Goal: Task Accomplishment & Management: Use online tool/utility

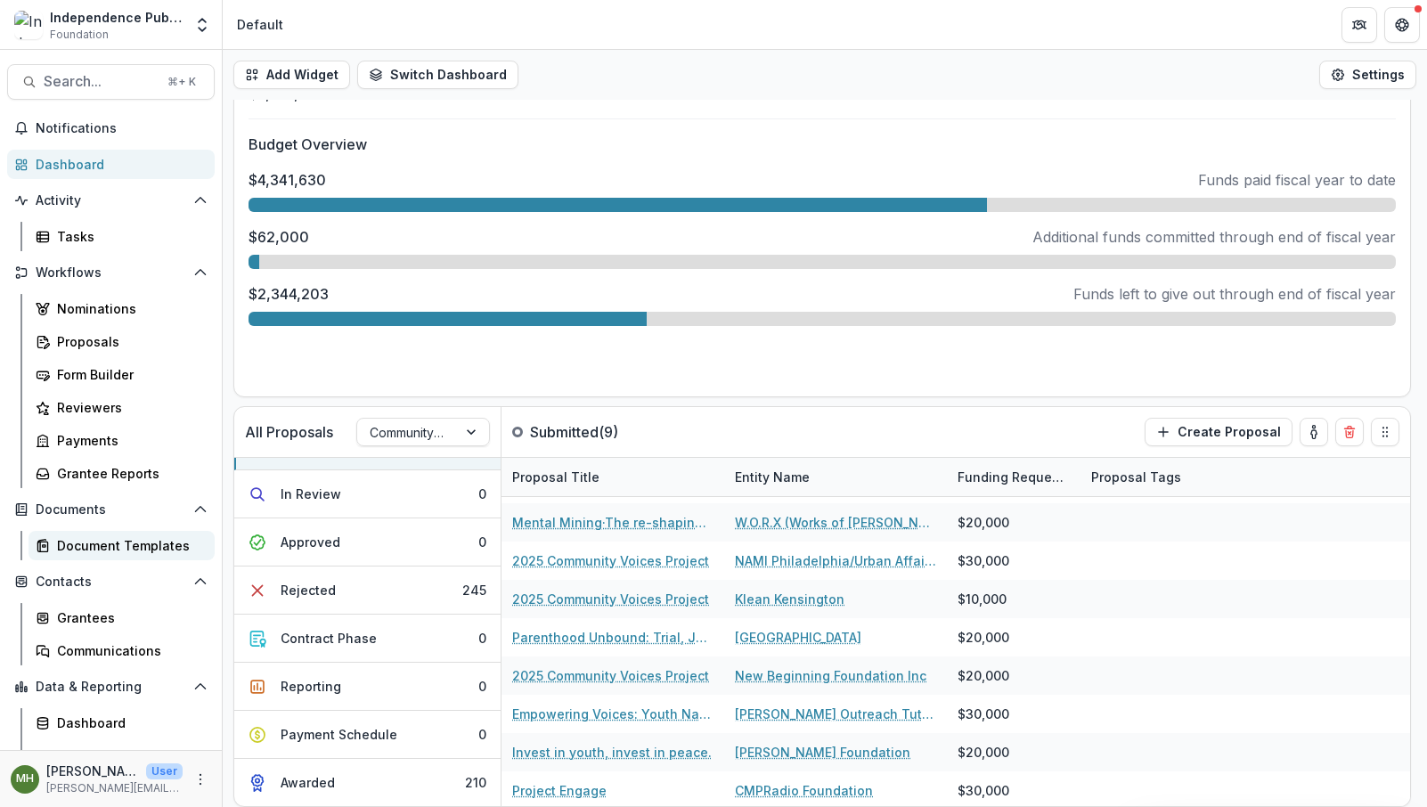
scroll to position [20, 0]
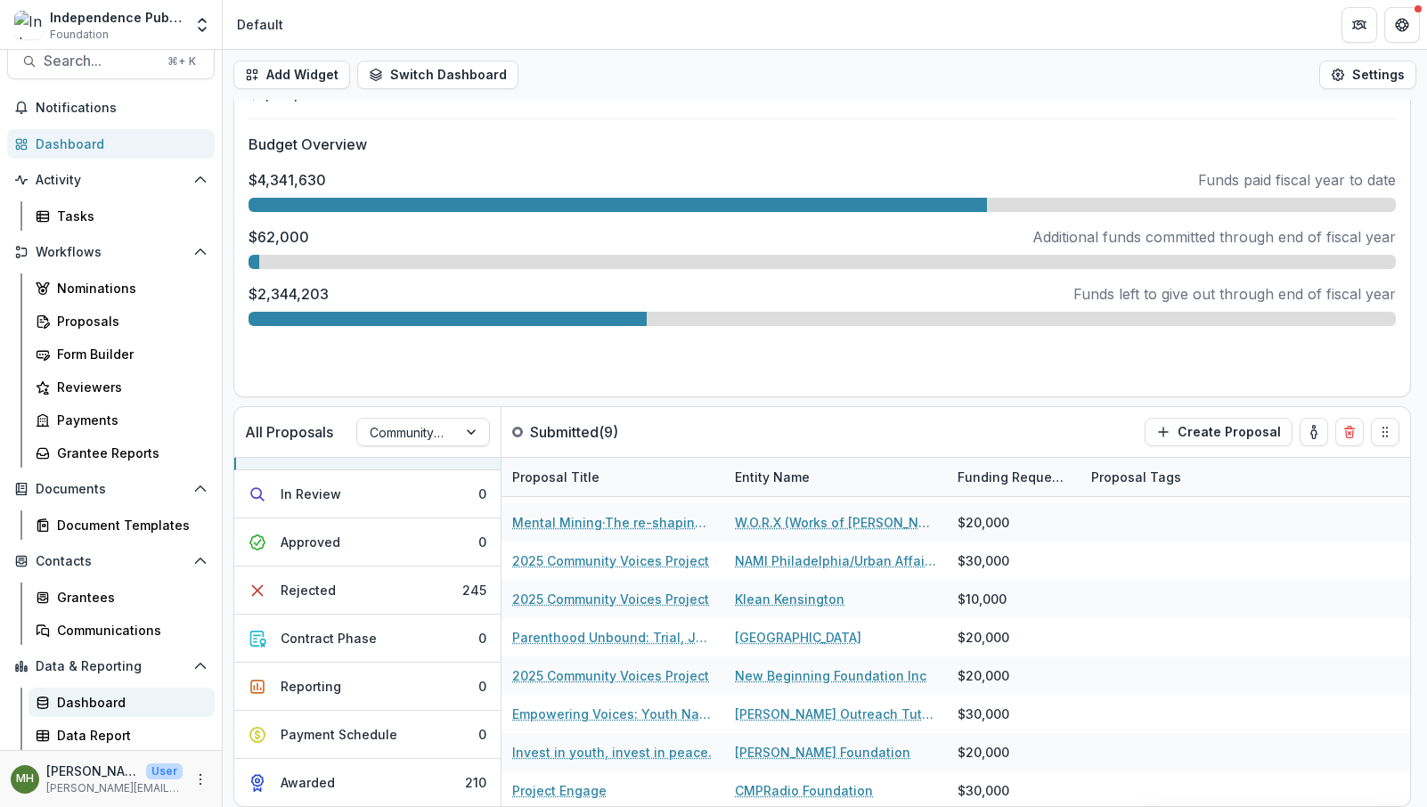
click at [103, 697] on div "Dashboard" at bounding box center [128, 702] width 143 height 19
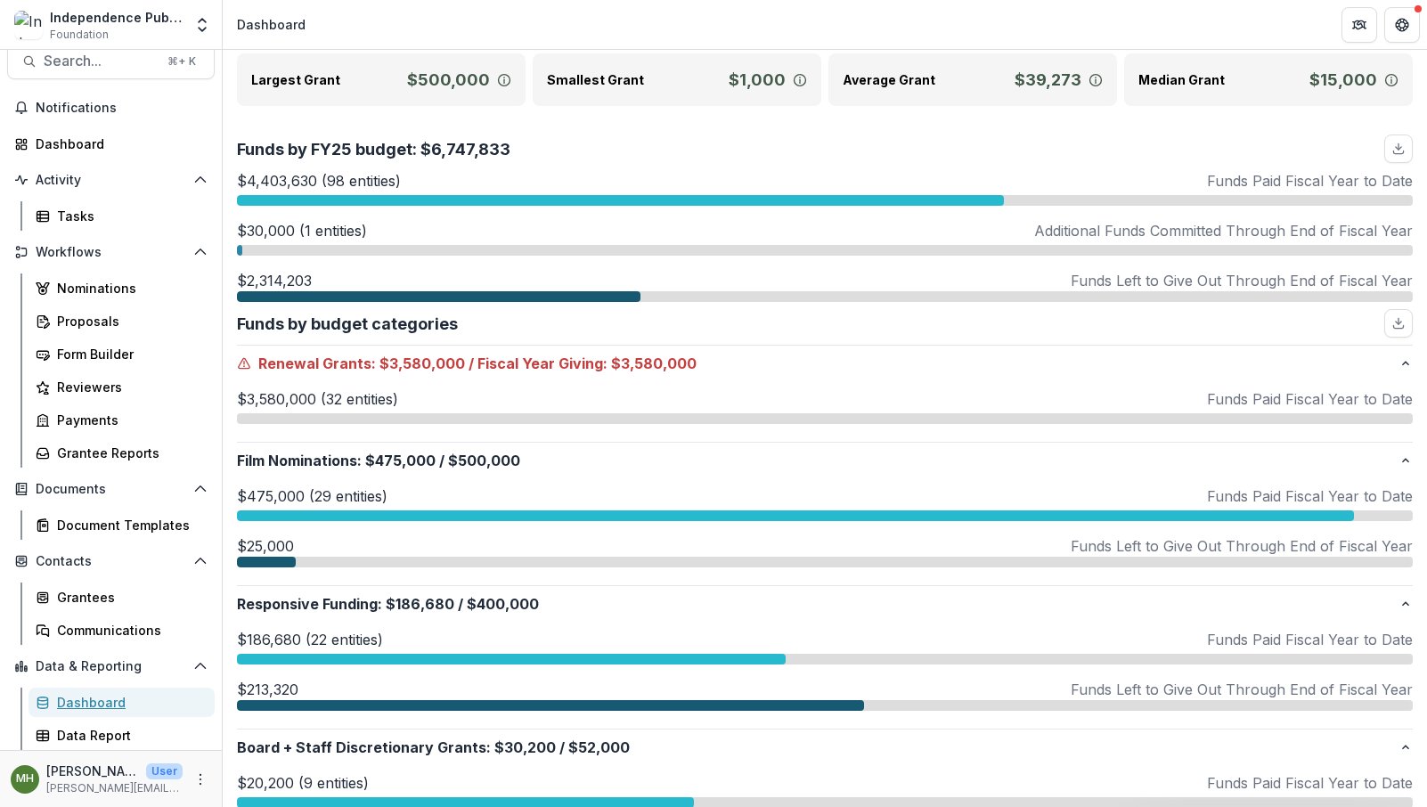
scroll to position [554, 0]
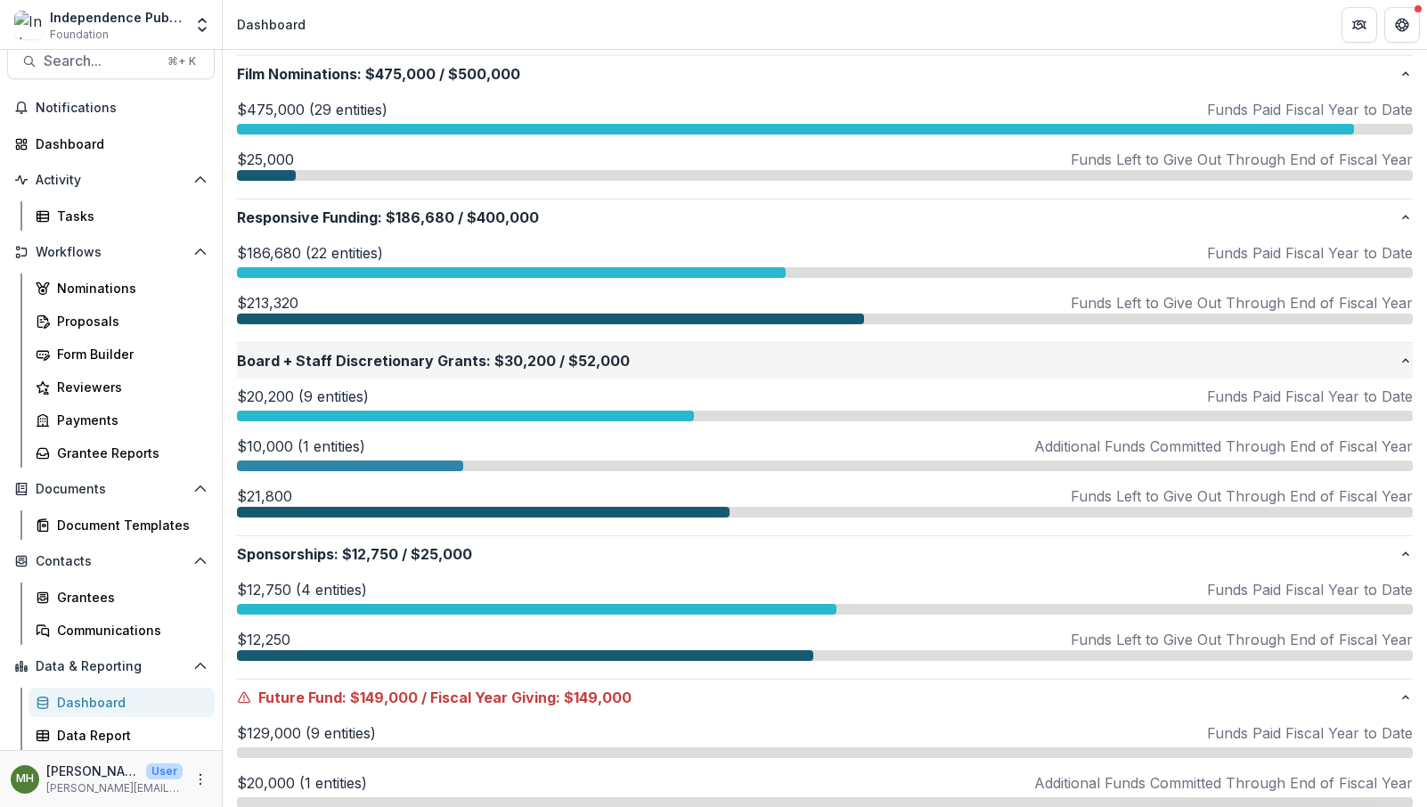
click at [357, 362] on p "Board + Staff Discretionary Grants : $30,200 / $52,000" at bounding box center [818, 360] width 1162 height 21
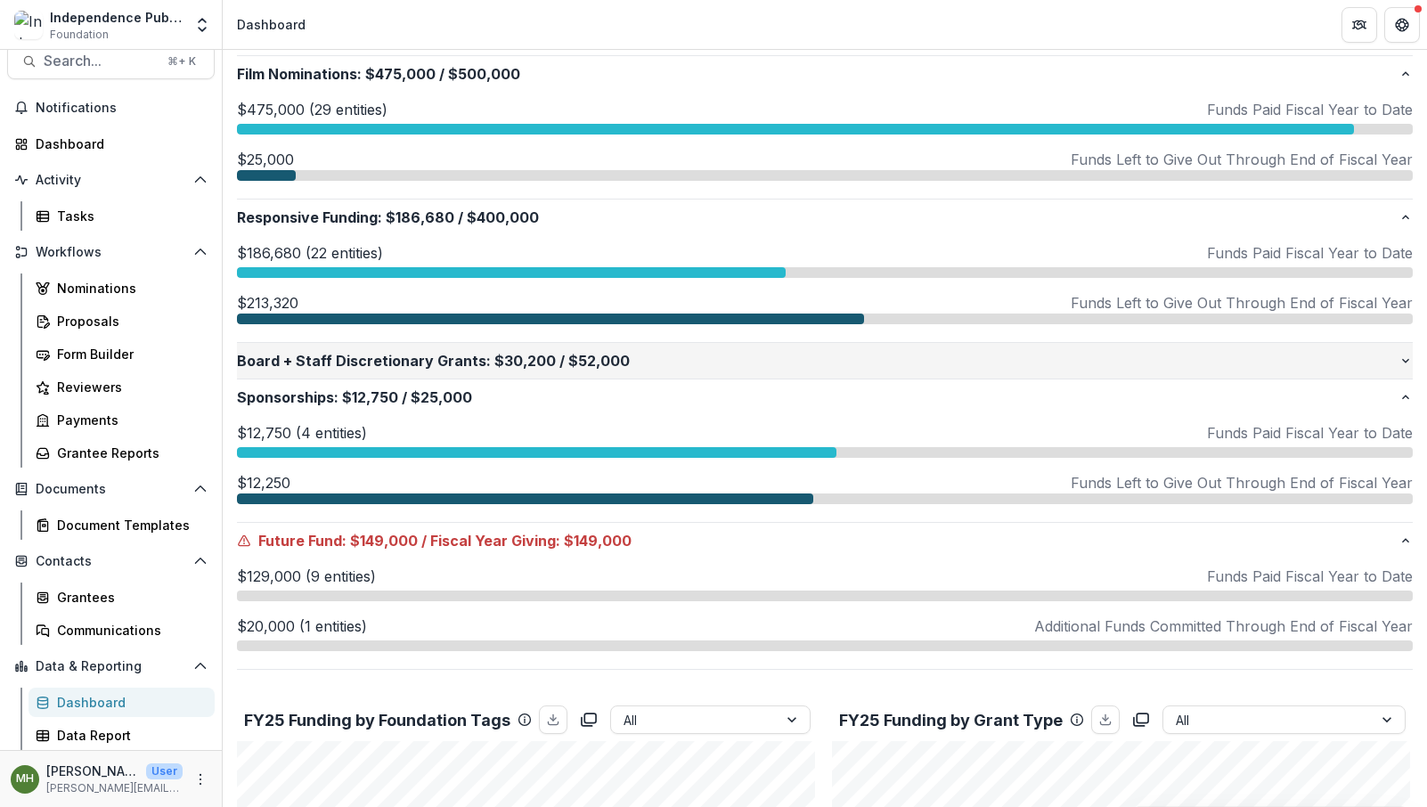
click at [357, 362] on p "Board + Staff Discretionary Grants : $30,200 / $52,000" at bounding box center [818, 360] width 1162 height 21
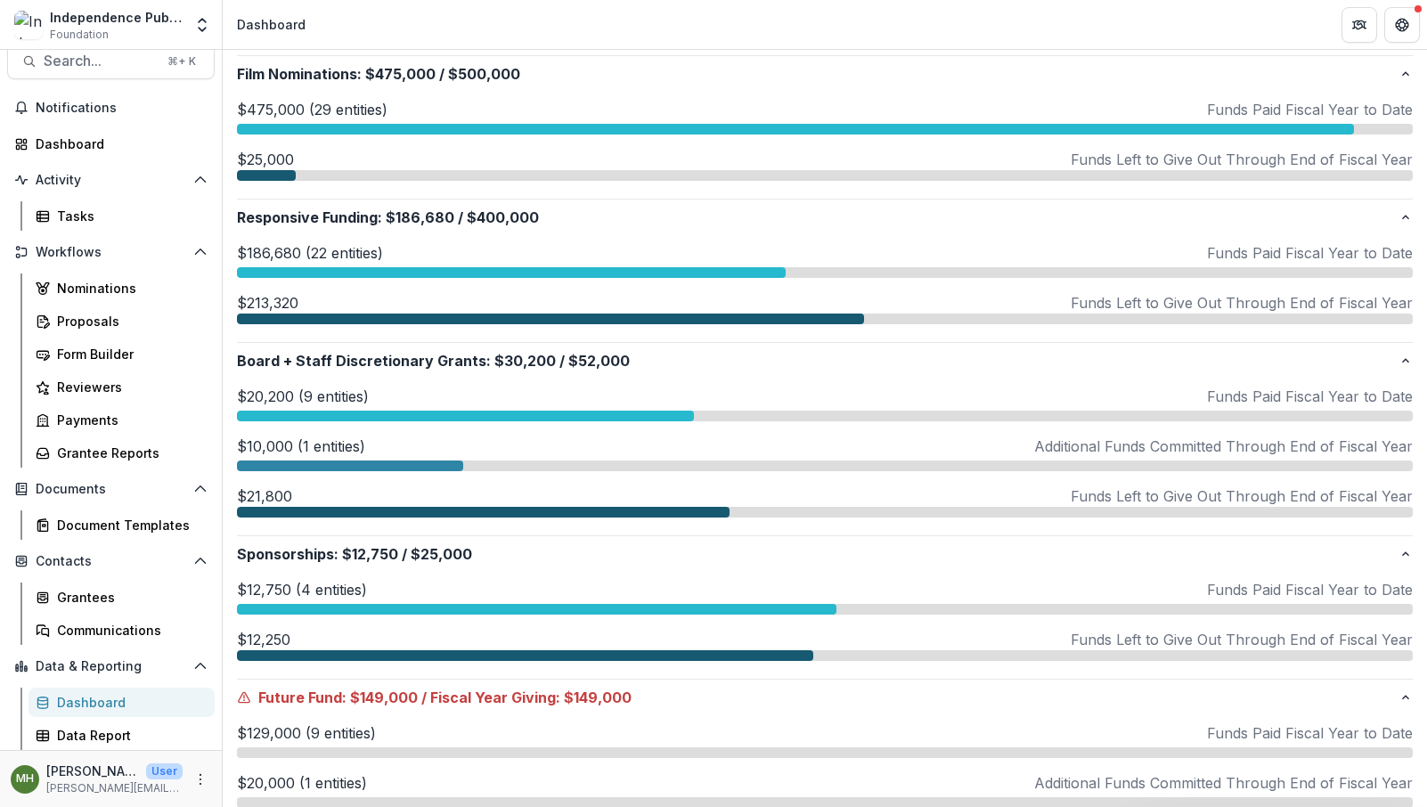
click at [261, 454] on p "$10,000 (1 entities)" at bounding box center [301, 446] width 128 height 21
click at [270, 497] on p "$21,800" at bounding box center [264, 496] width 55 height 21
click at [282, 416] on div at bounding box center [465, 416] width 457 height 11
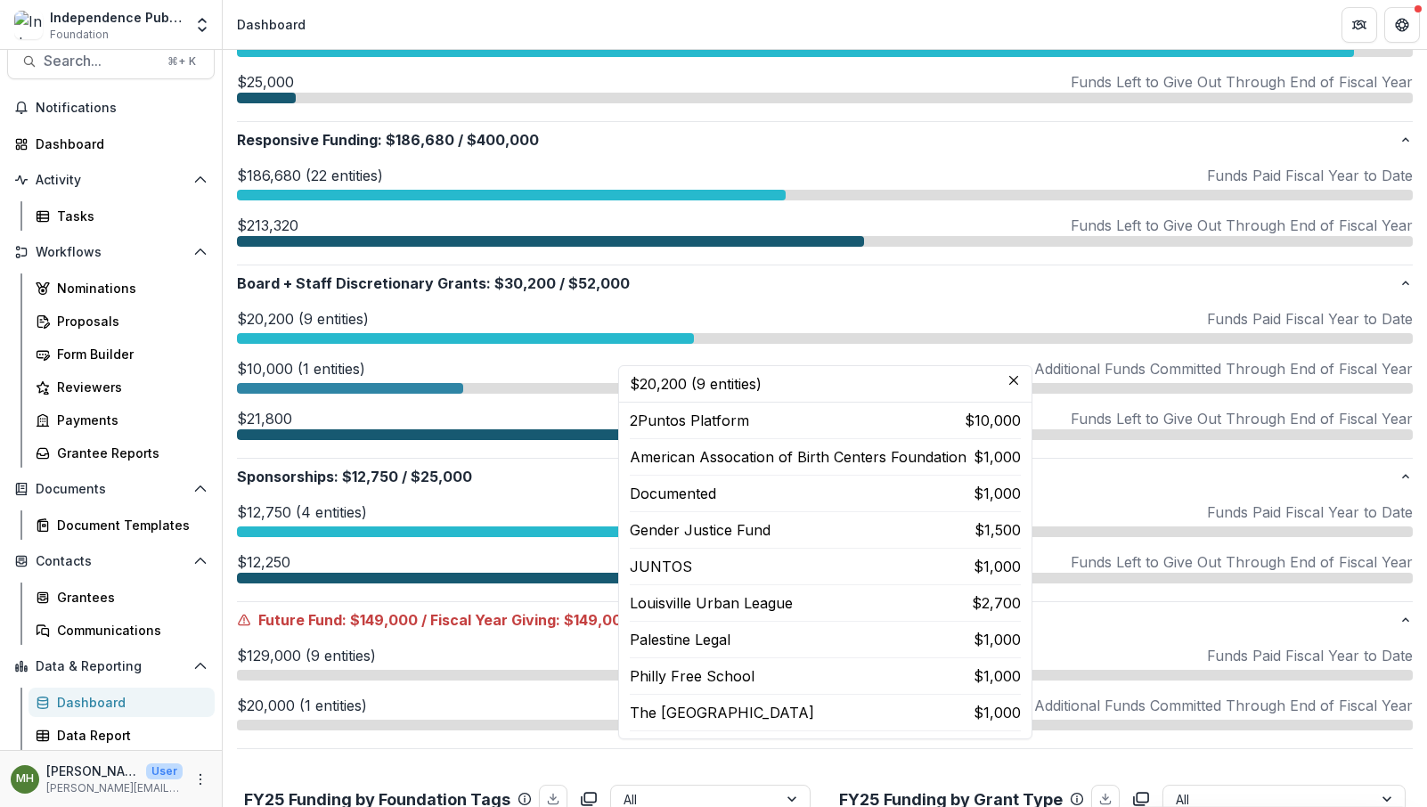
scroll to position [616, 0]
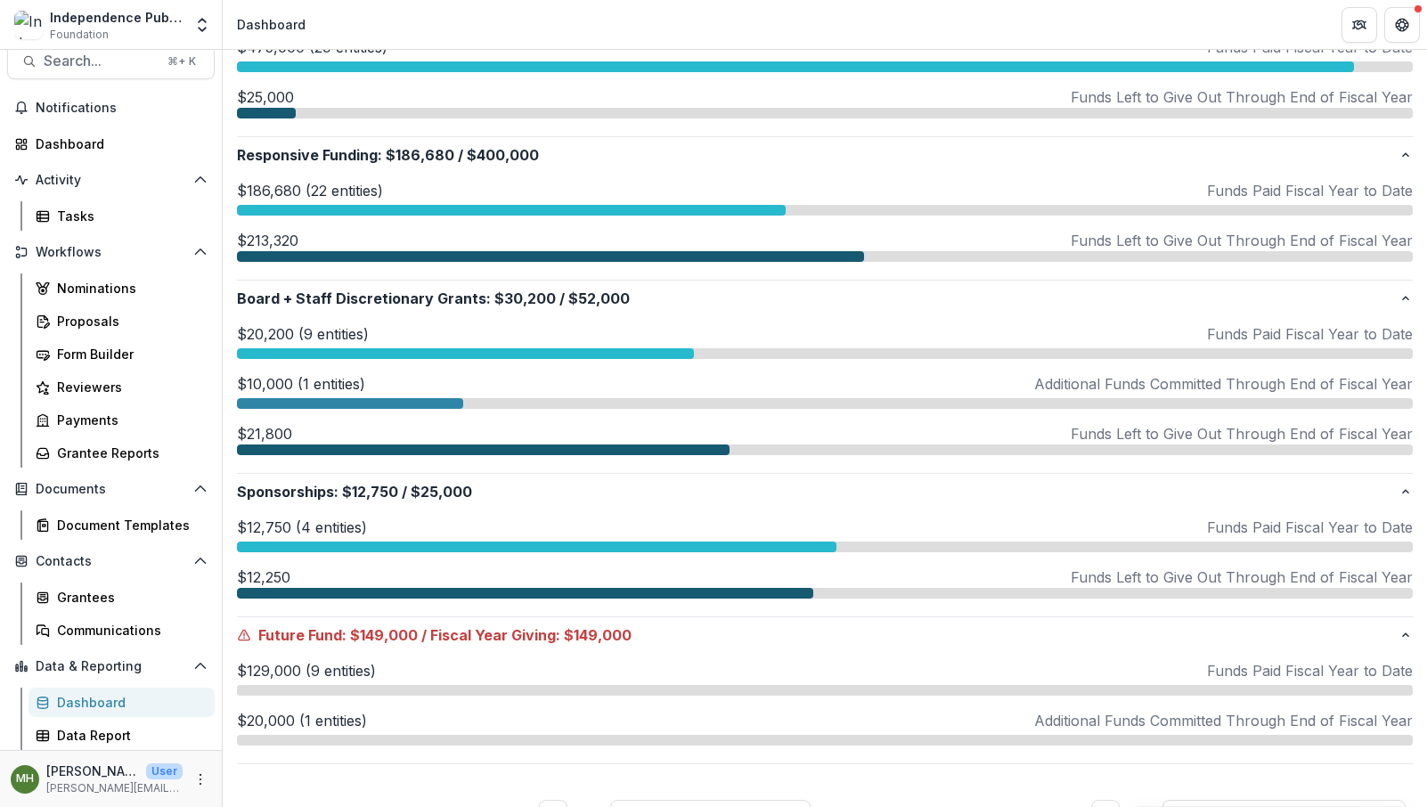
click at [416, 453] on div at bounding box center [483, 450] width 493 height 11
click at [409, 445] on div at bounding box center [483, 450] width 493 height 11
click at [391, 450] on div at bounding box center [483, 450] width 493 height 11
click at [344, 398] on div at bounding box center [350, 403] width 226 height 11
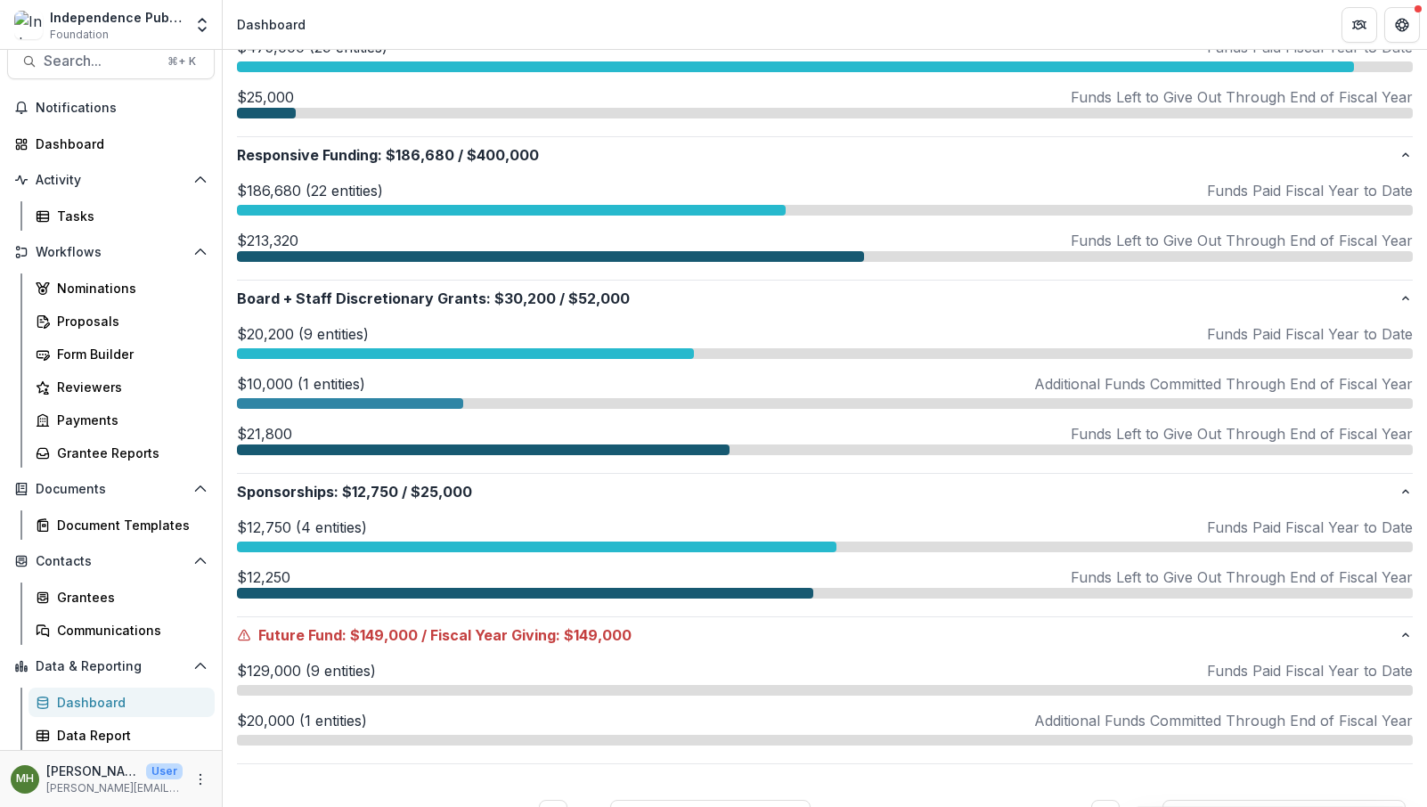
click at [330, 355] on div at bounding box center [465, 353] width 457 height 11
click at [319, 400] on div at bounding box center [350, 403] width 226 height 11
click at [327, 355] on div at bounding box center [465, 353] width 457 height 11
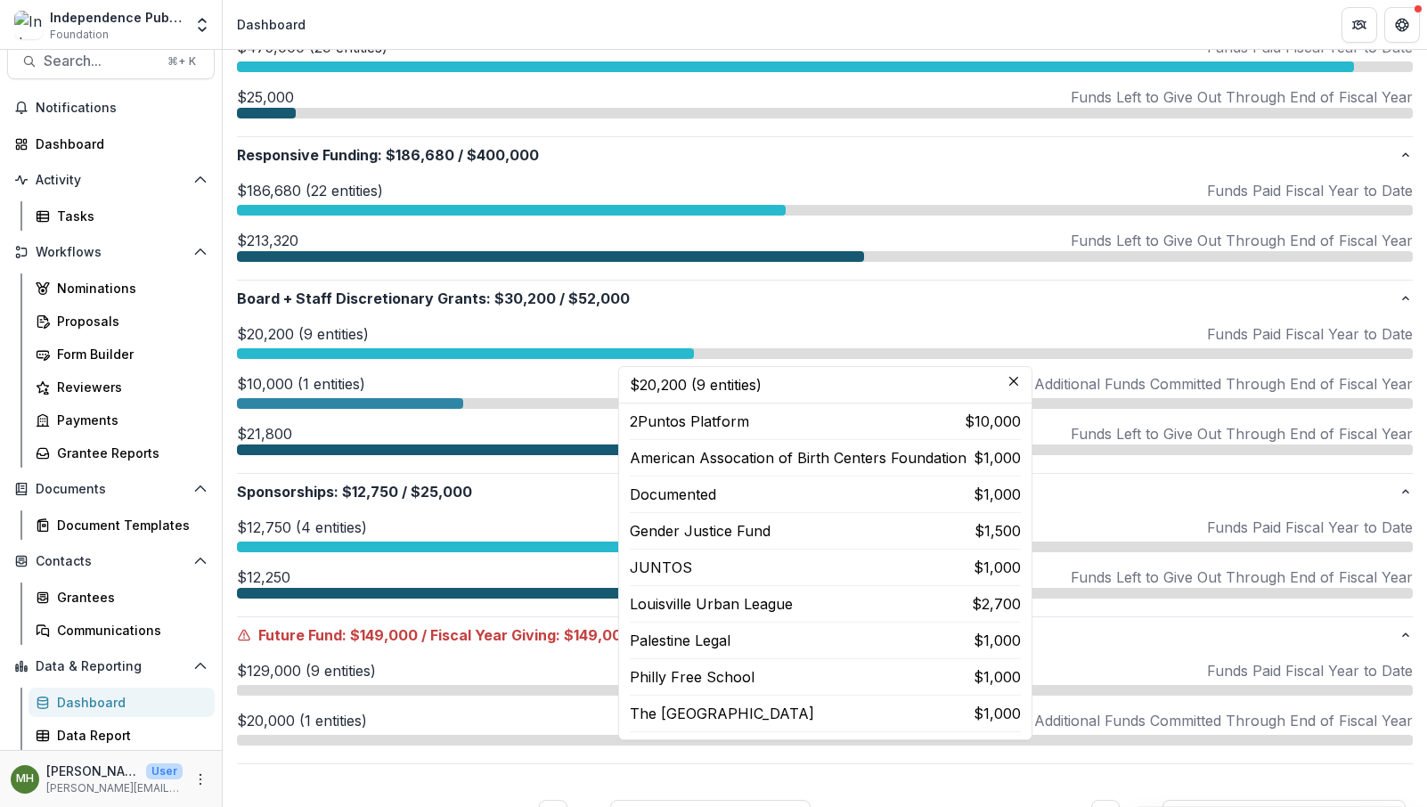
click at [396, 210] on div at bounding box center [511, 210] width 549 height 11
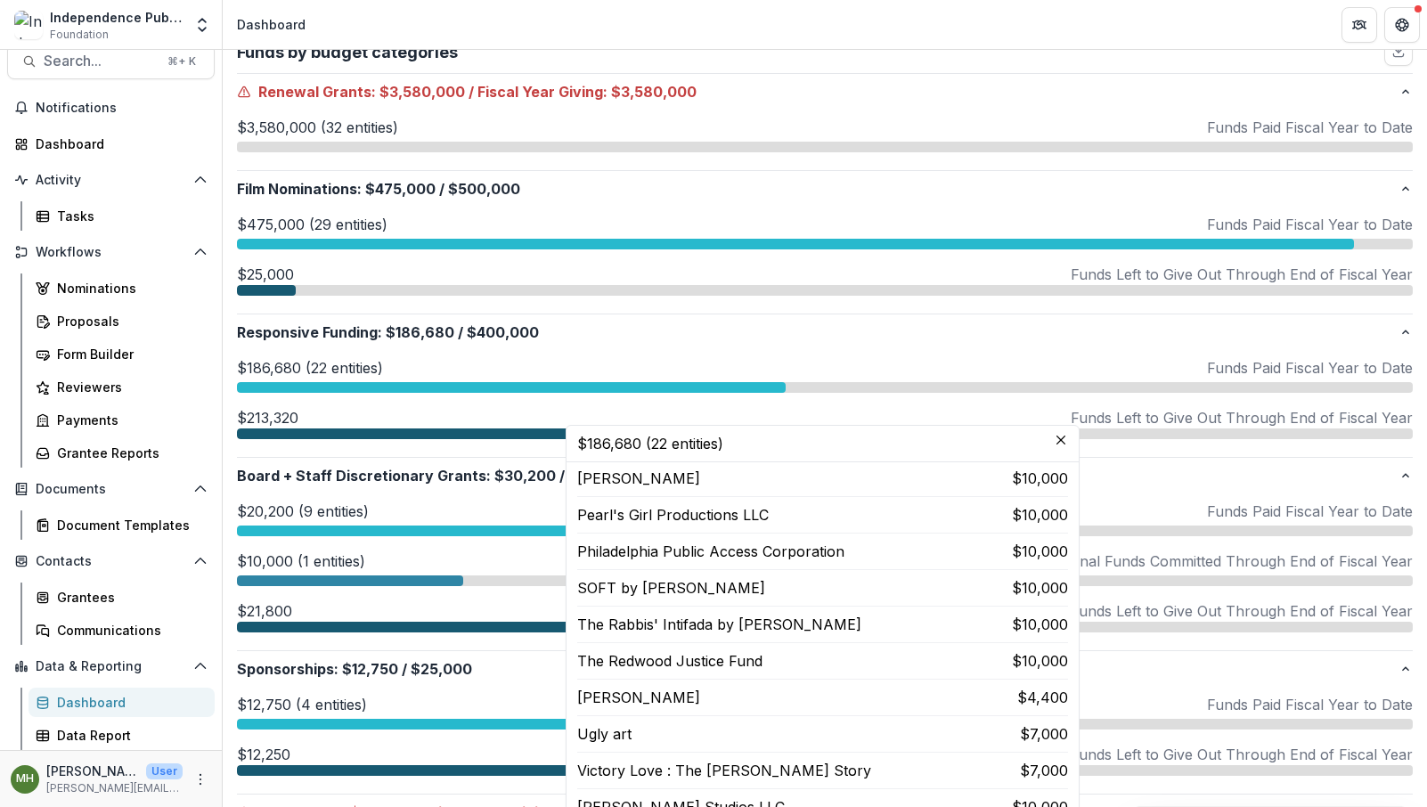
scroll to position [402, 0]
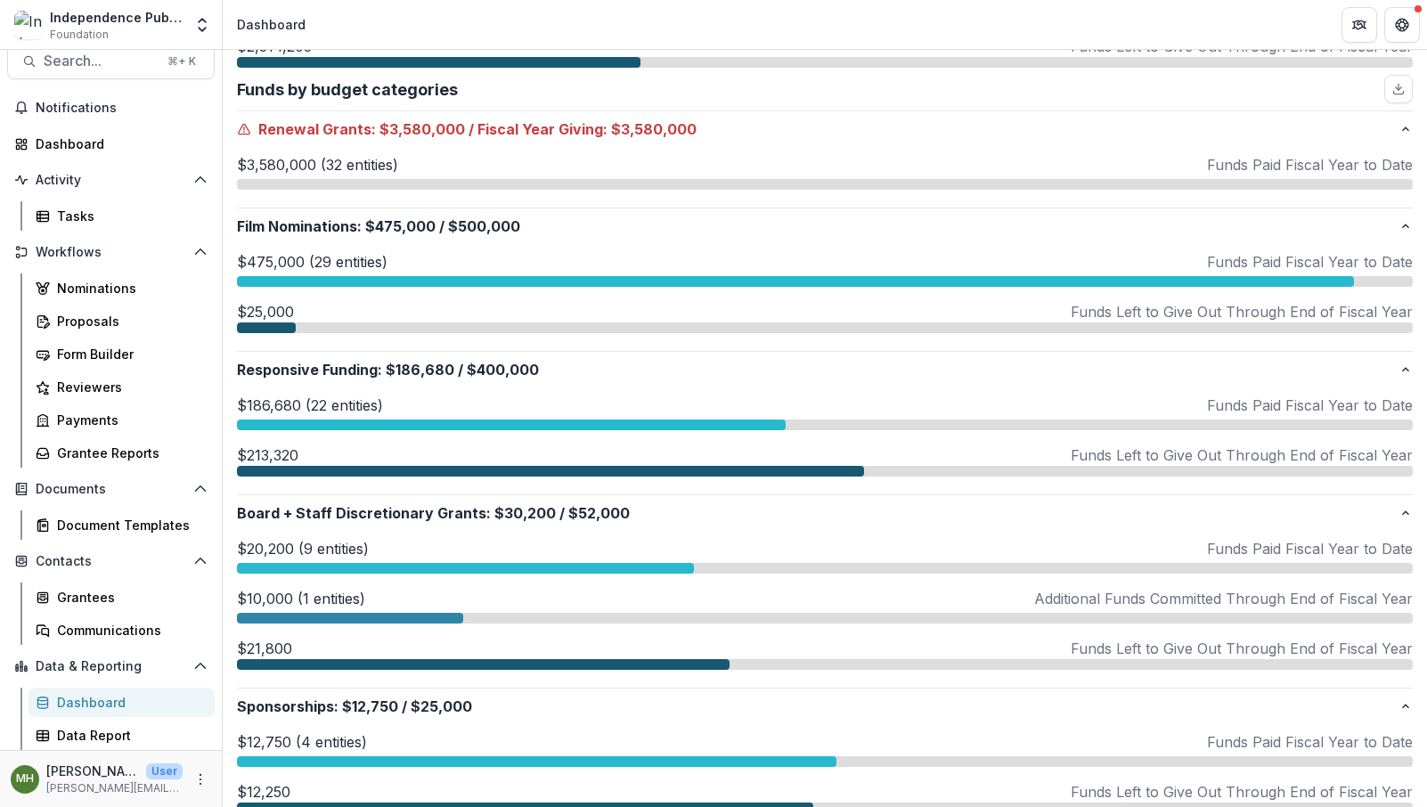
click at [393, 276] on div at bounding box center [795, 281] width 1117 height 11
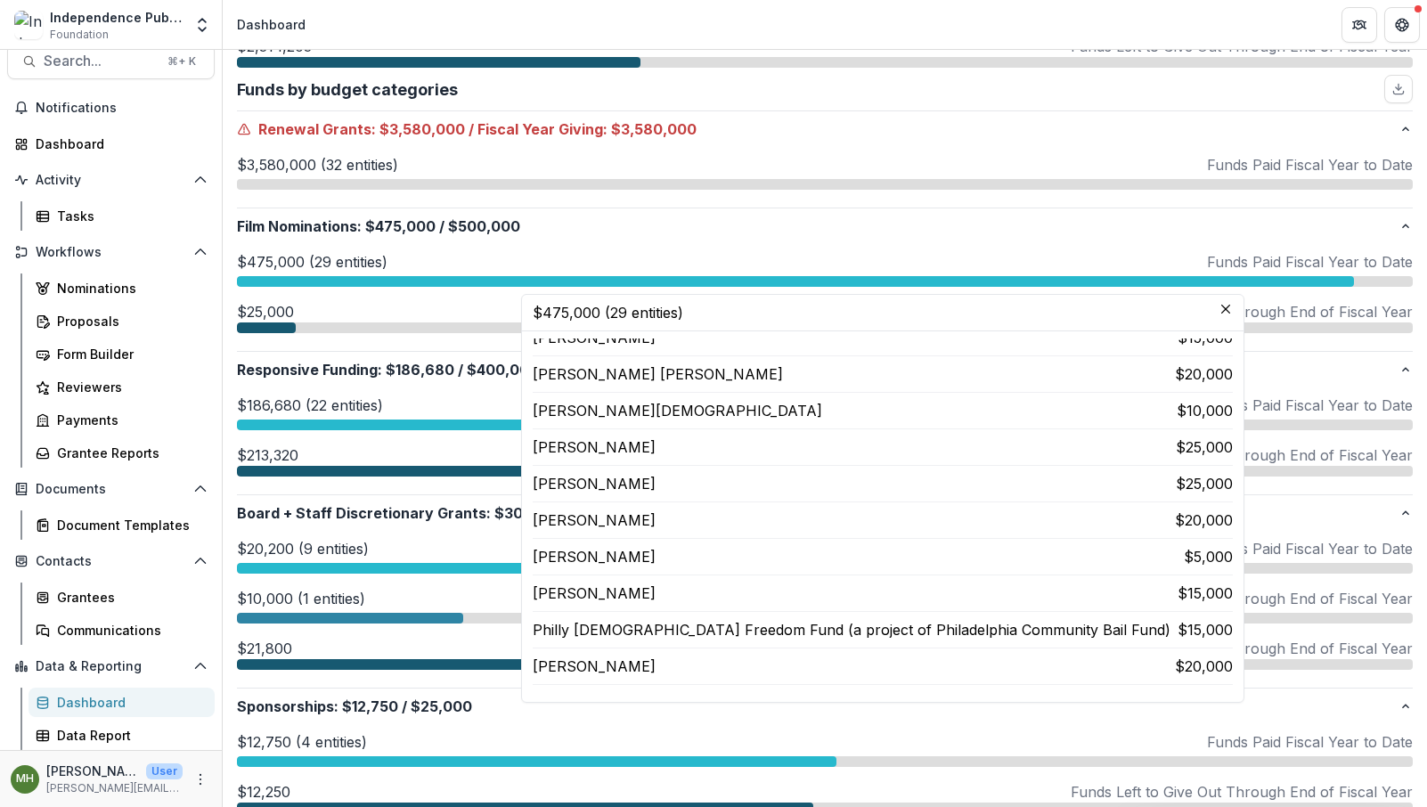
scroll to position [696, 0]
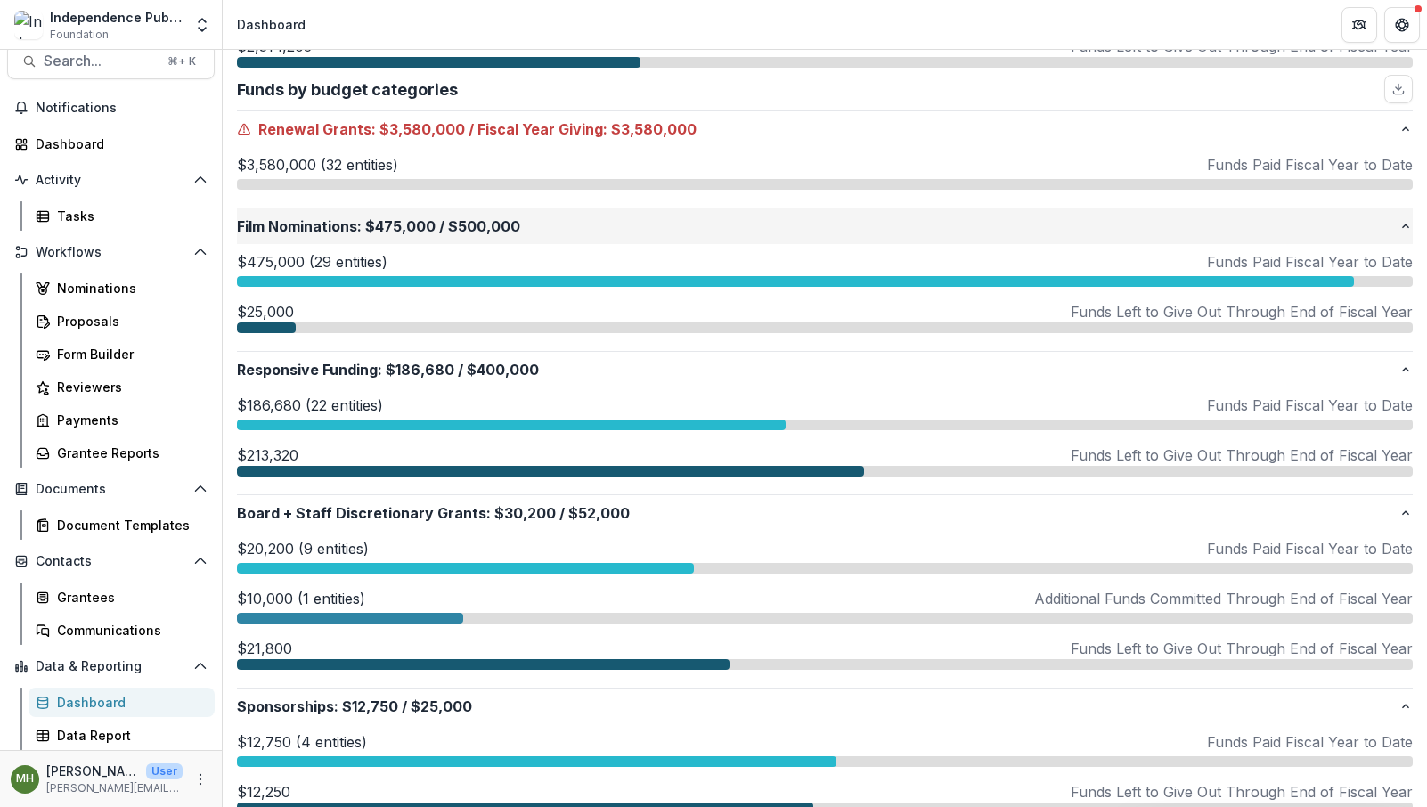
click at [611, 210] on button "Film Nominations : $475,000 / $500,000" at bounding box center [825, 226] width 1176 height 36
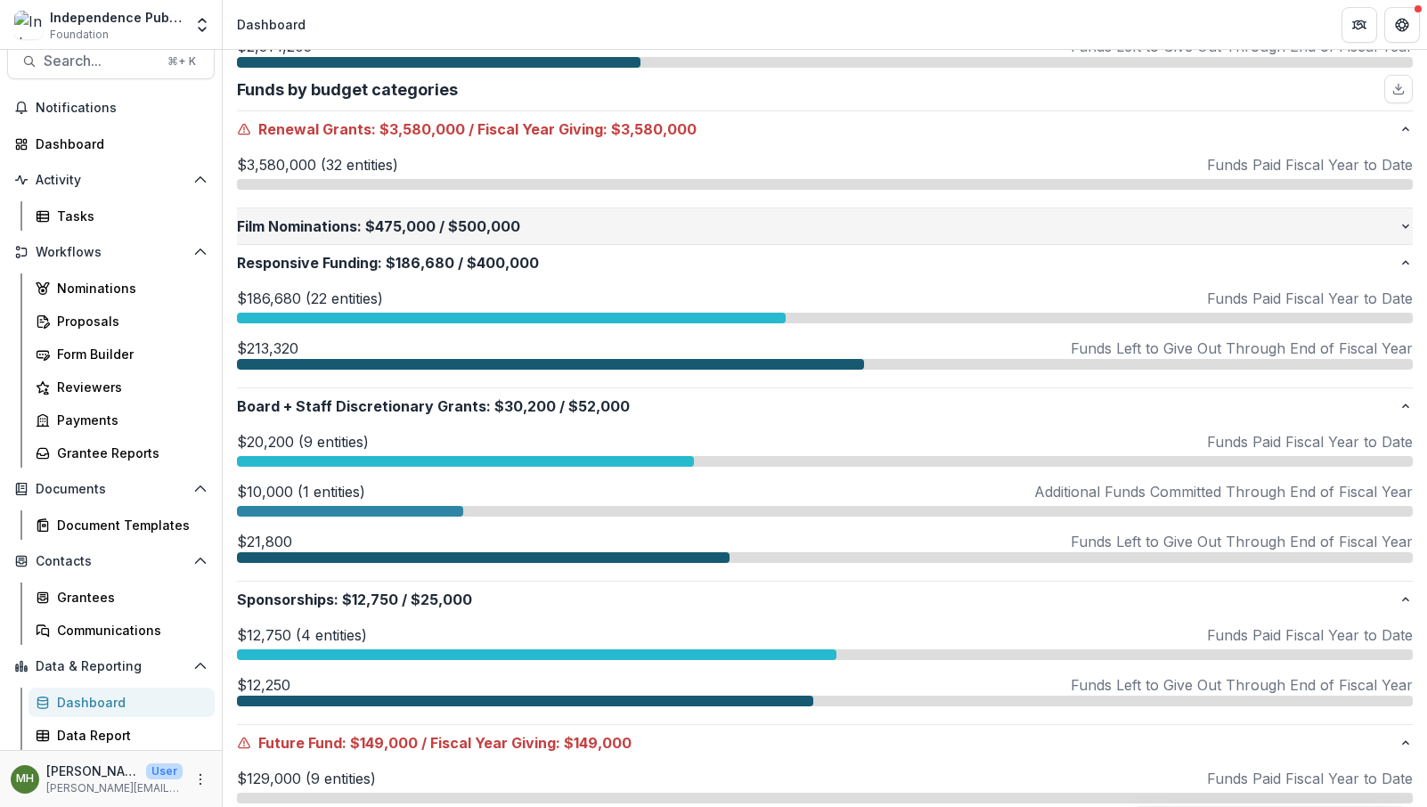
click at [611, 210] on button "Film Nominations : $475,000 / $500,000" at bounding box center [825, 226] width 1176 height 36
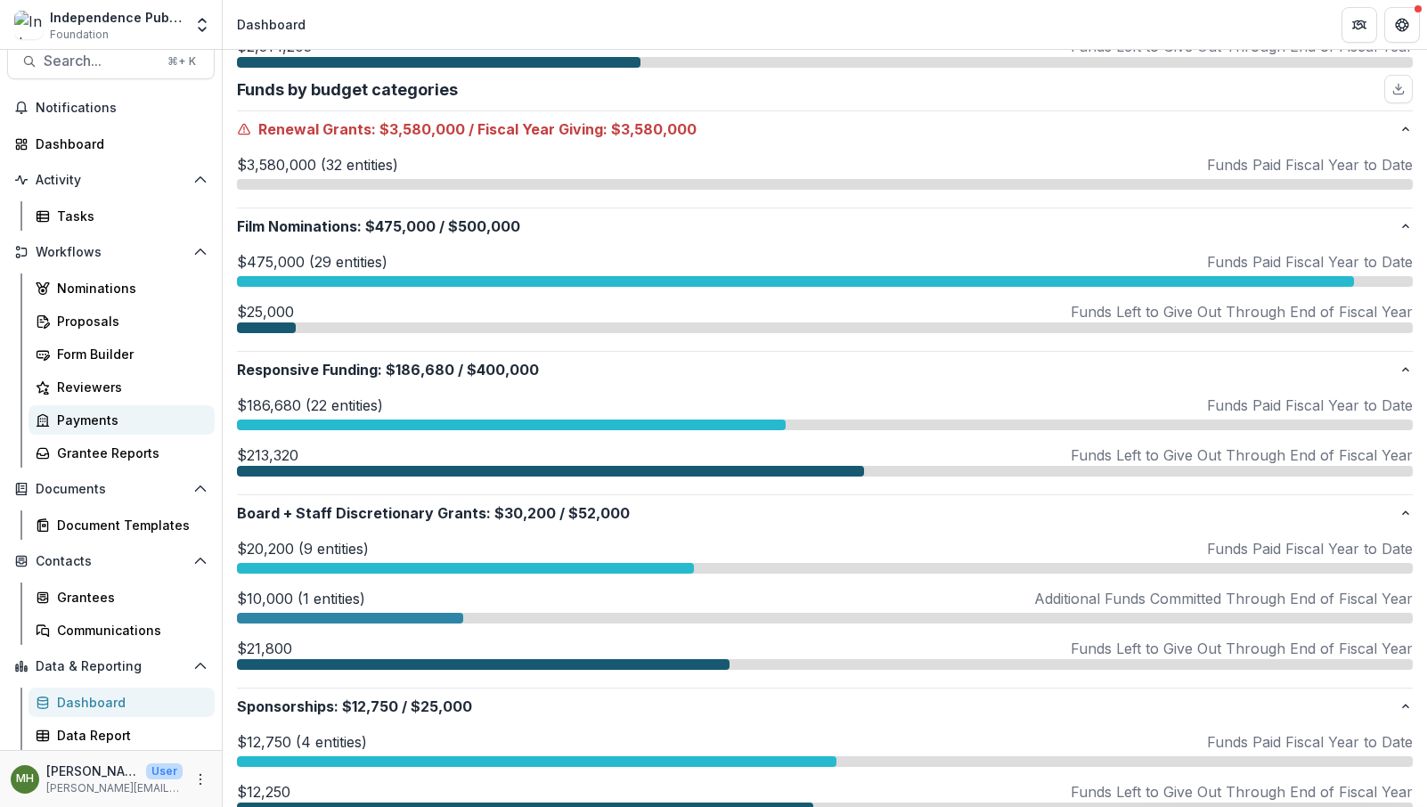
click at [93, 420] on div "Payments" at bounding box center [128, 420] width 143 height 19
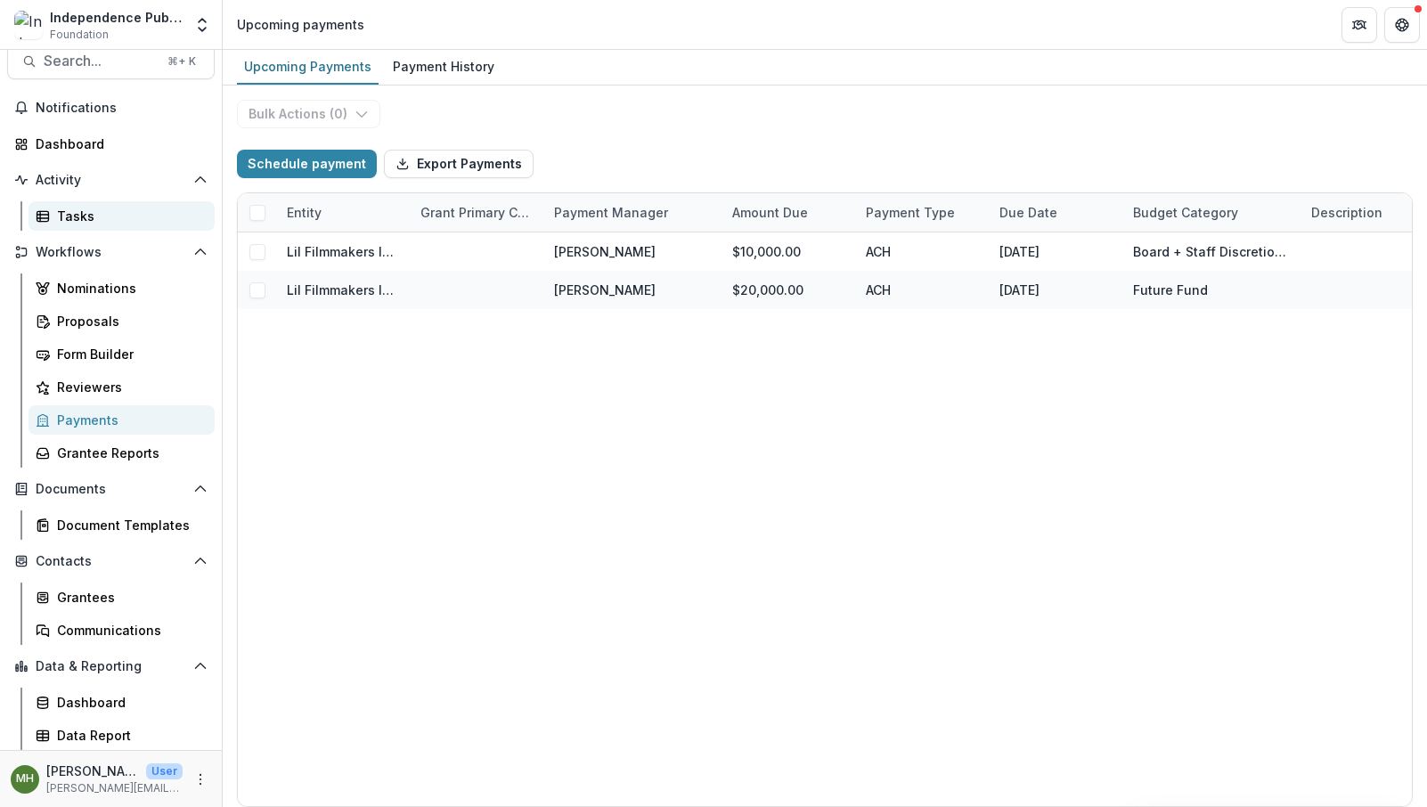
click at [80, 217] on div "Tasks" at bounding box center [128, 216] width 143 height 19
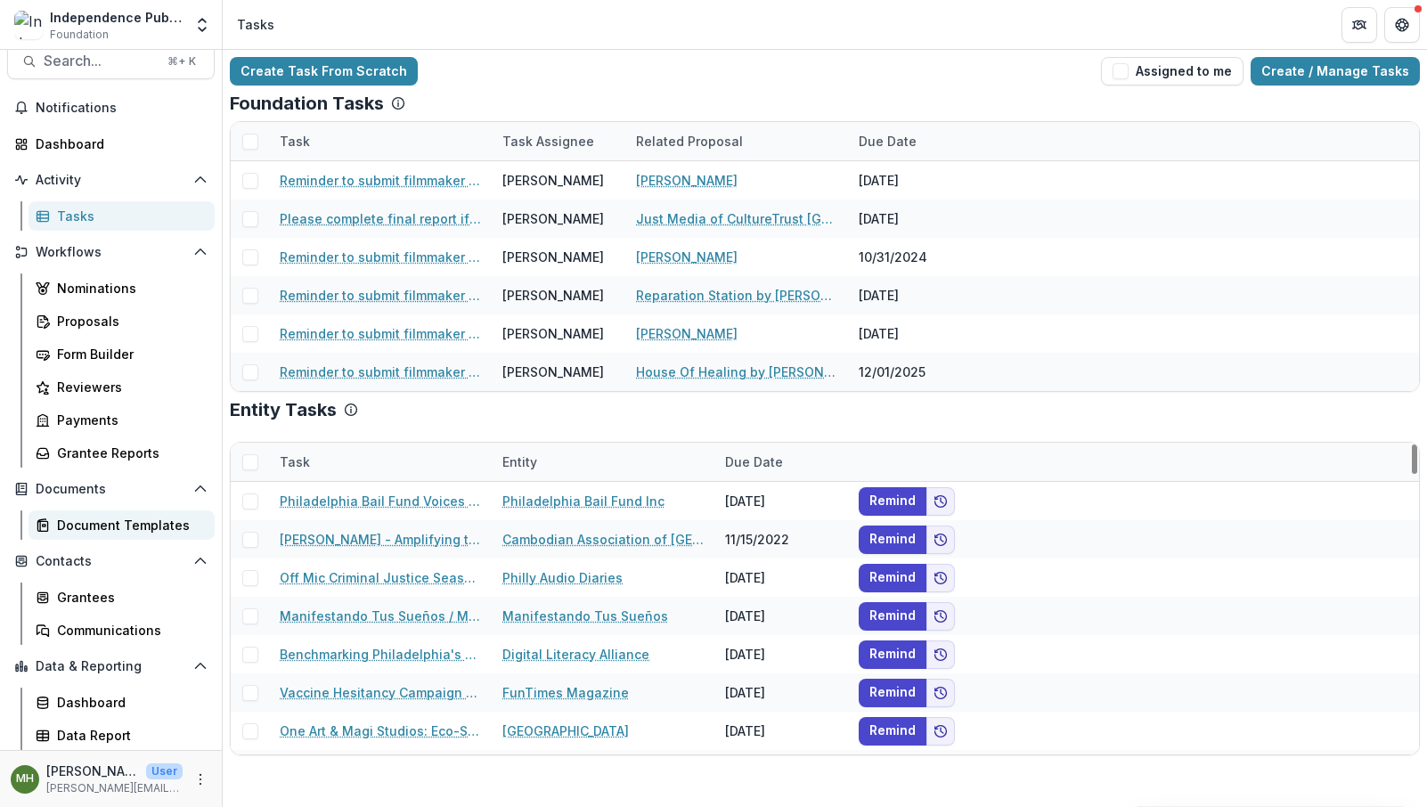
click at [142, 532] on div "Document Templates" at bounding box center [128, 525] width 143 height 19
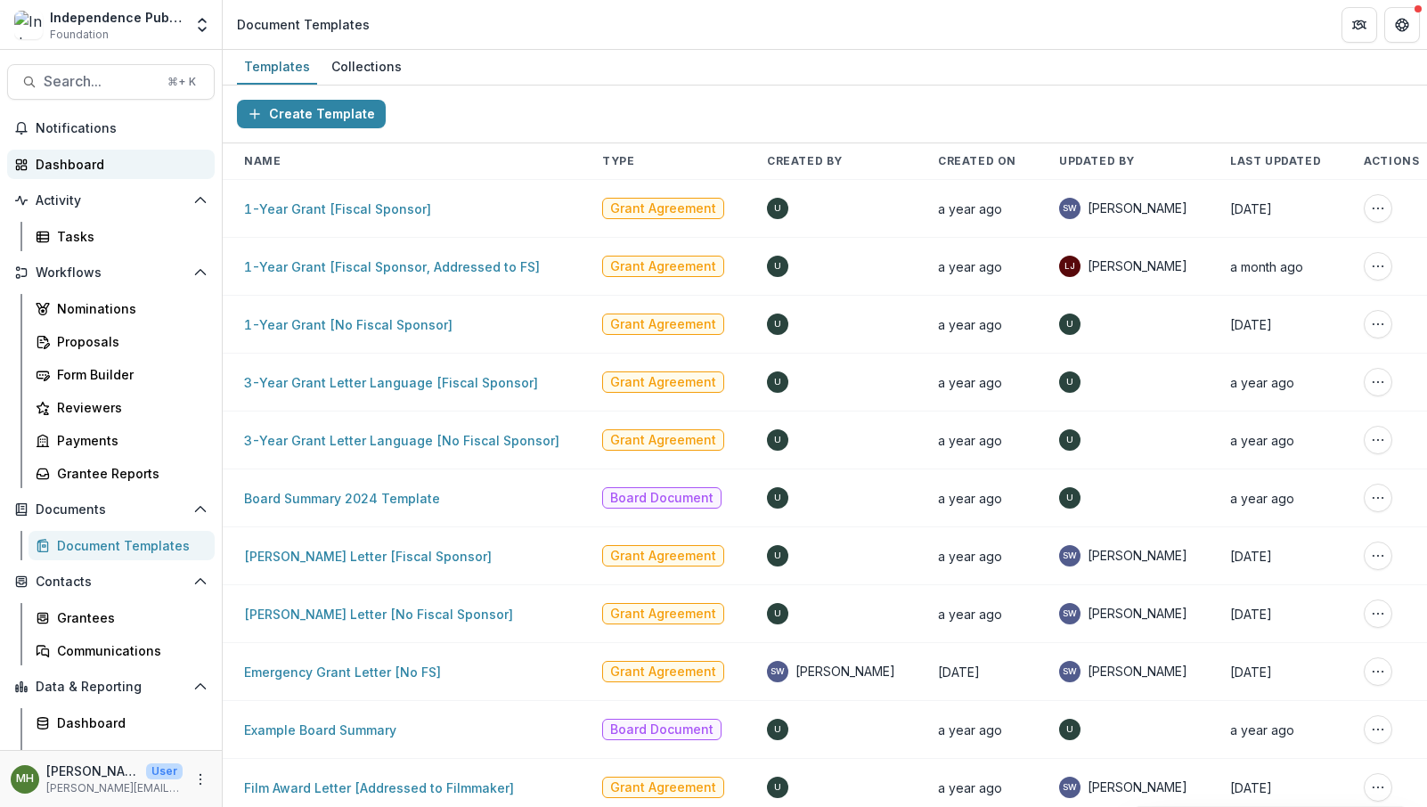
click at [73, 157] on div "Dashboard" at bounding box center [118, 164] width 165 height 19
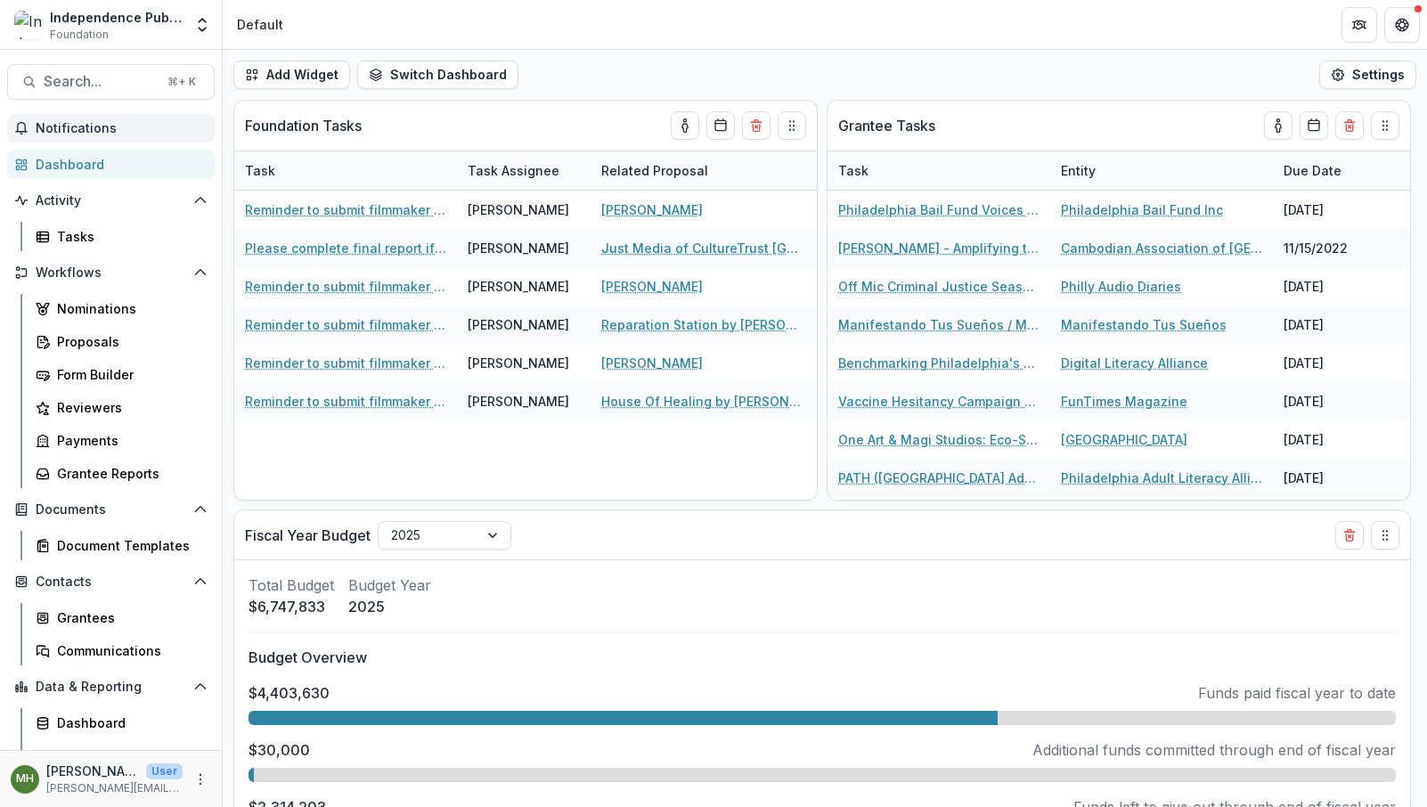
click at [73, 128] on span "Notifications" at bounding box center [122, 128] width 172 height 15
click at [105, 620] on div "Grantees" at bounding box center [128, 617] width 143 height 19
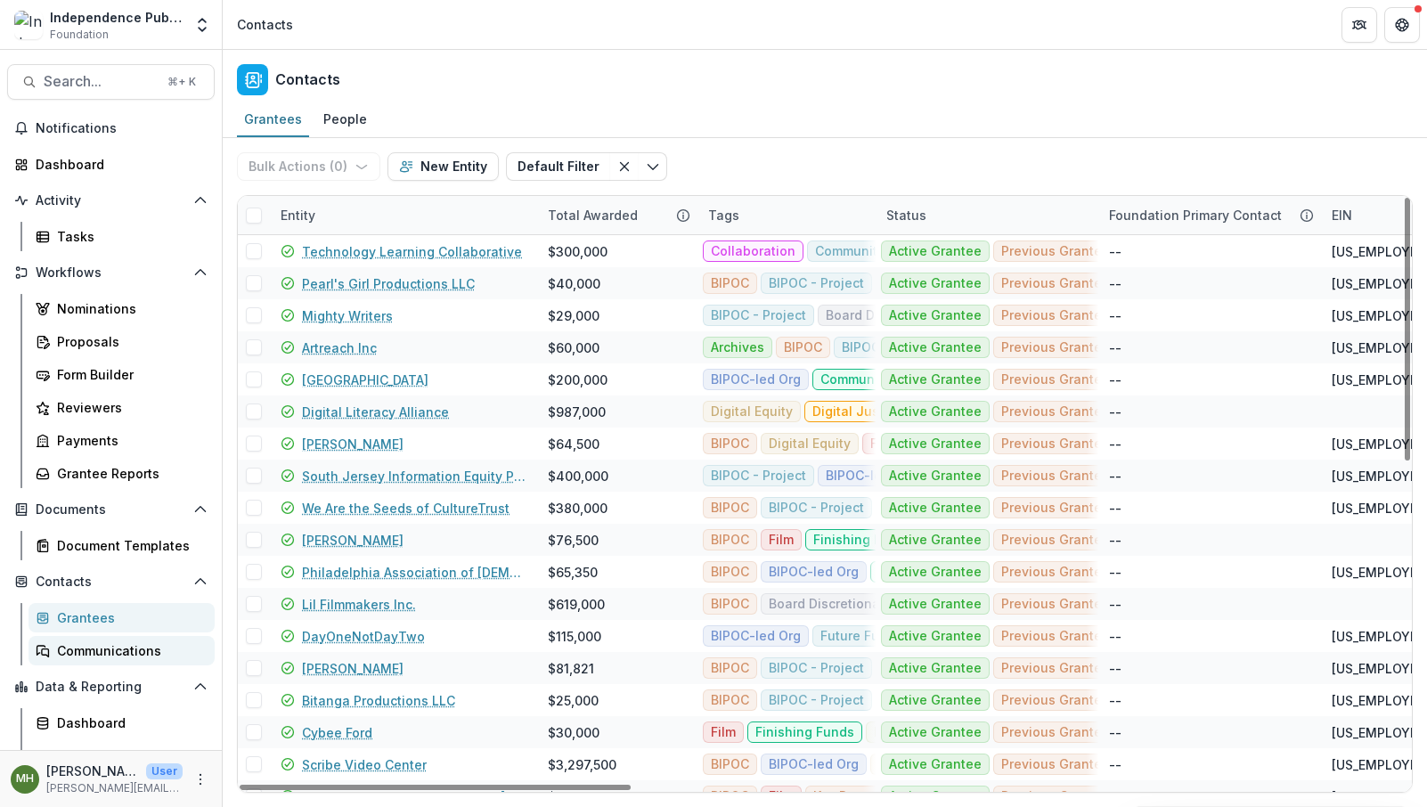
click at [145, 650] on div "Communications" at bounding box center [128, 650] width 143 height 19
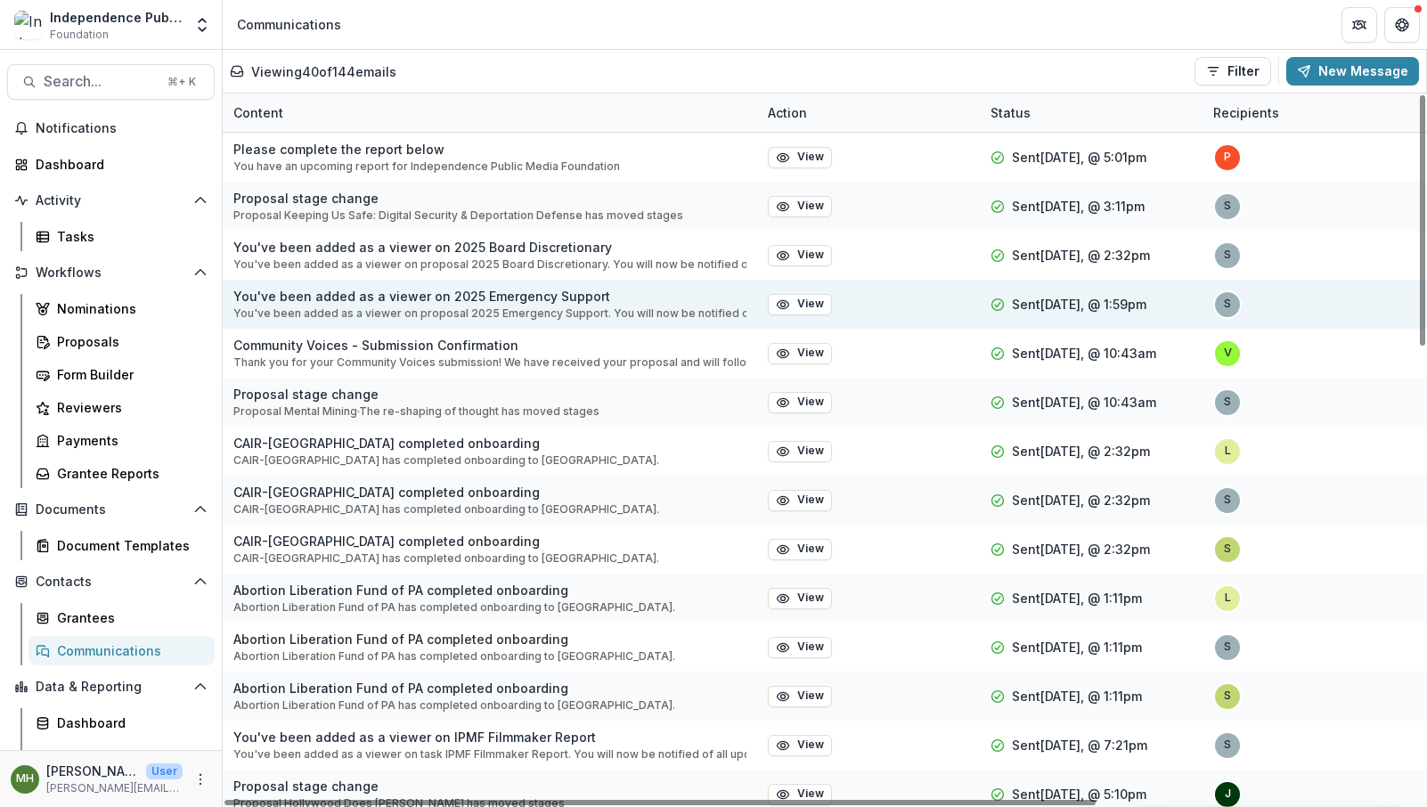
click at [475, 301] on p "You've been added as a viewer on 2025 Emergency Support" at bounding box center [489, 296] width 513 height 19
click at [778, 307] on icon "button" at bounding box center [783, 305] width 14 height 14
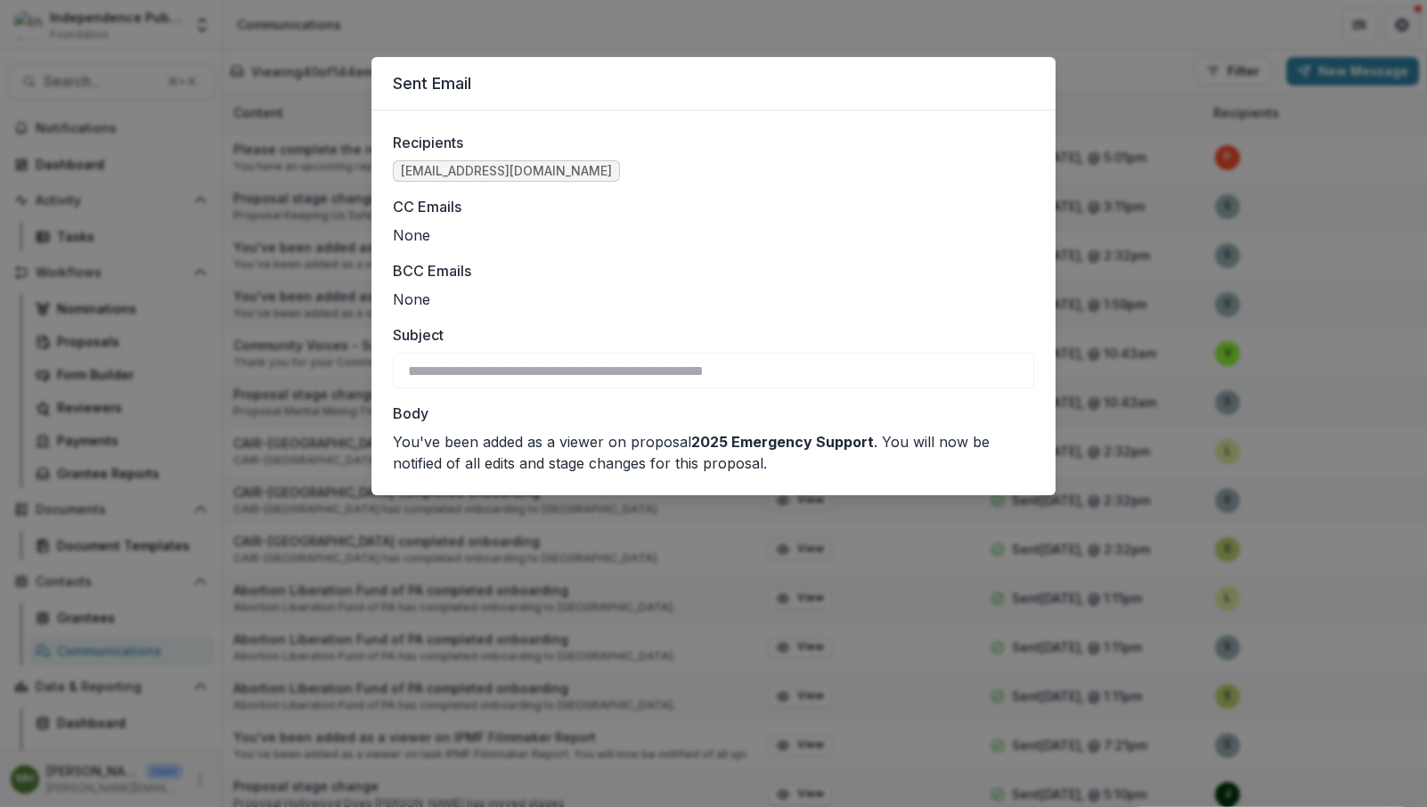
click at [1117, 40] on div "**********" at bounding box center [713, 403] width 1427 height 807
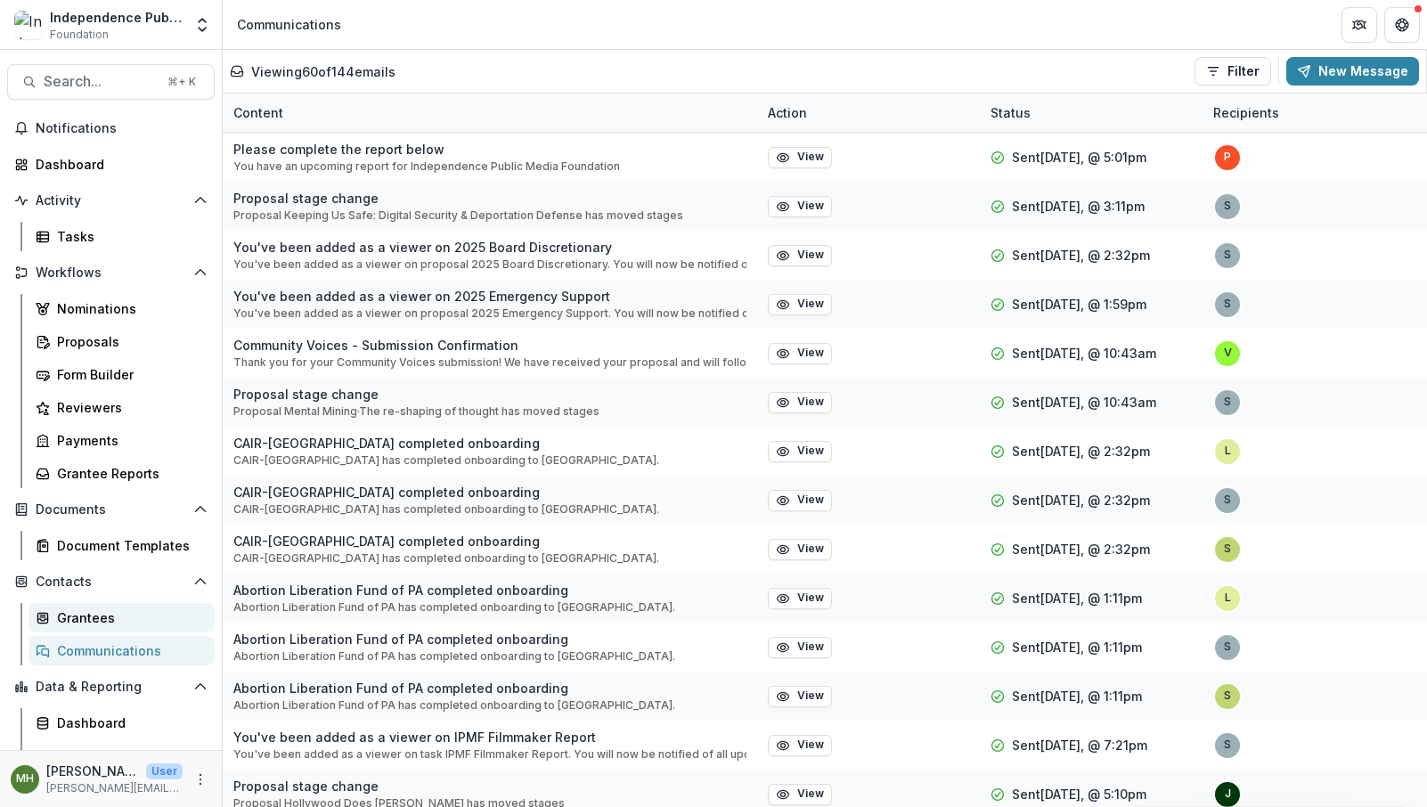
click at [81, 619] on div "Grantees" at bounding box center [128, 617] width 143 height 19
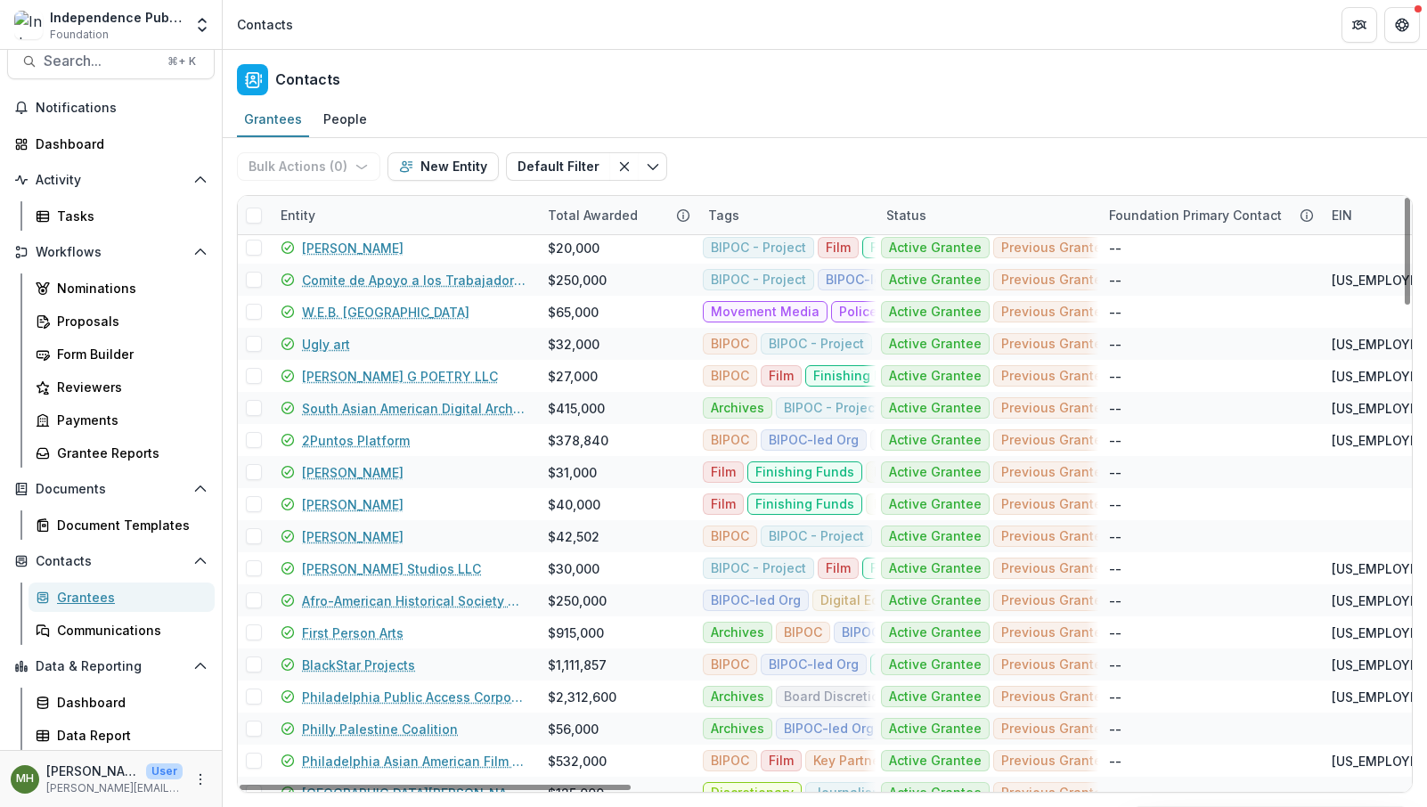
scroll to position [1758, 0]
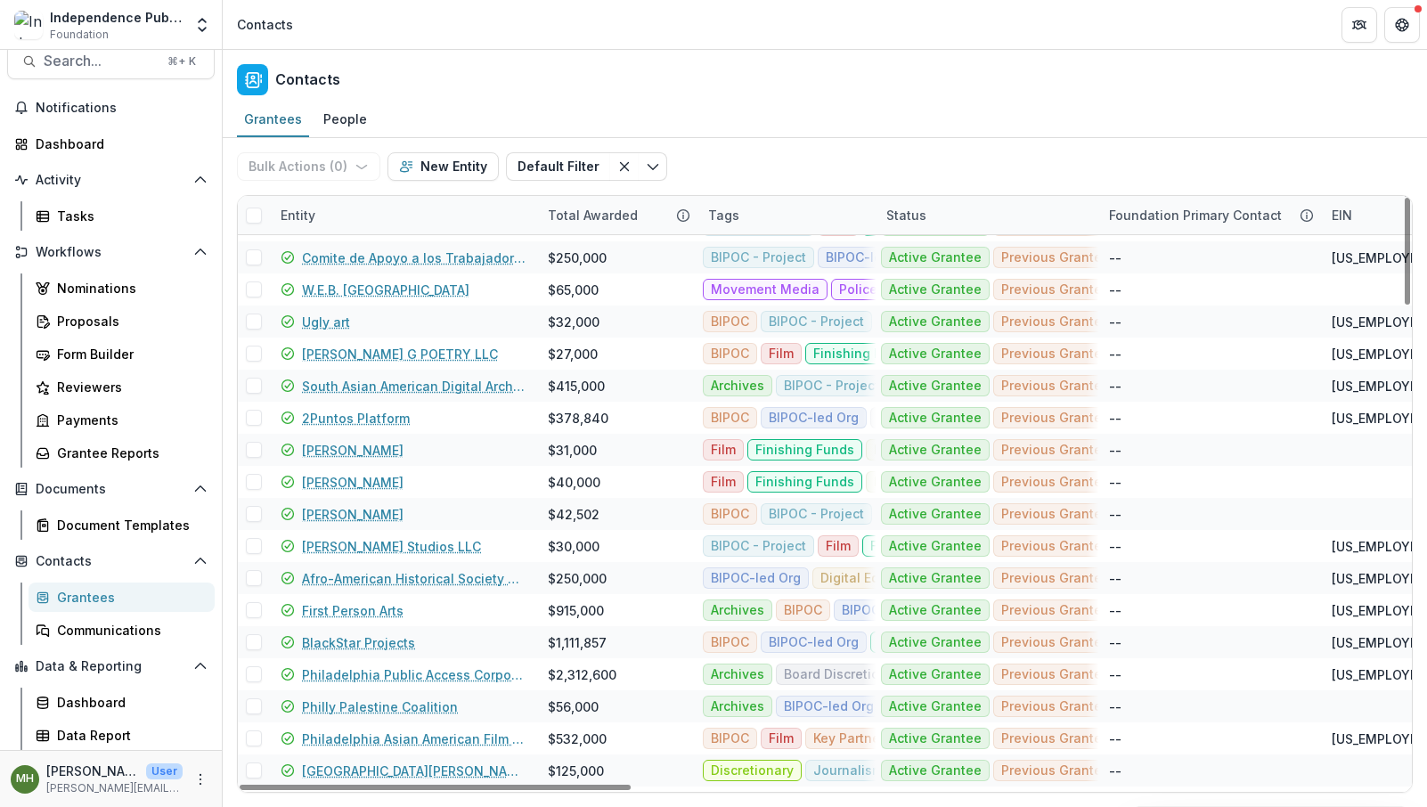
click at [396, 216] on div "Entity" at bounding box center [403, 215] width 267 height 38
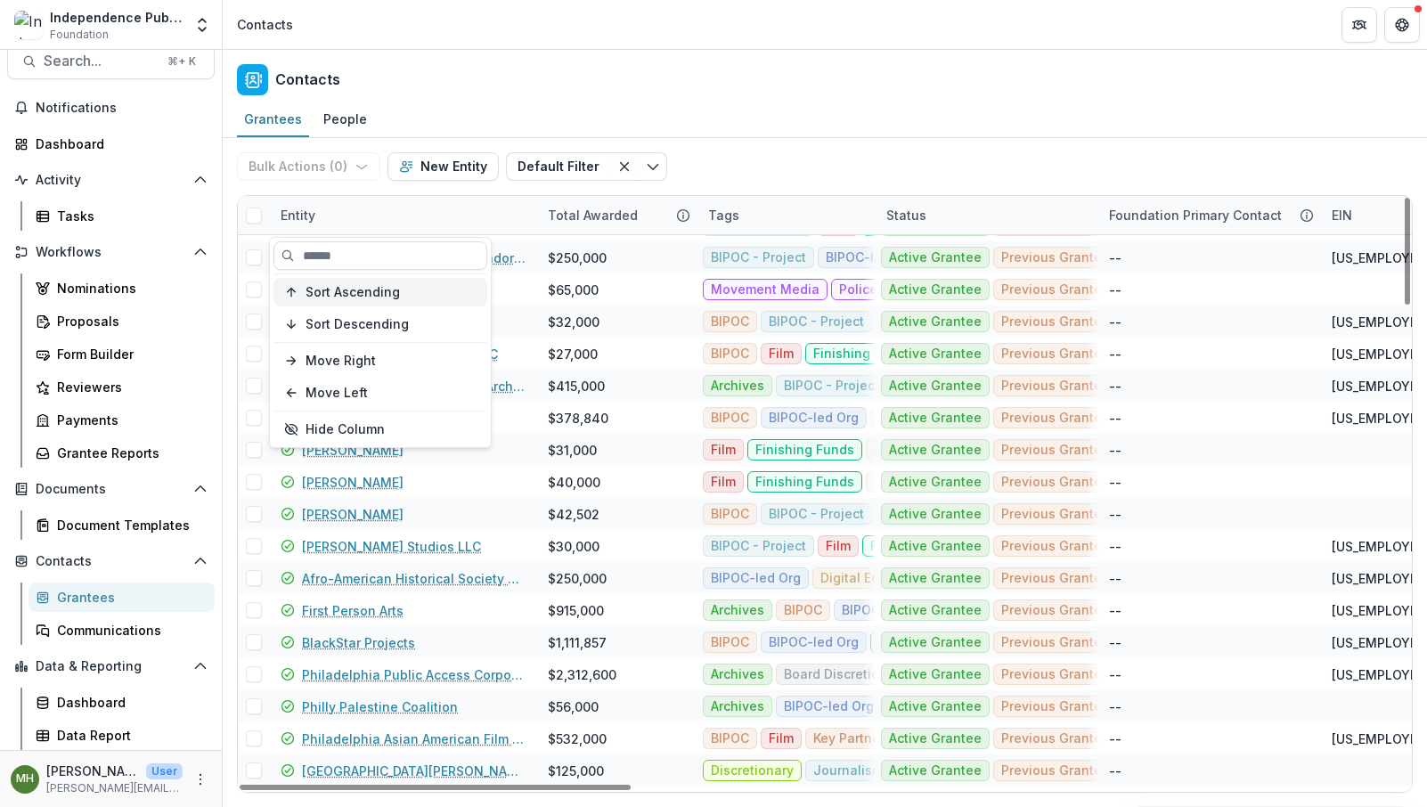
click at [355, 292] on span "Sort Ascending" at bounding box center [353, 292] width 94 height 15
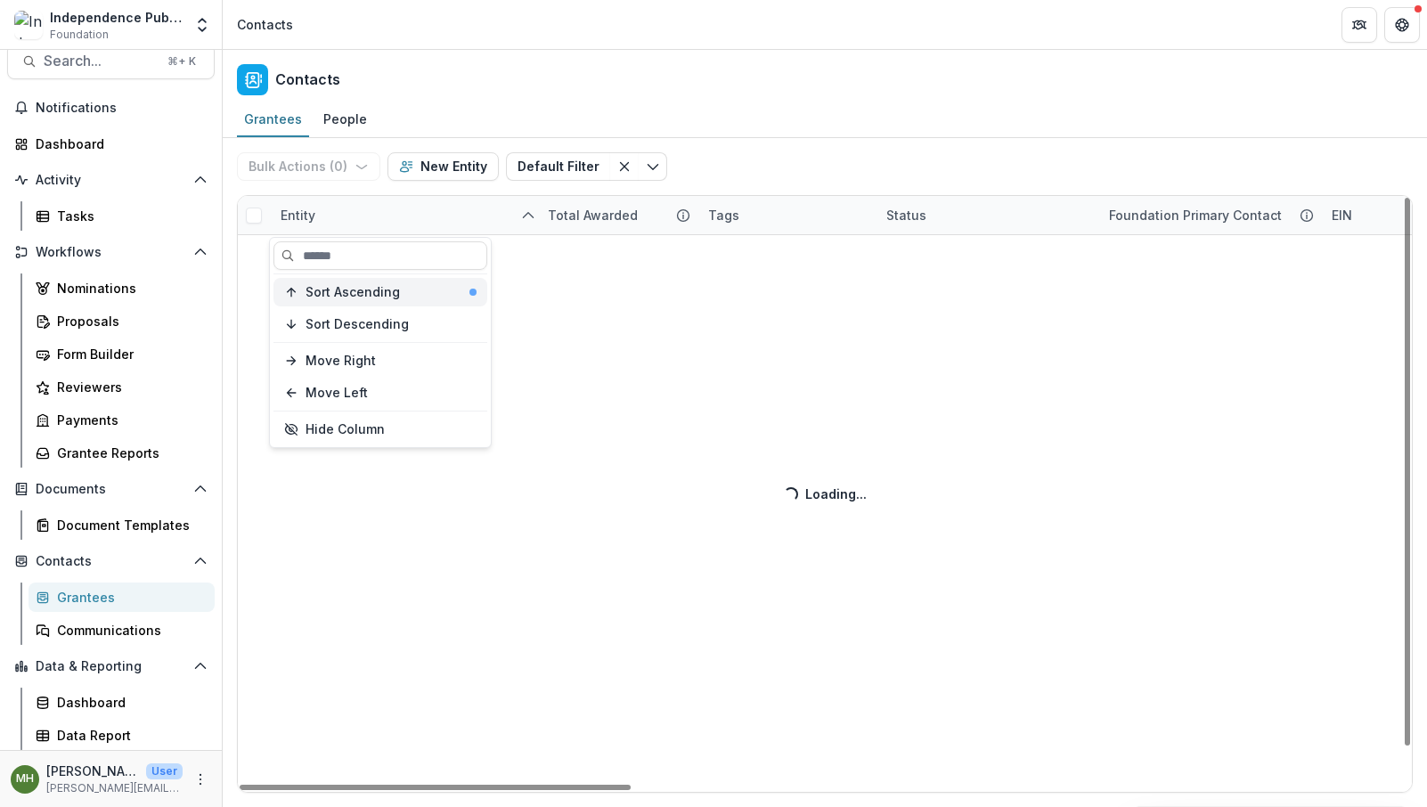
scroll to position [39, 0]
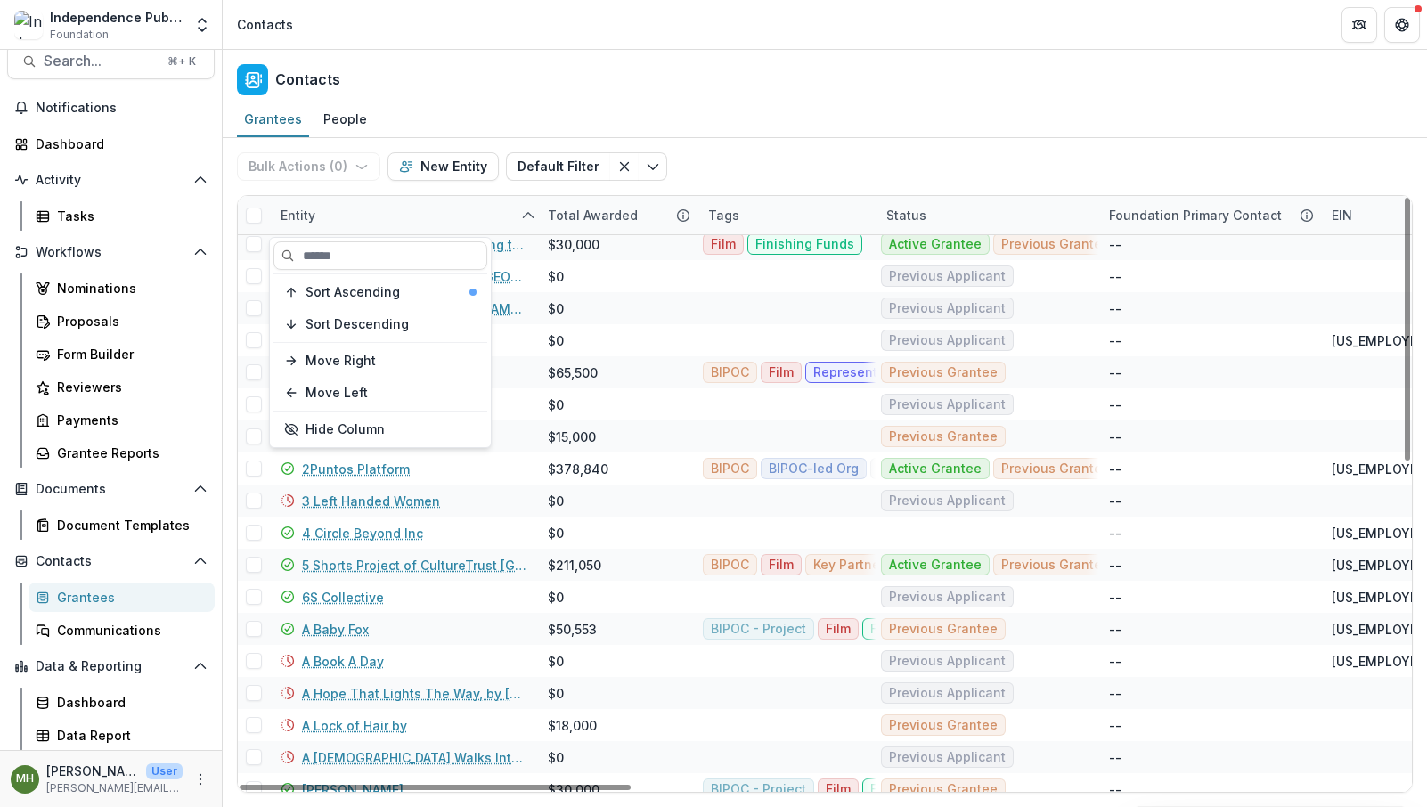
click at [448, 209] on div "Entity" at bounding box center [403, 215] width 267 height 38
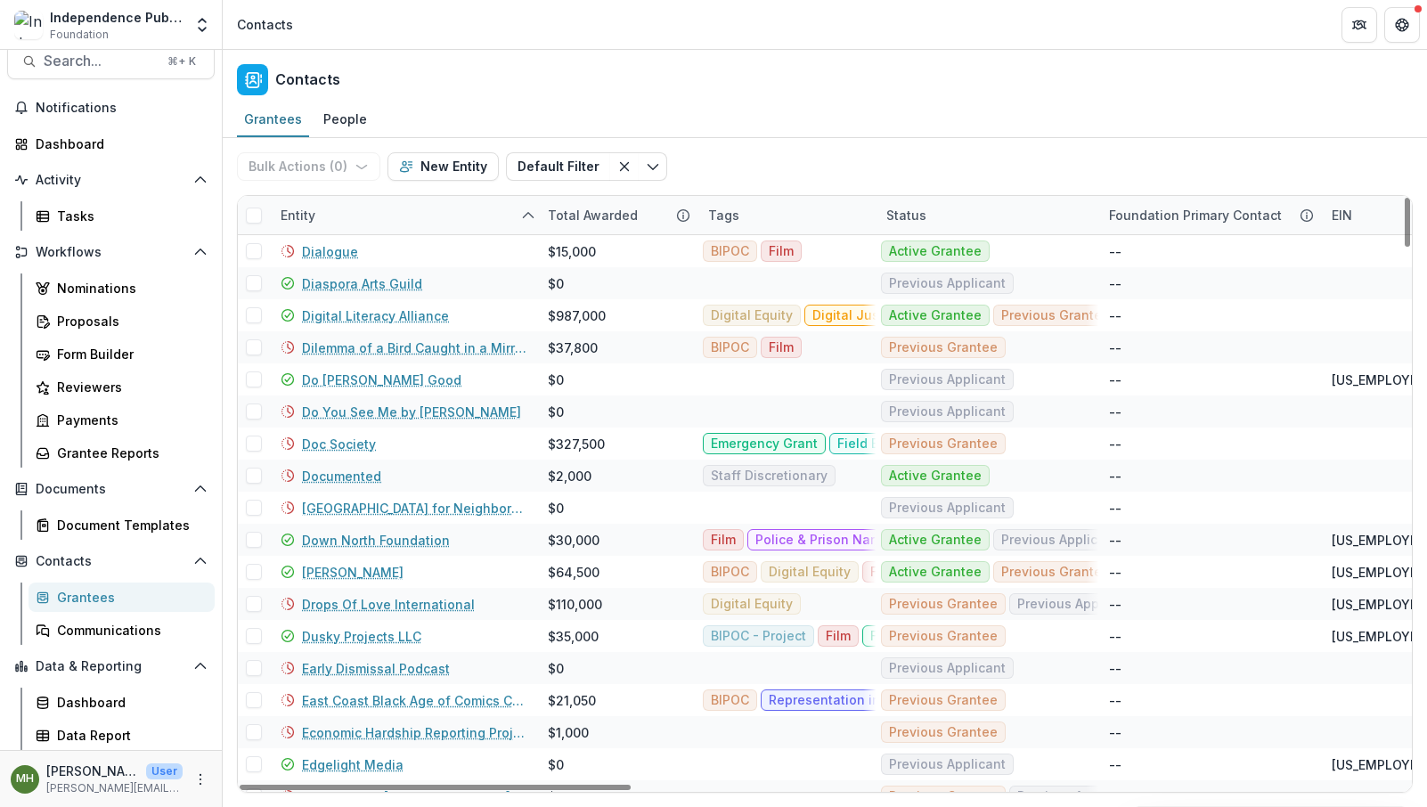
scroll to position [5890, 0]
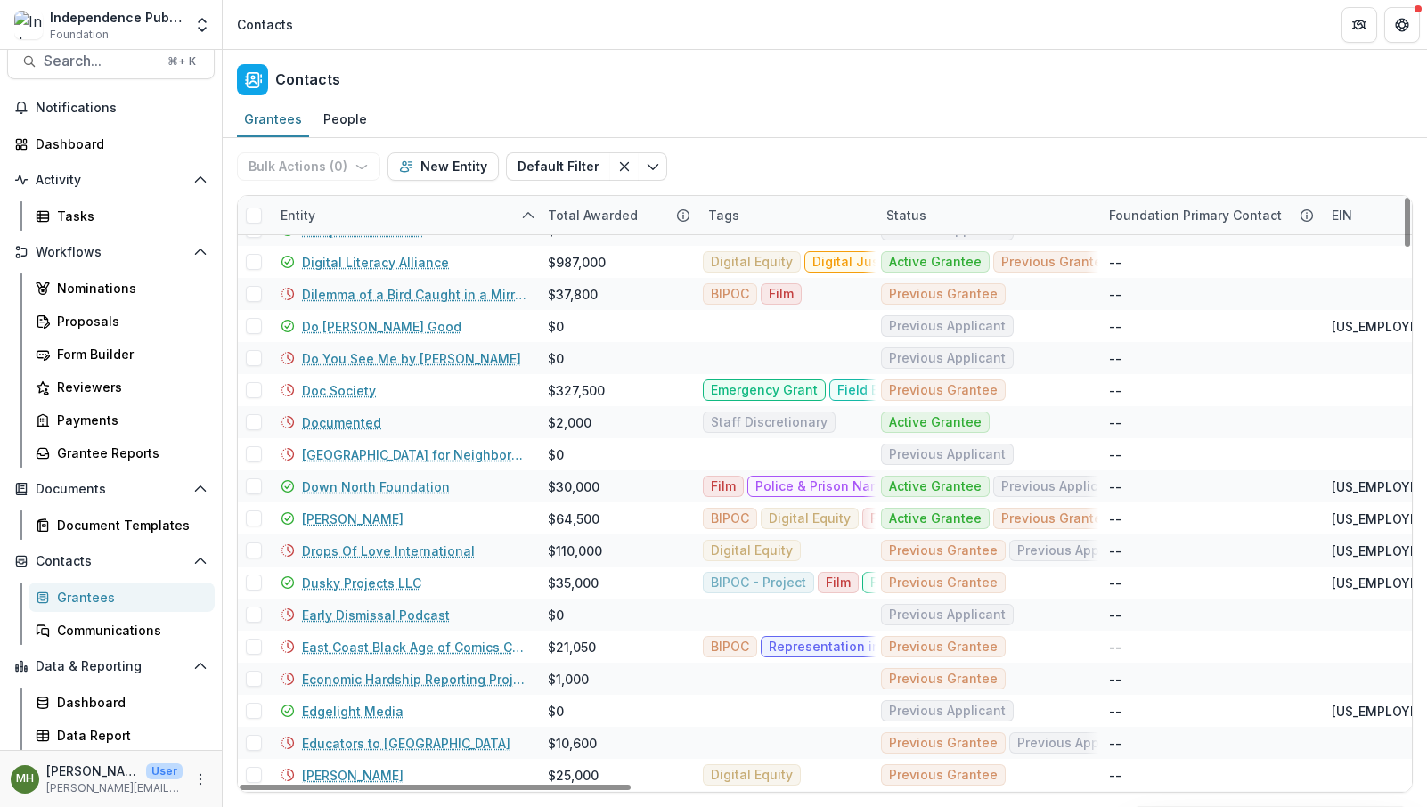
click at [601, 213] on div "Total Awarded" at bounding box center [592, 215] width 111 height 19
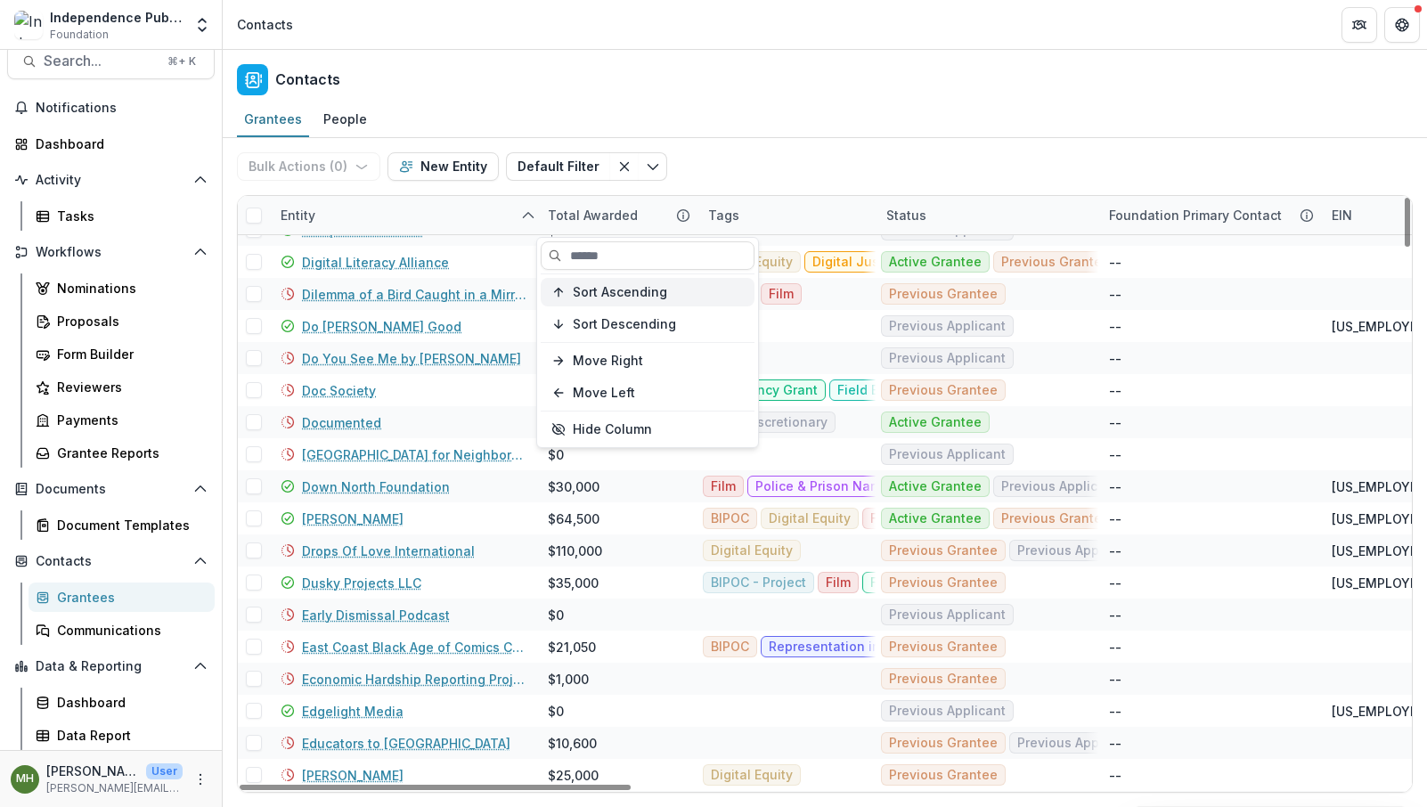
click at [590, 293] on span "Sort Ascending" at bounding box center [620, 292] width 94 height 15
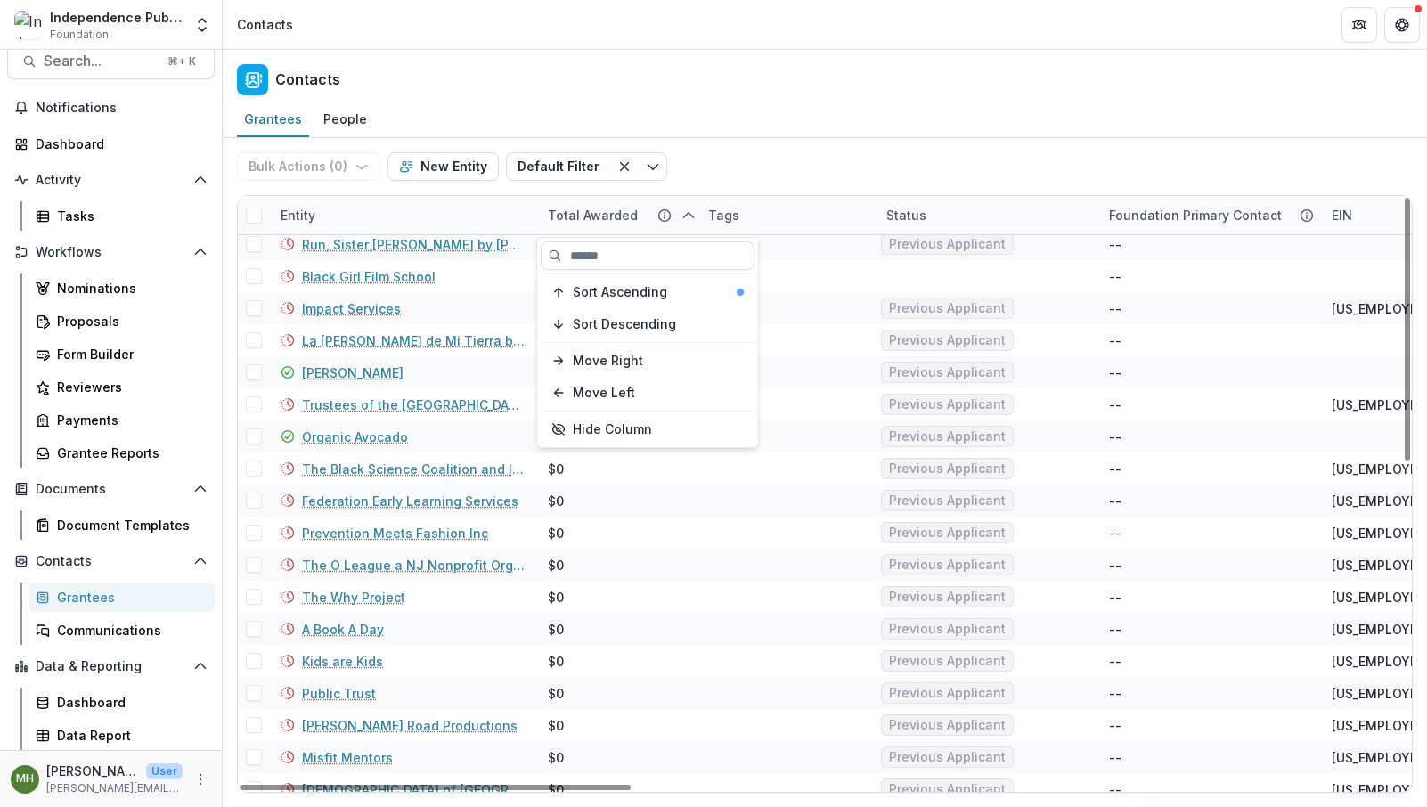
click at [575, 216] on div "Total Awarded" at bounding box center [592, 215] width 111 height 19
click at [608, 203] on div "Total Awarded" at bounding box center [617, 215] width 160 height 38
click at [603, 324] on span "Sort Descending" at bounding box center [624, 324] width 103 height 15
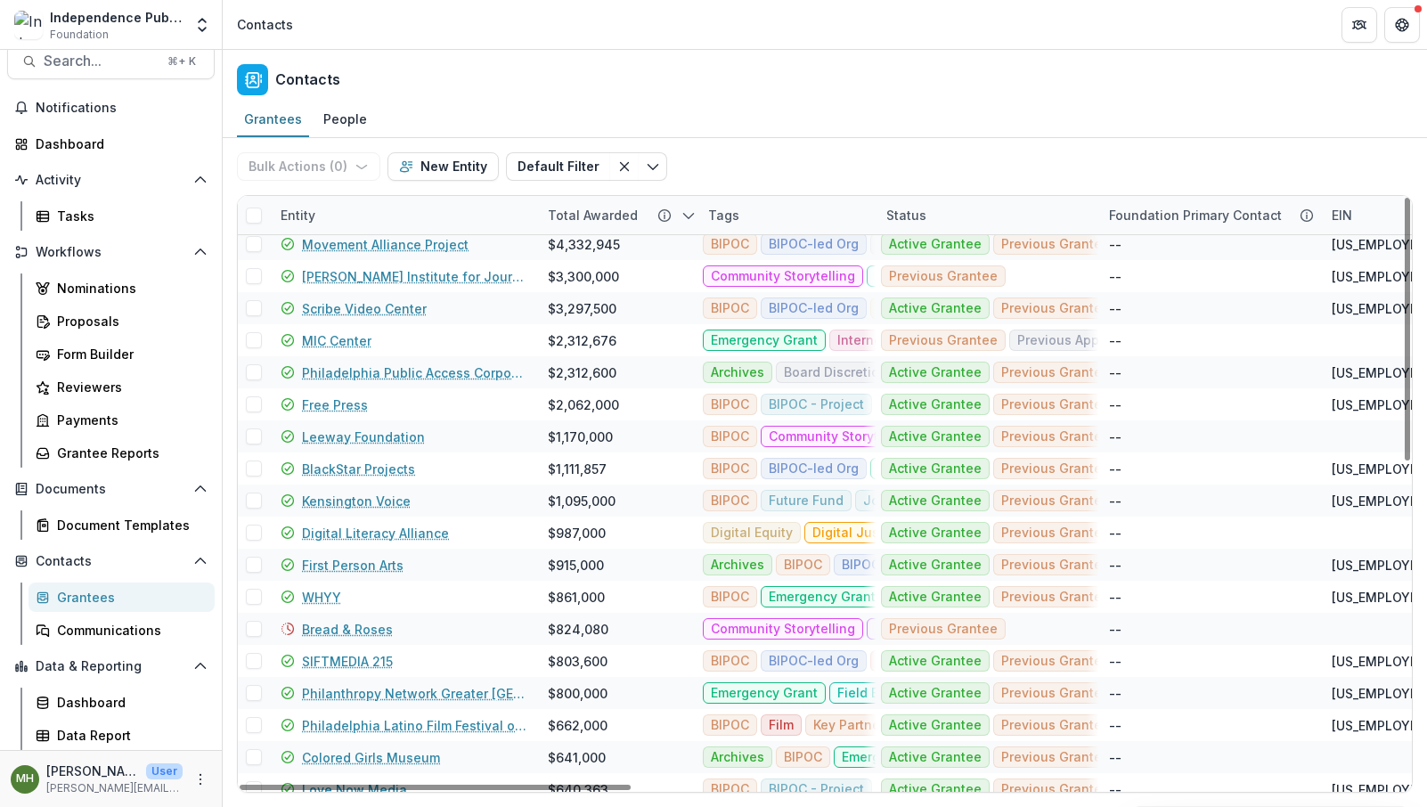
click at [492, 216] on div "Entity" at bounding box center [403, 215] width 267 height 38
click at [588, 204] on div "Total Awarded" at bounding box center [617, 215] width 160 height 38
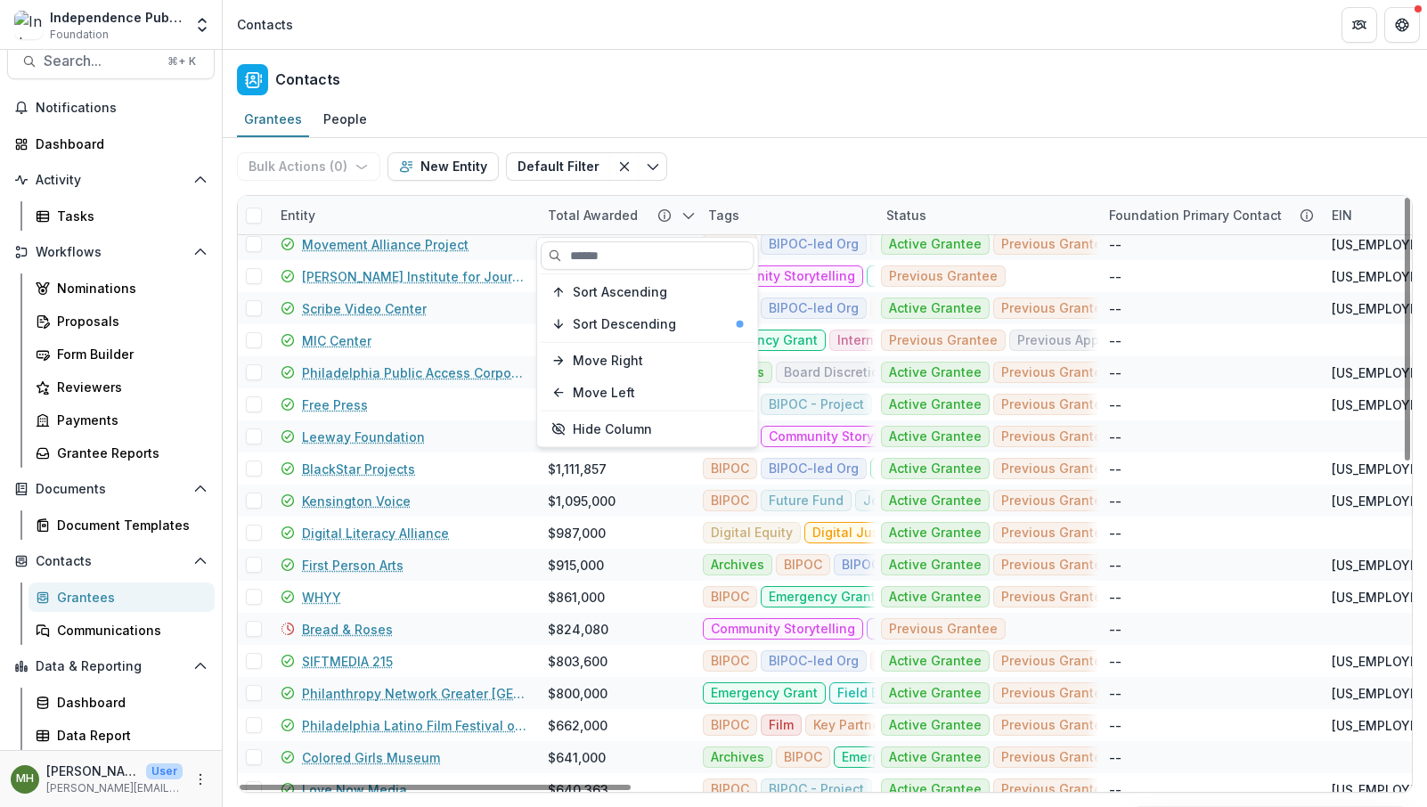
click at [693, 167] on div "Bulk Actions ( 0 ) Send Email Create Proposals Create Tasks New Entity Default …" at bounding box center [825, 166] width 1176 height 57
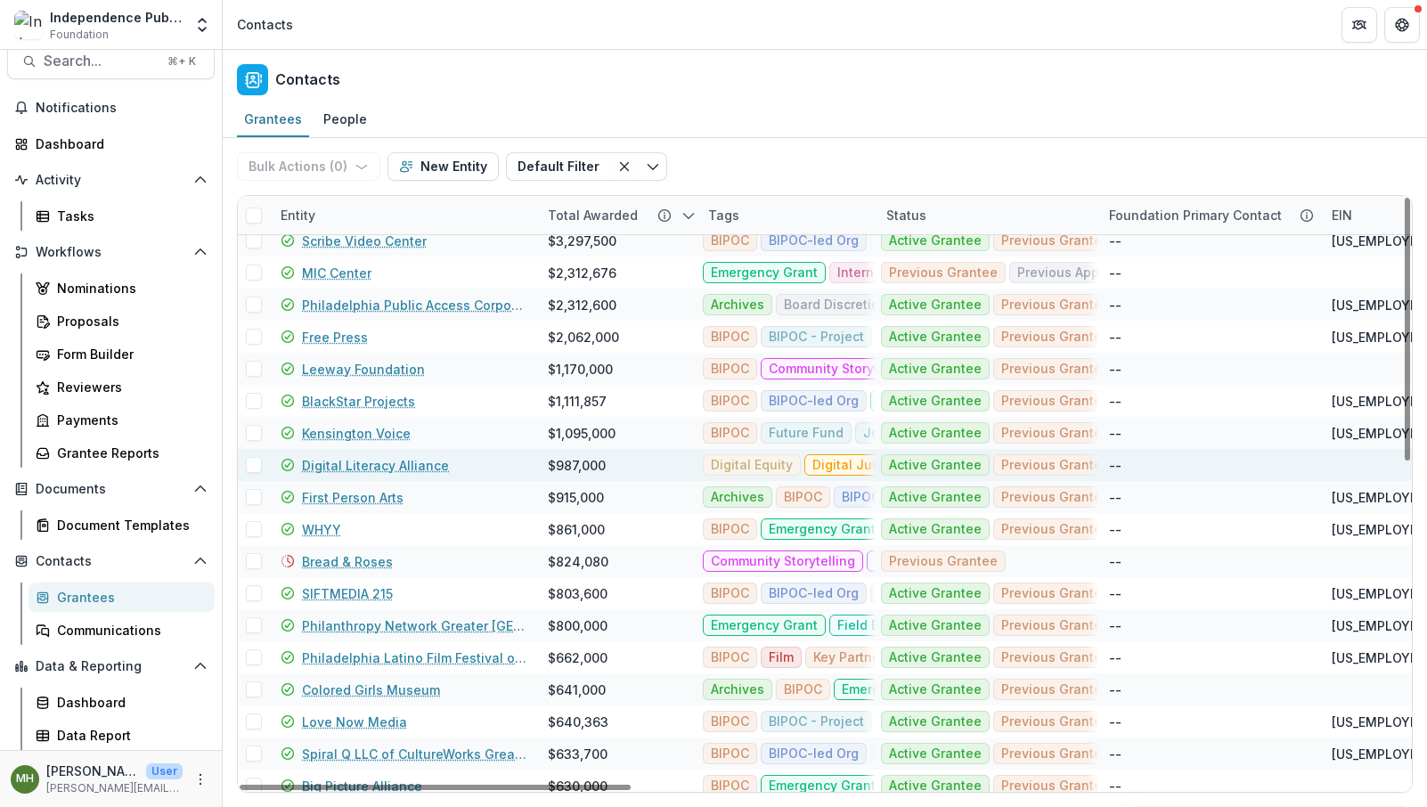
scroll to position [0, 0]
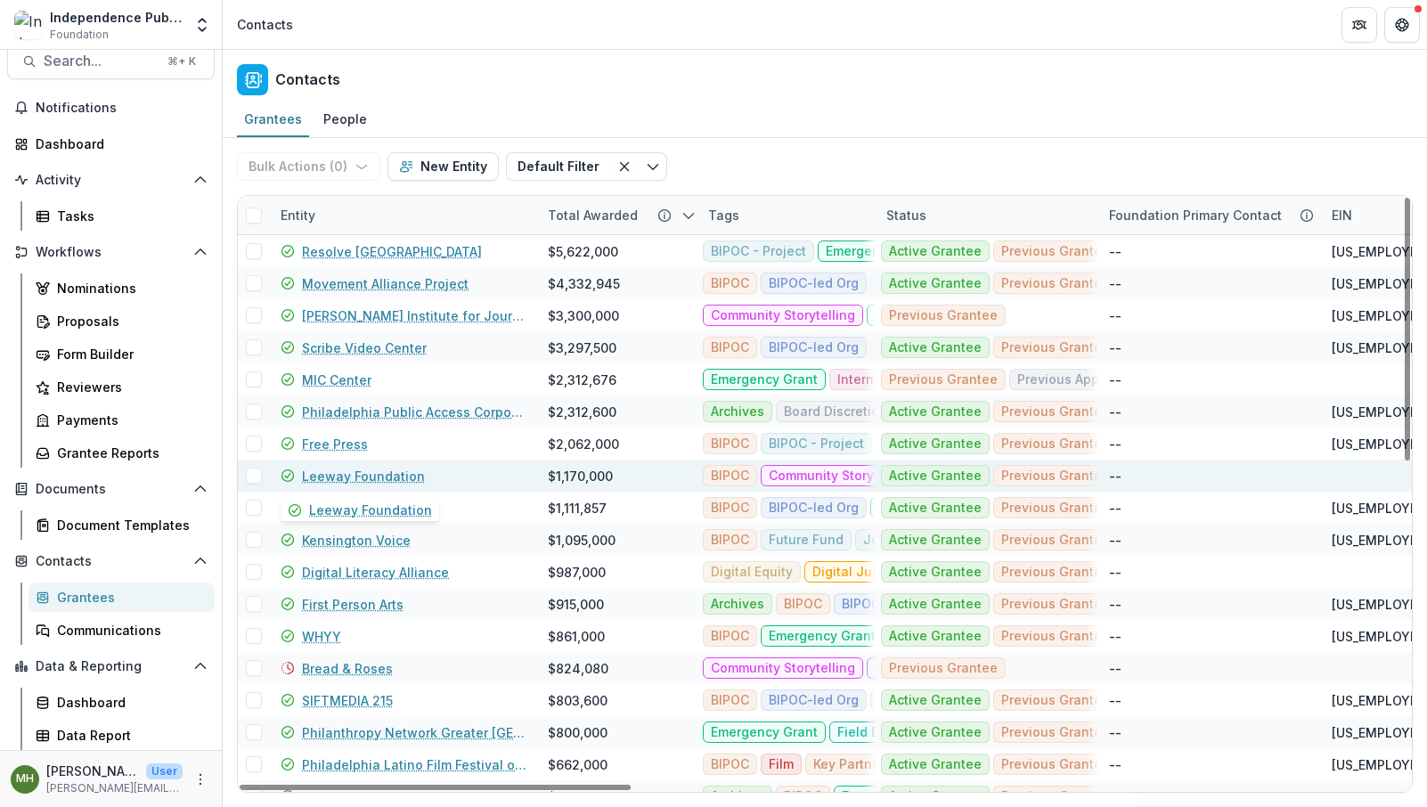
click at [363, 475] on link "Leeway Foundation" at bounding box center [363, 476] width 123 height 19
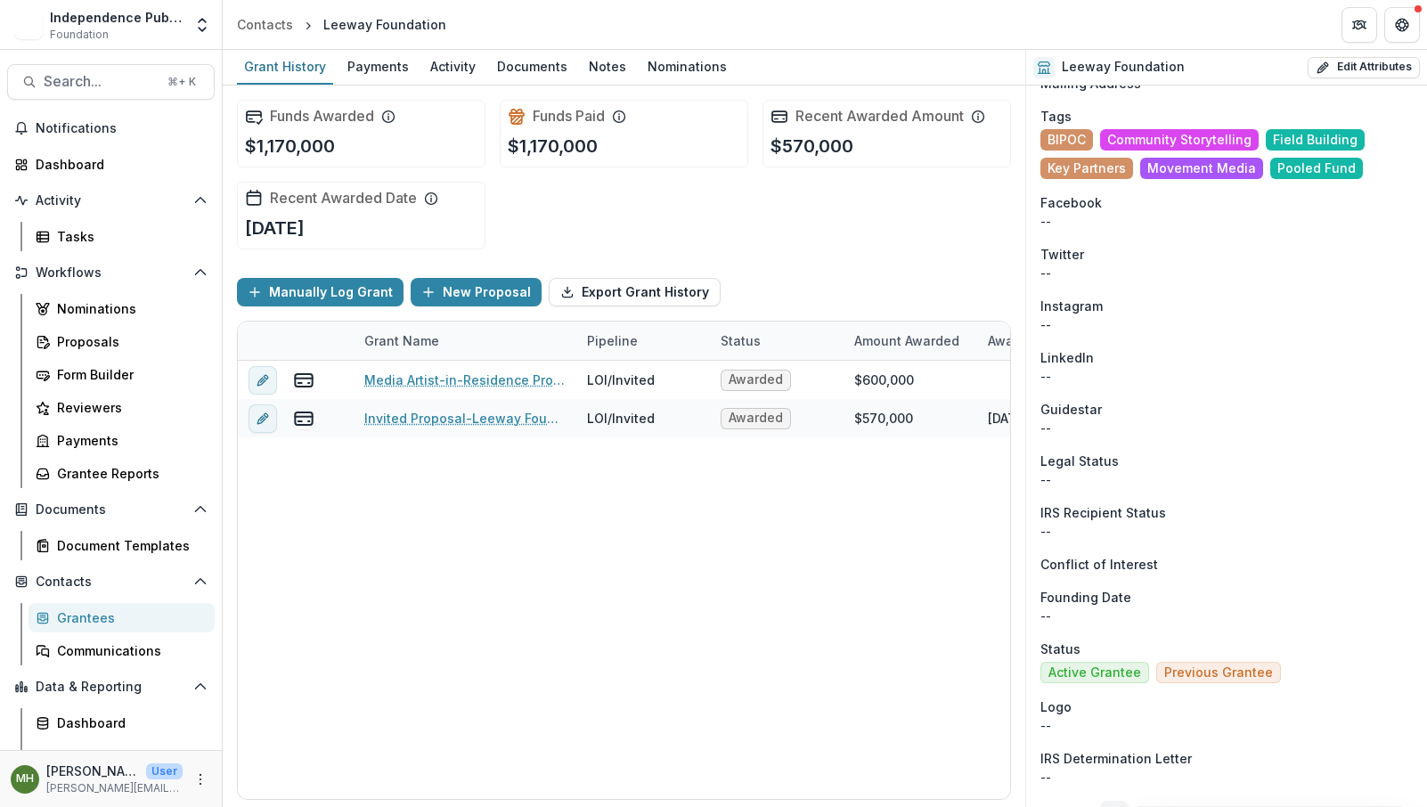
scroll to position [1465, 0]
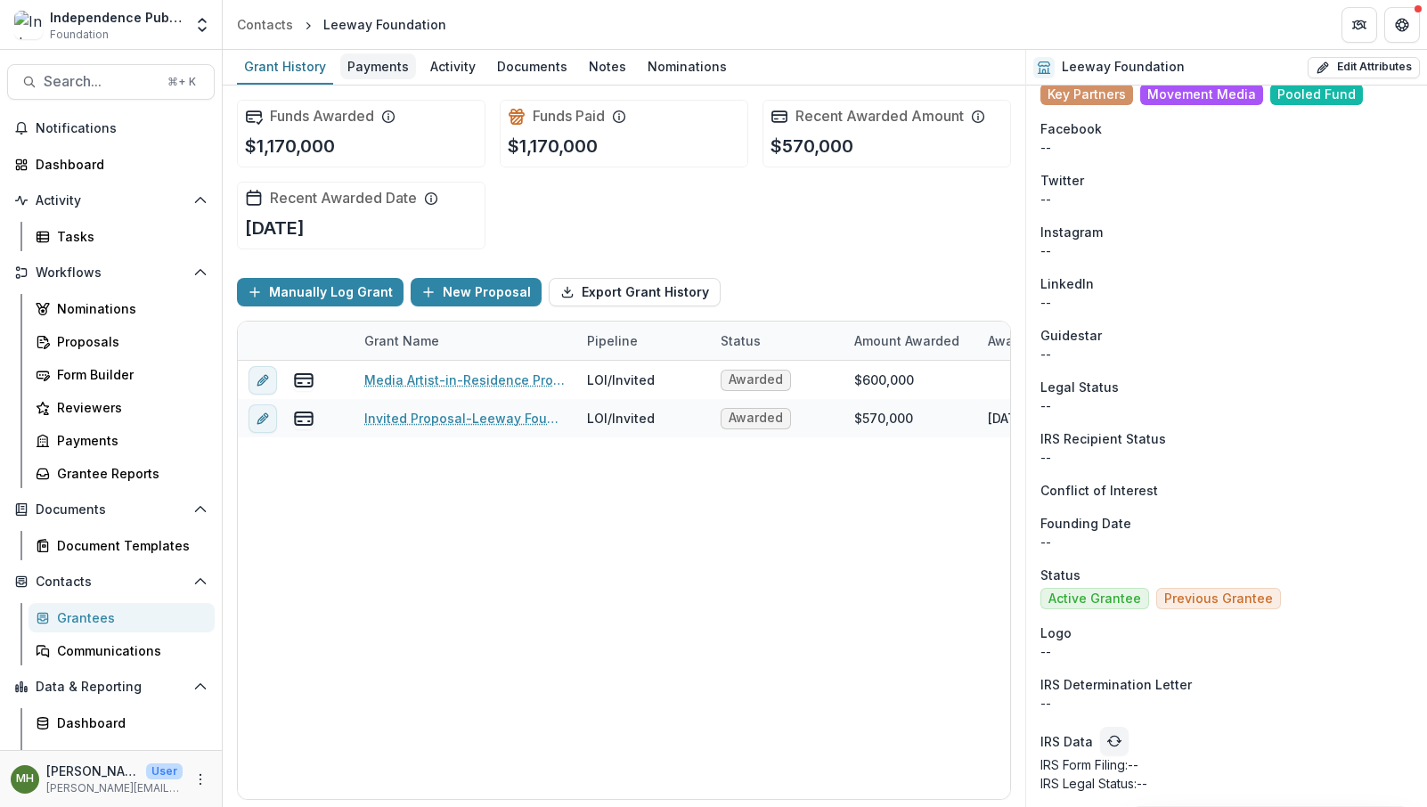
click at [380, 73] on div "Payments" at bounding box center [378, 66] width 76 height 26
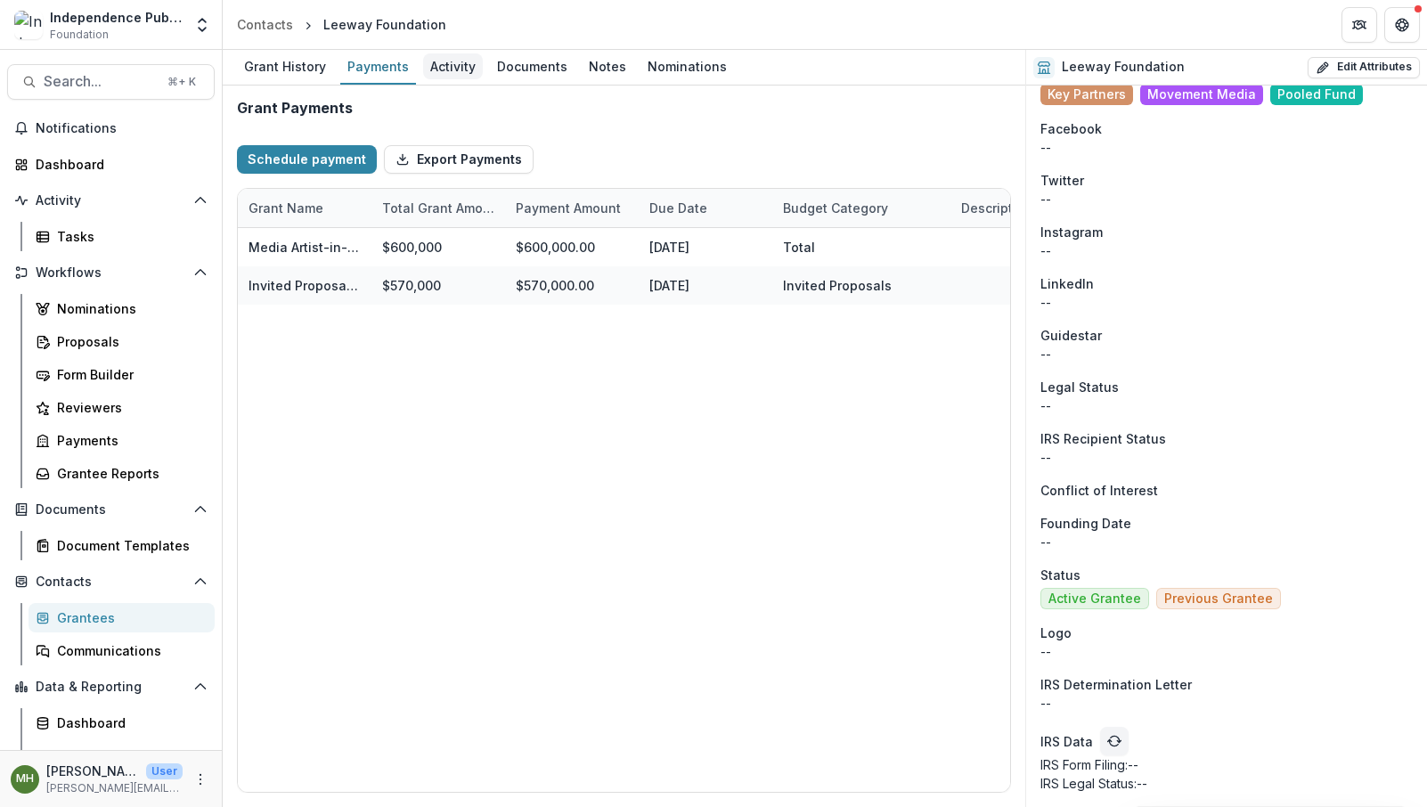
click at [445, 69] on div "Activity" at bounding box center [453, 66] width 60 height 26
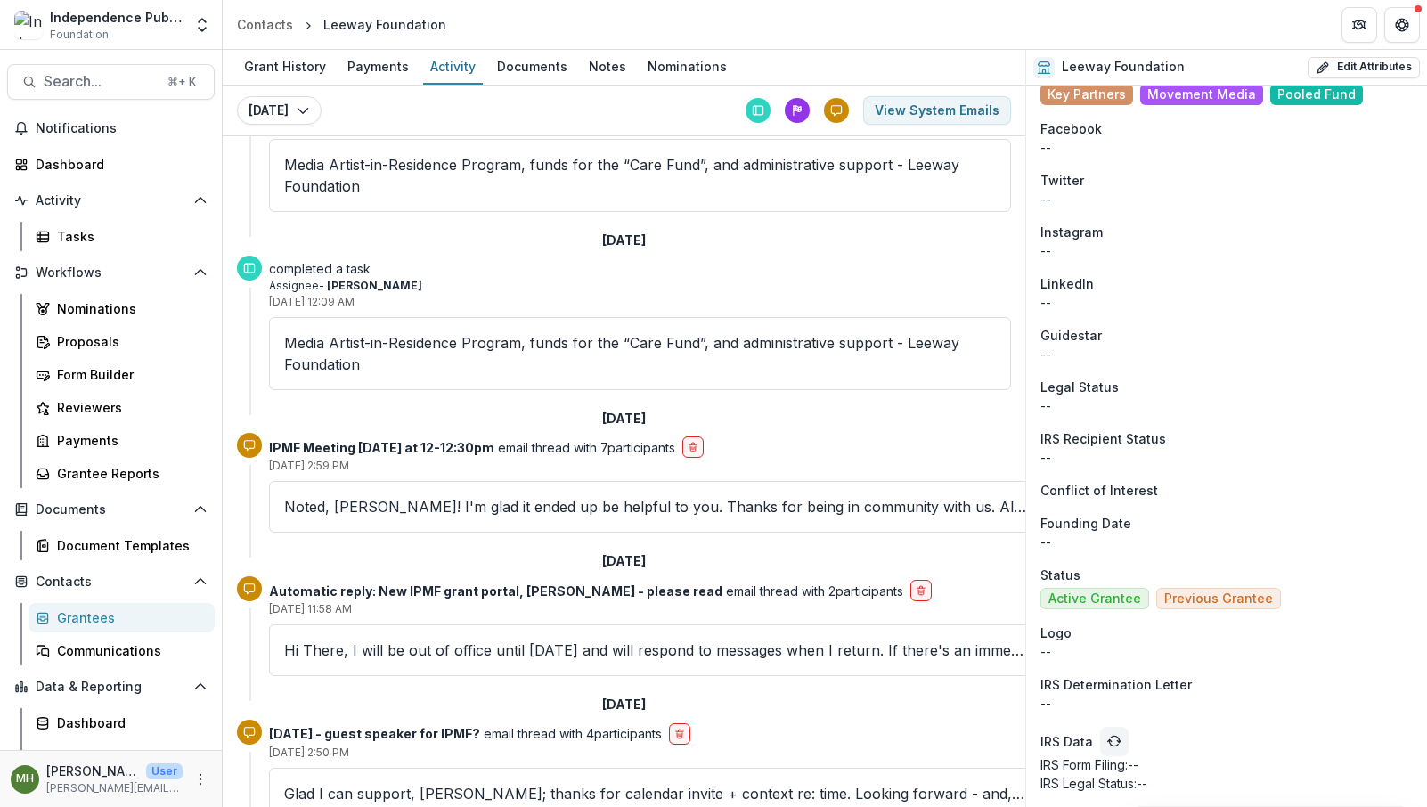
scroll to position [147, 0]
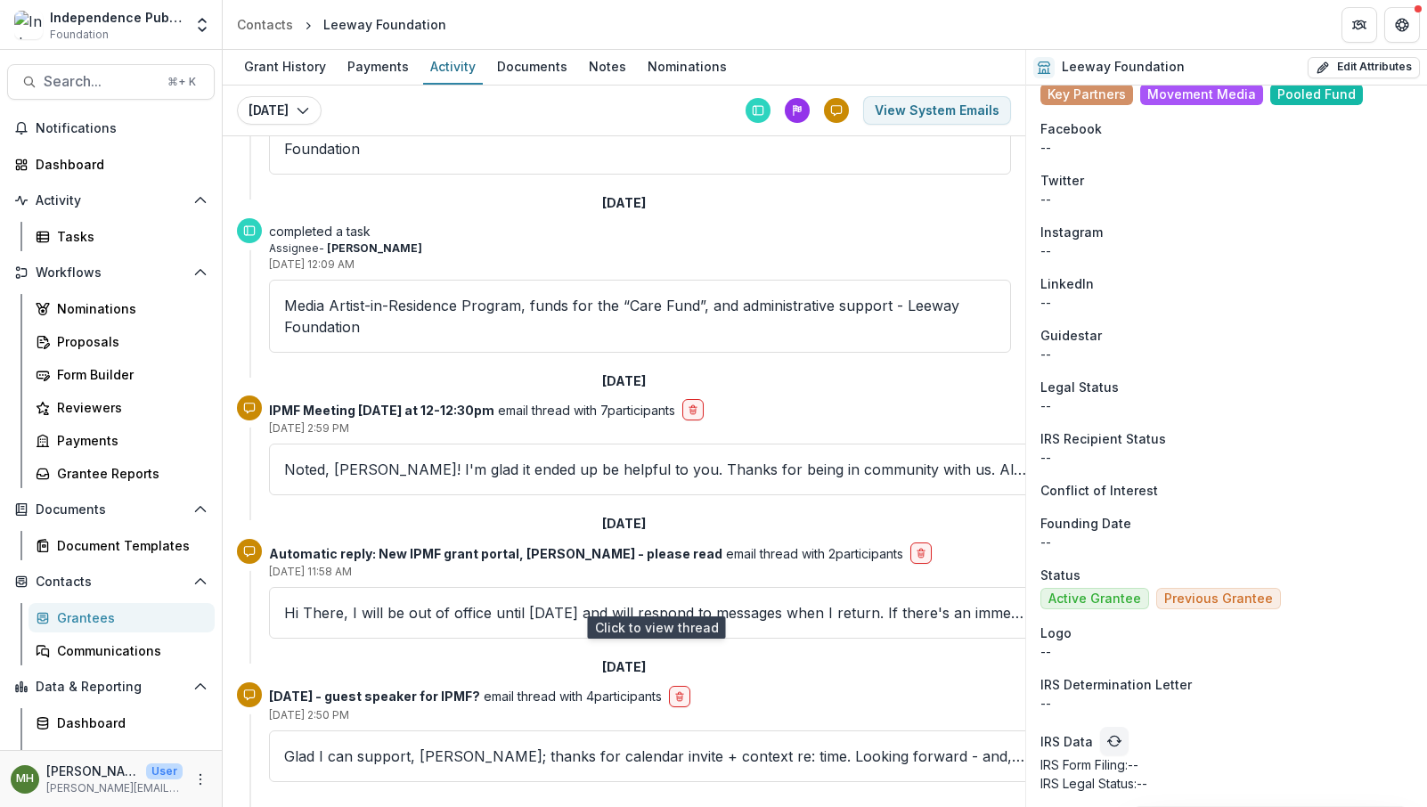
click at [527, 602] on p "Hi There, I will be out of office until Monday, July 1st and will respond to me…" at bounding box center [656, 612] width 744 height 21
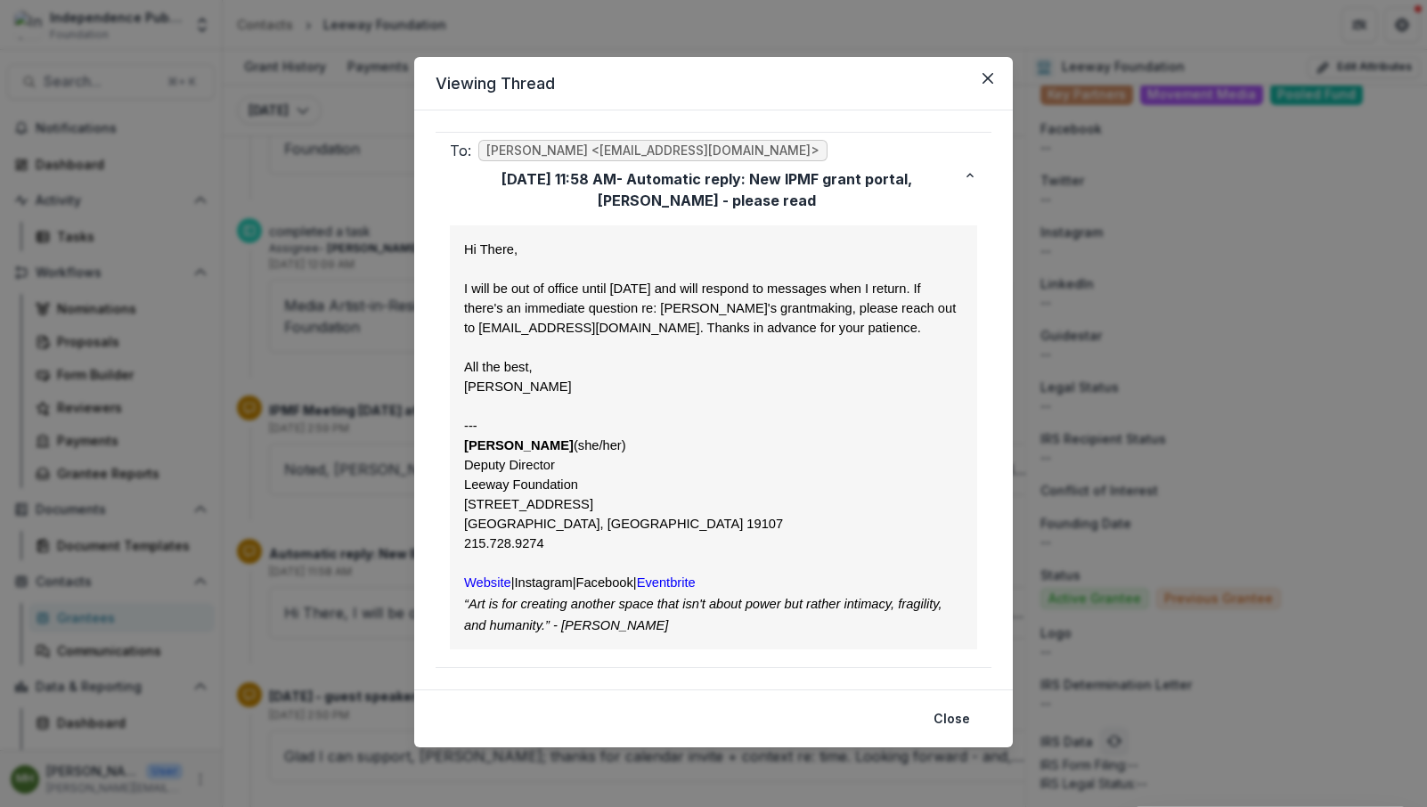
click at [336, 528] on div "Viewing Thread To: Samíl Jimenez-Magdaleno <Samil@independencemedia.org> Jun 28…" at bounding box center [713, 403] width 1427 height 807
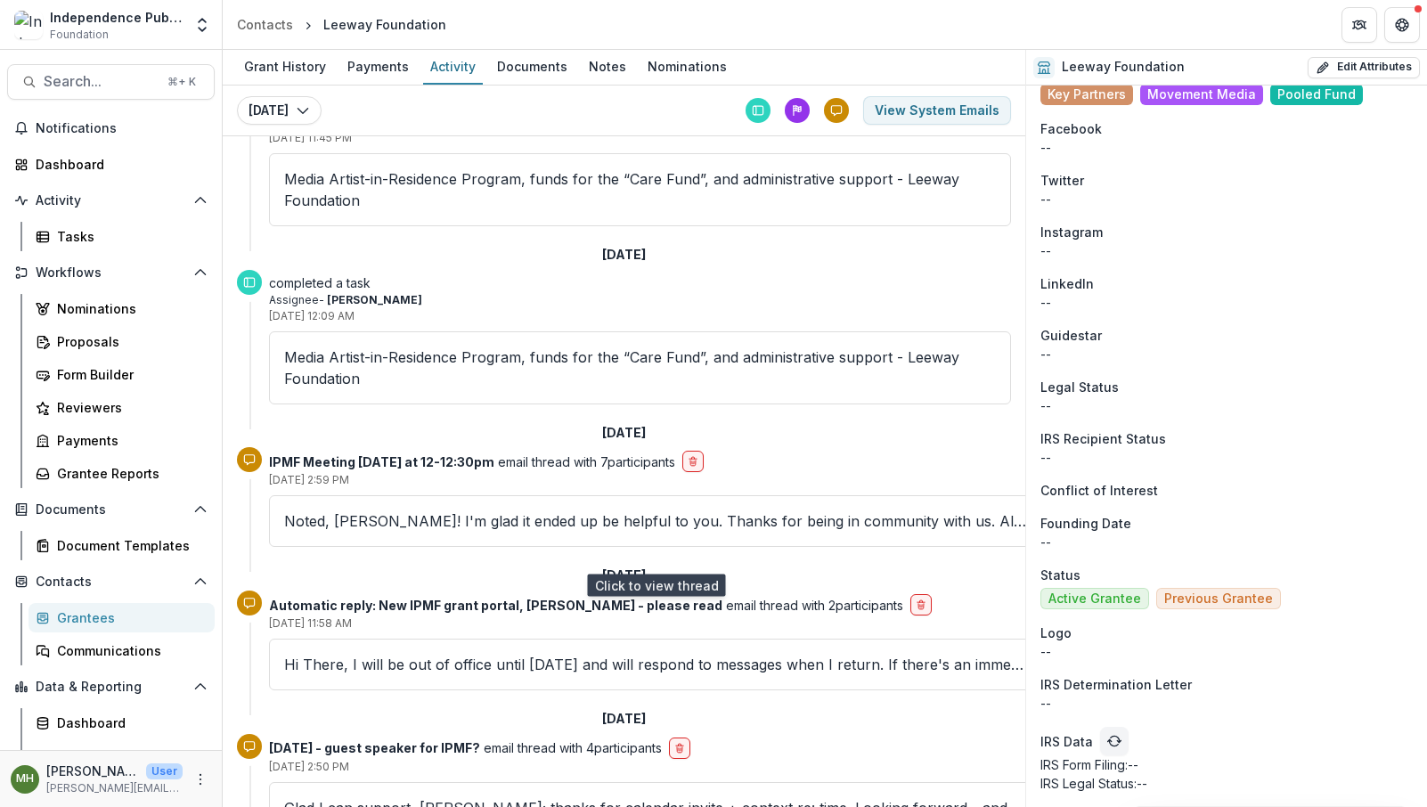
scroll to position [0, 0]
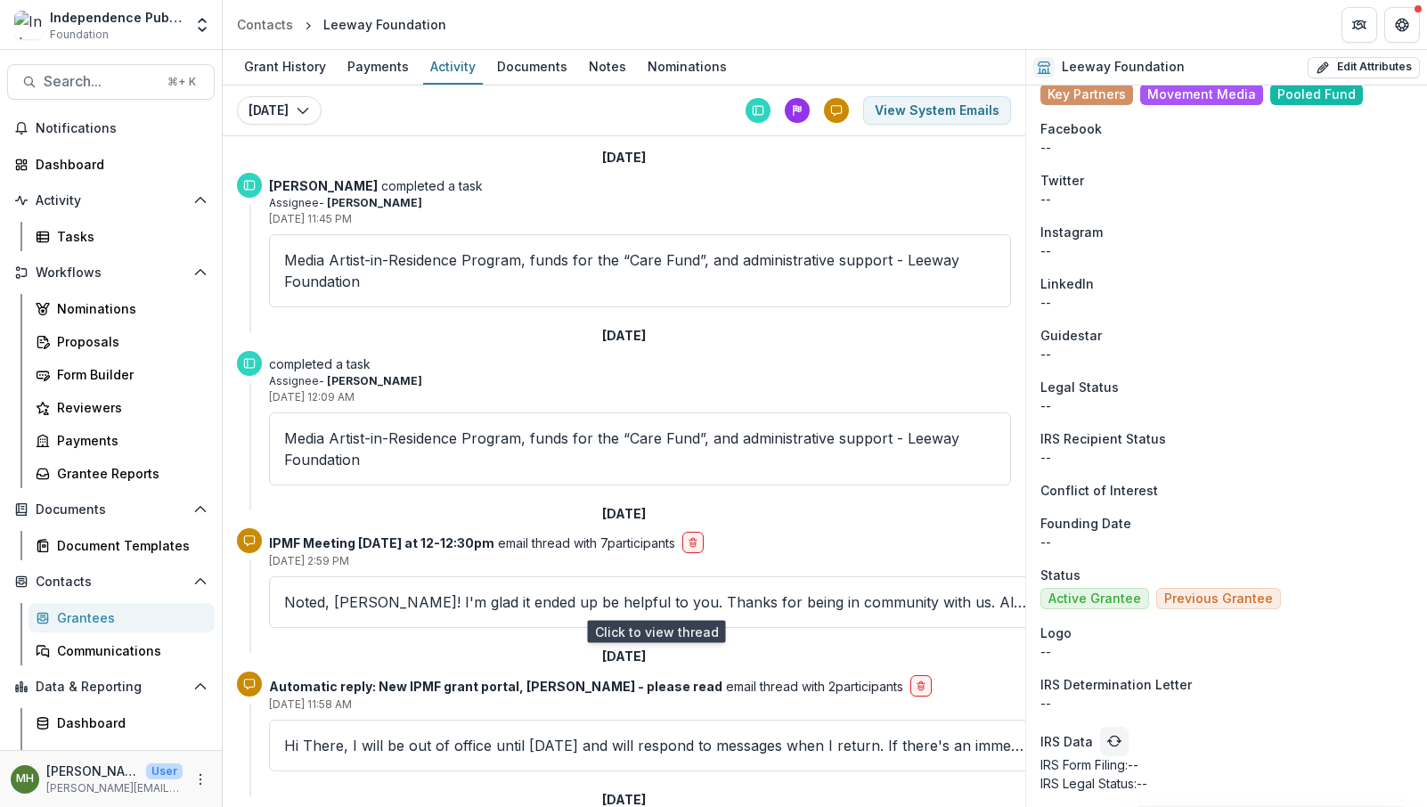
click at [494, 602] on p "Noted, Alicia! I'm glad it ended up be helpful to you. Thanks for being in comm…" at bounding box center [656, 602] width 744 height 21
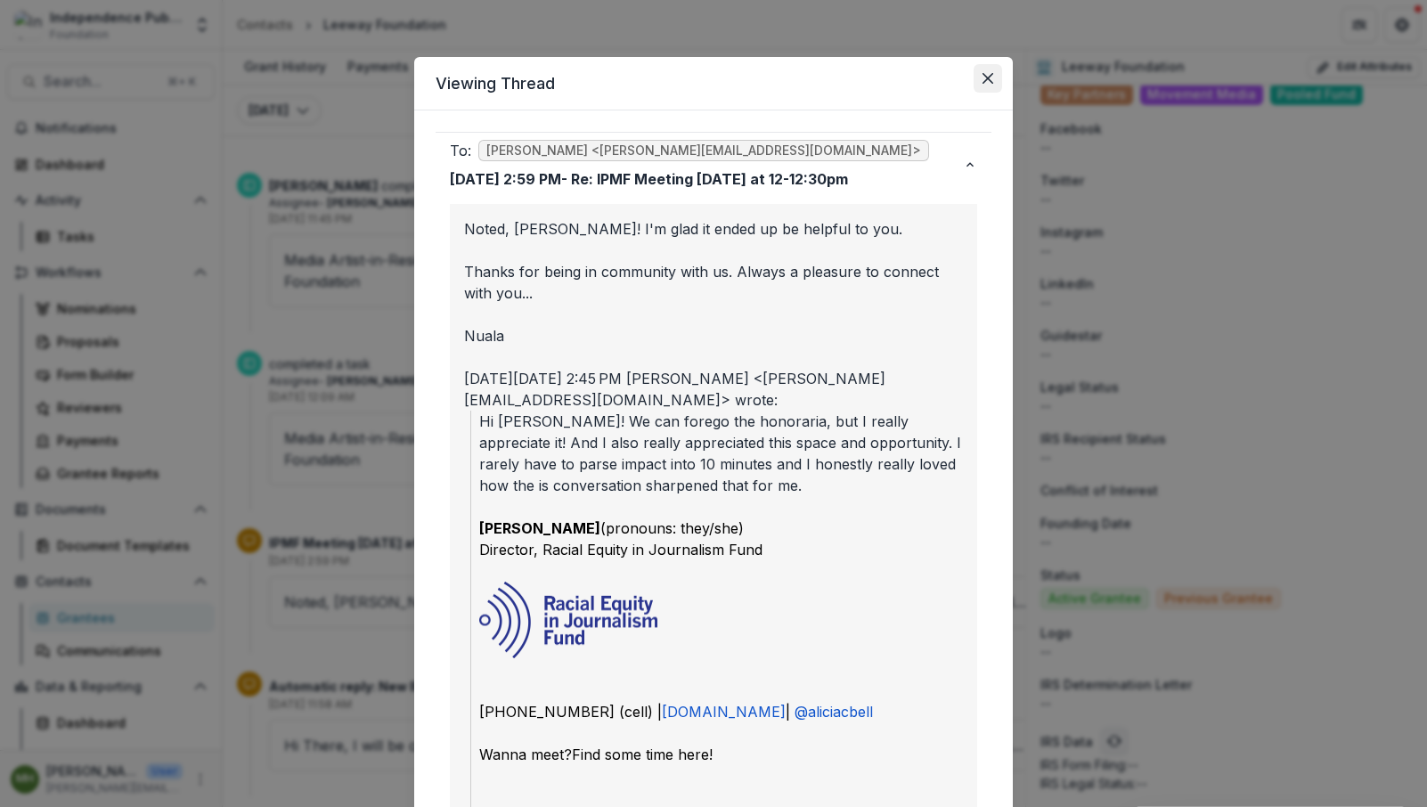
click at [992, 80] on button "Close" at bounding box center [988, 78] width 29 height 29
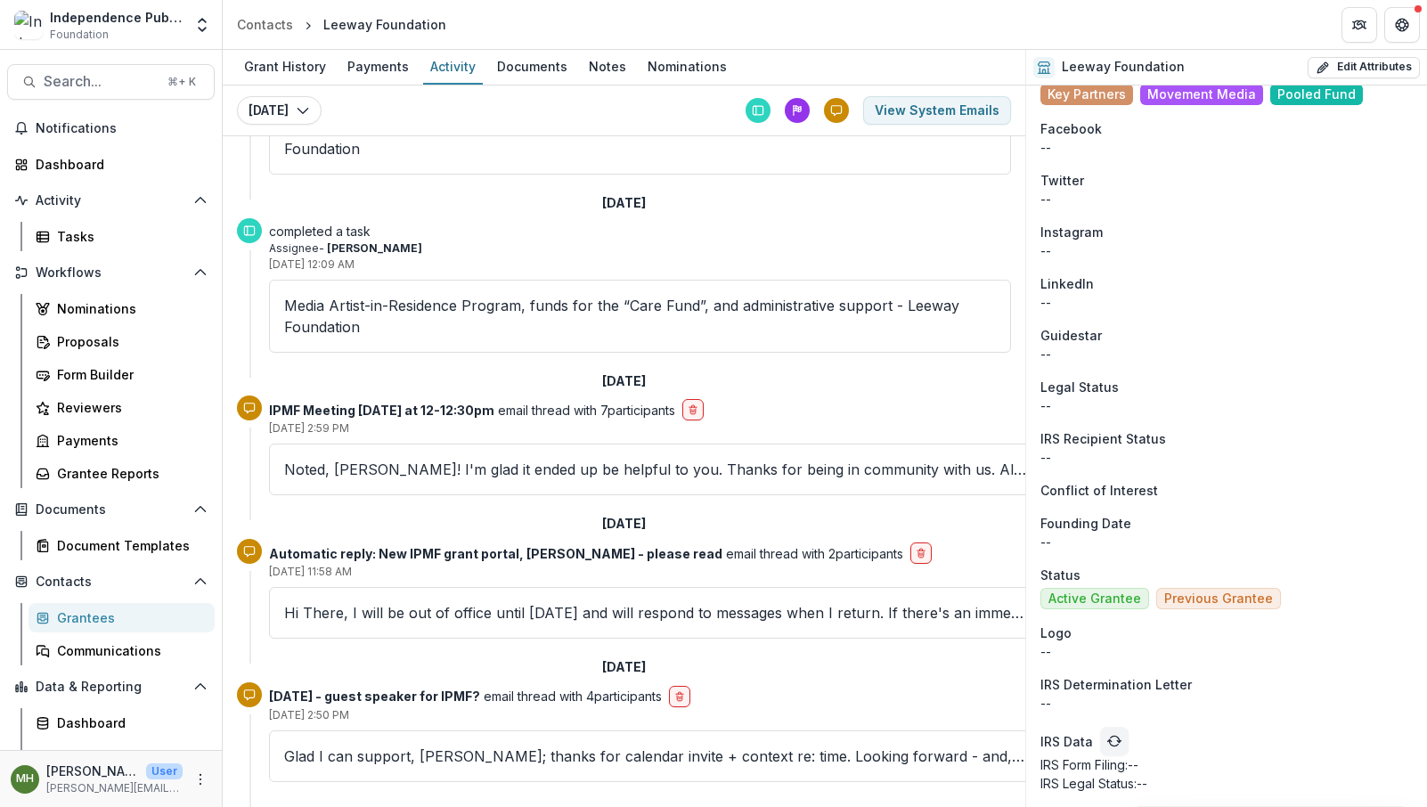
scroll to position [147, 0]
click at [534, 746] on p "Glad I can support, Nuala; thanks for calendar invite + context re: time. Looki…" at bounding box center [656, 756] width 744 height 21
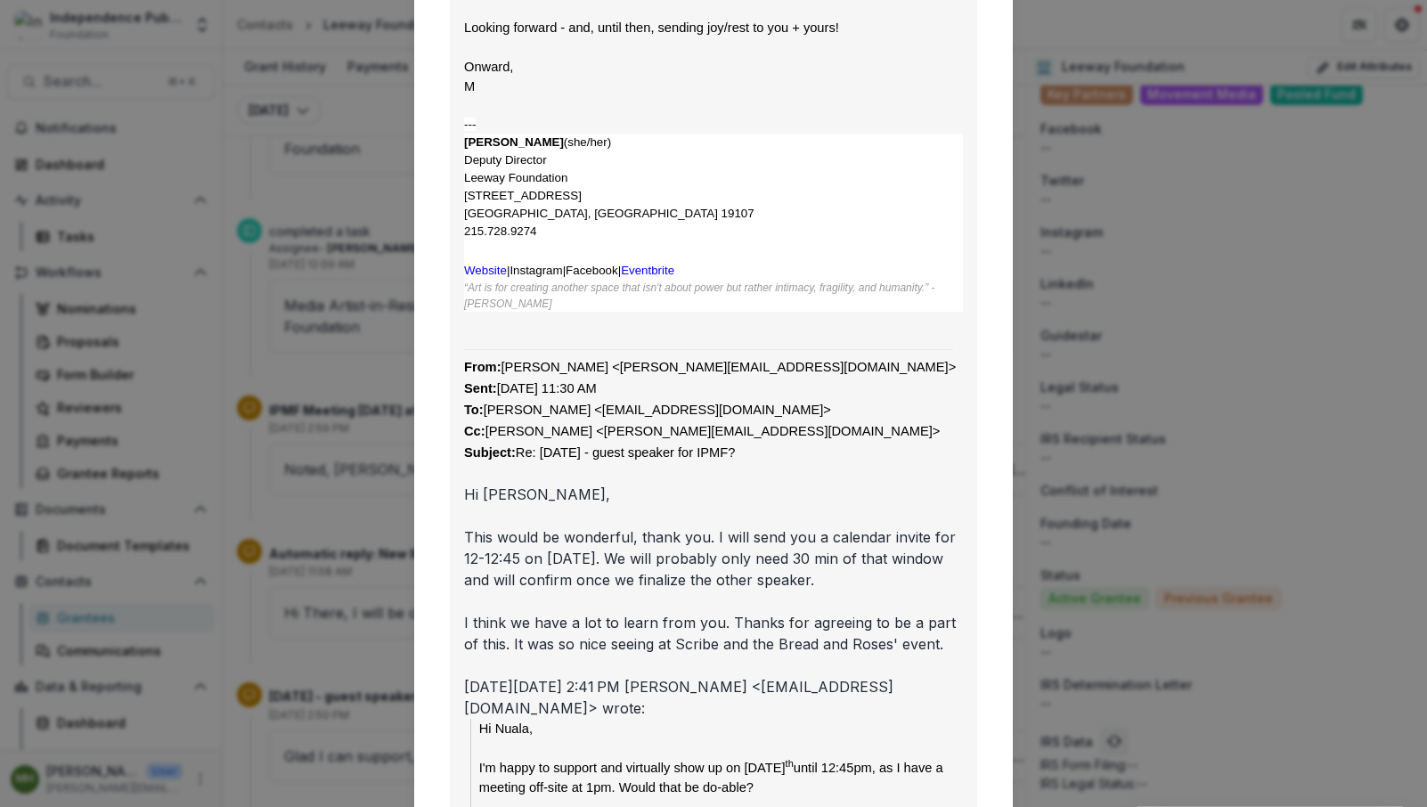
scroll to position [0, 0]
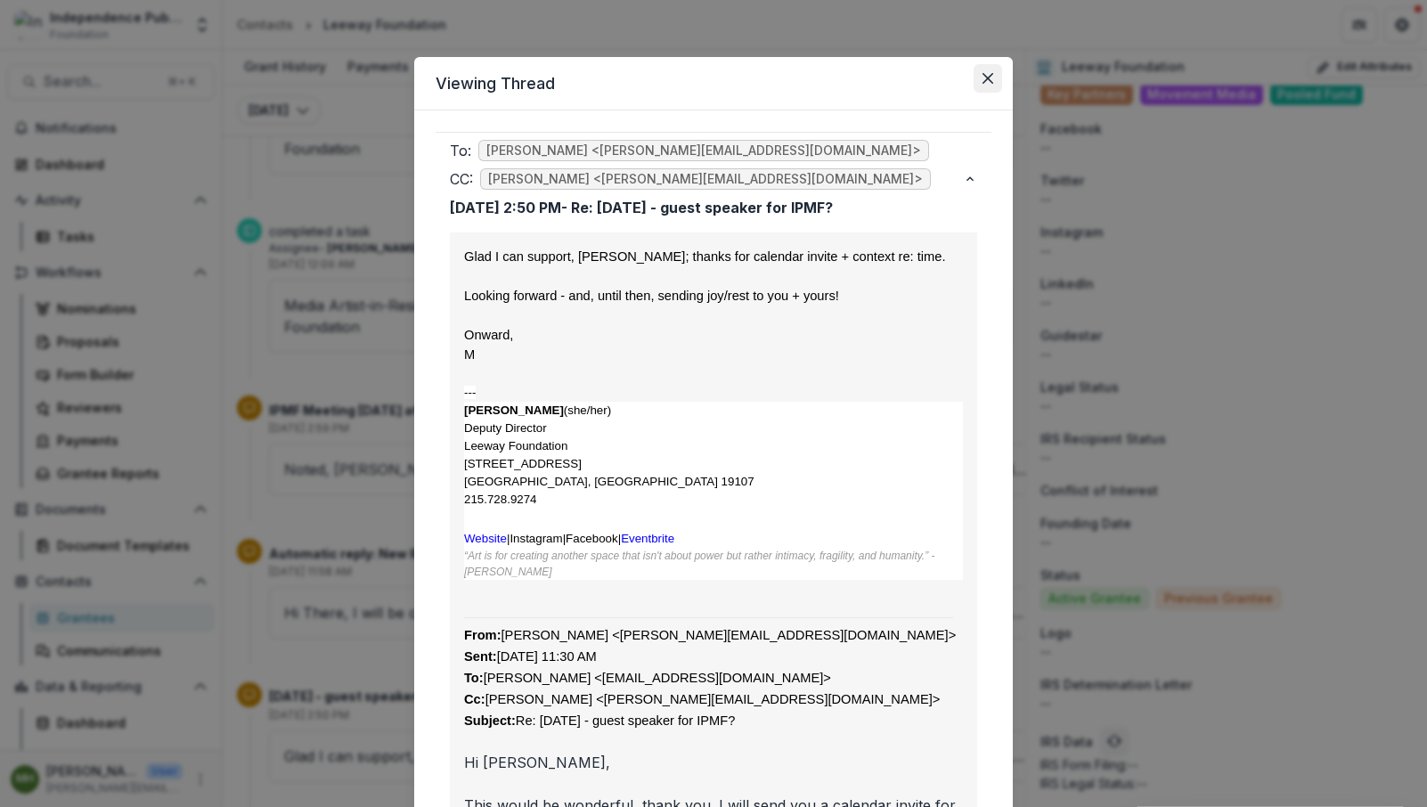
click at [988, 79] on icon "Close" at bounding box center [988, 78] width 11 height 11
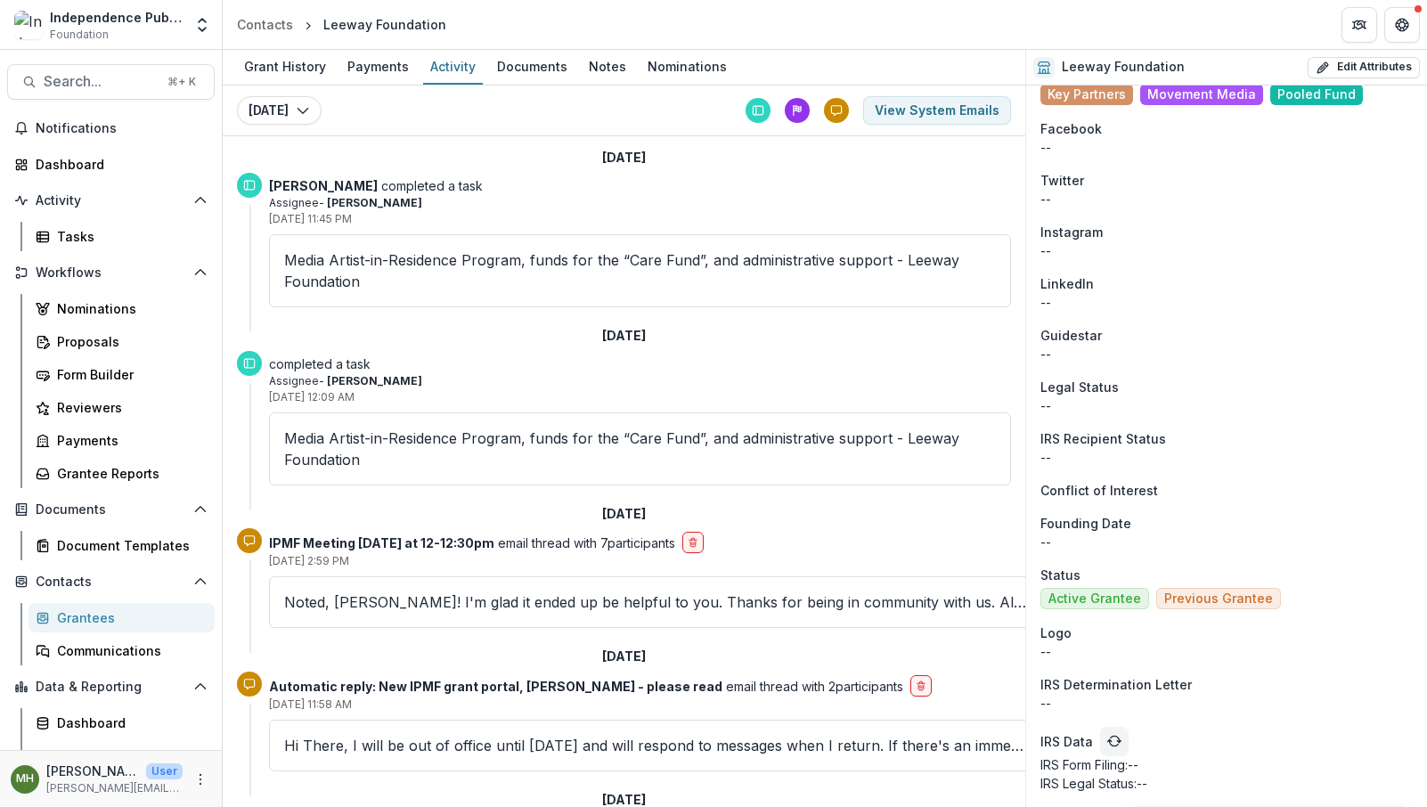
click at [375, 266] on p "Media Artist-in-Residence Program, funds for the “Care Fund”, and administrativ…" at bounding box center [640, 270] width 712 height 43
click at [535, 58] on div "Documents" at bounding box center [532, 66] width 85 height 26
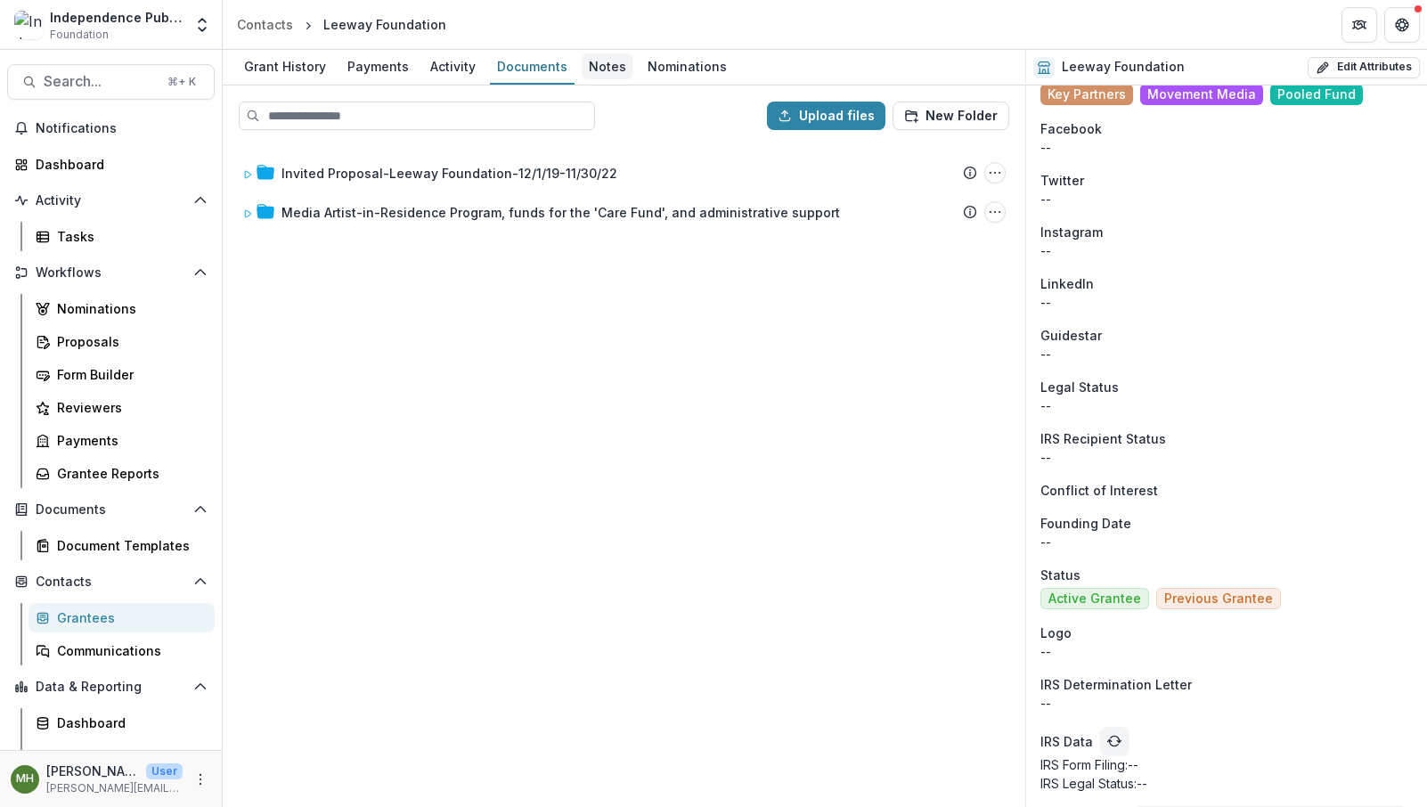
click at [605, 69] on div "Notes" at bounding box center [608, 66] width 52 height 26
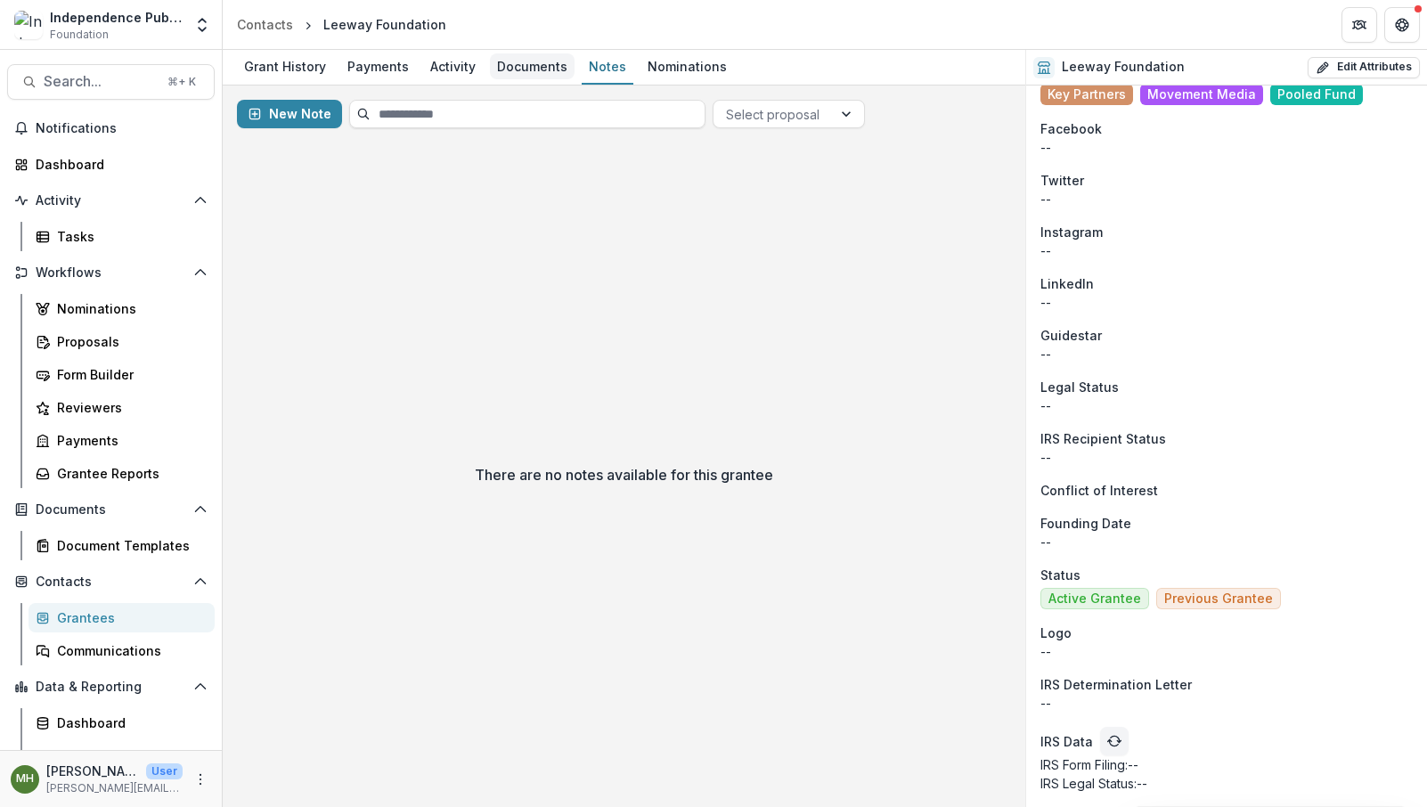
click at [529, 67] on div "Documents" at bounding box center [532, 66] width 85 height 26
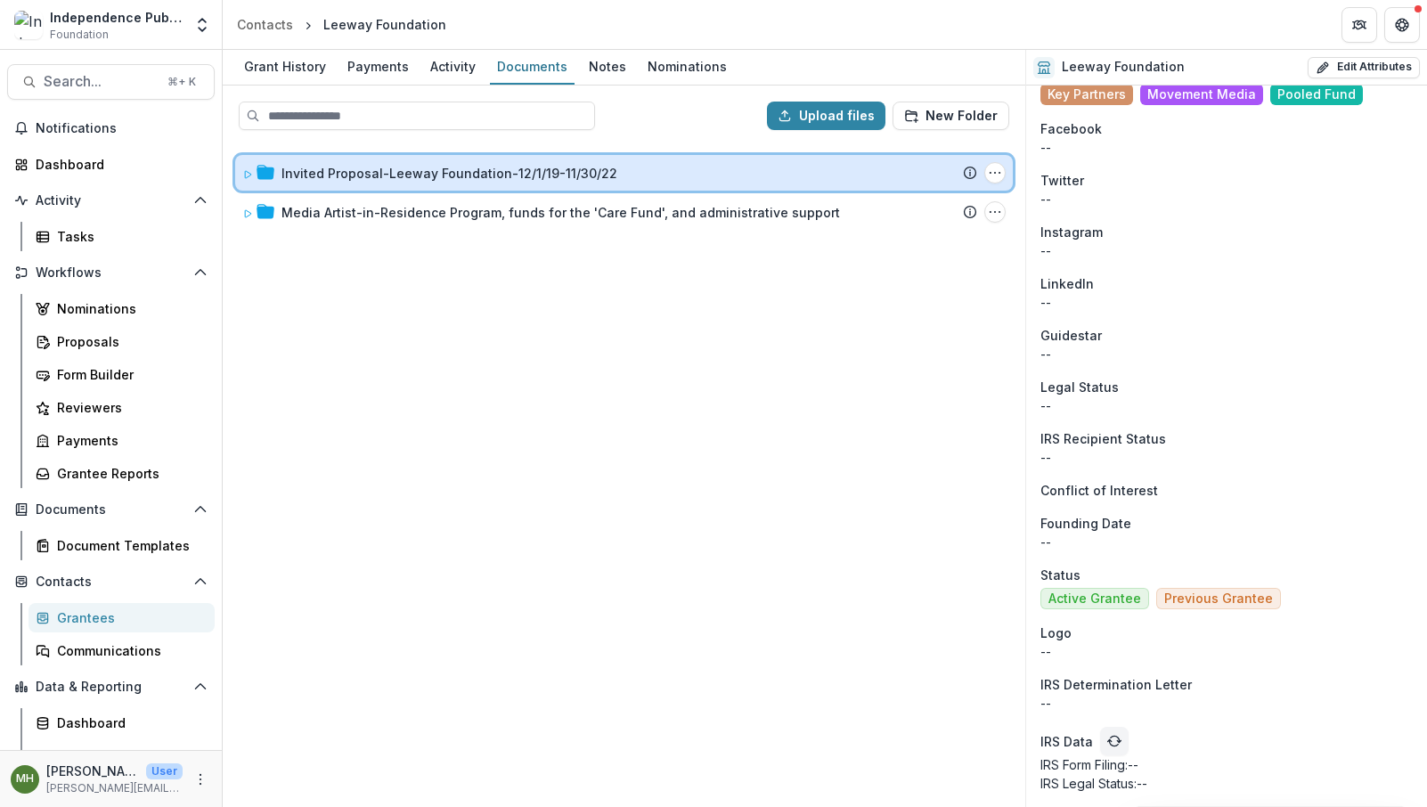
click at [246, 175] on icon at bounding box center [247, 174] width 11 height 11
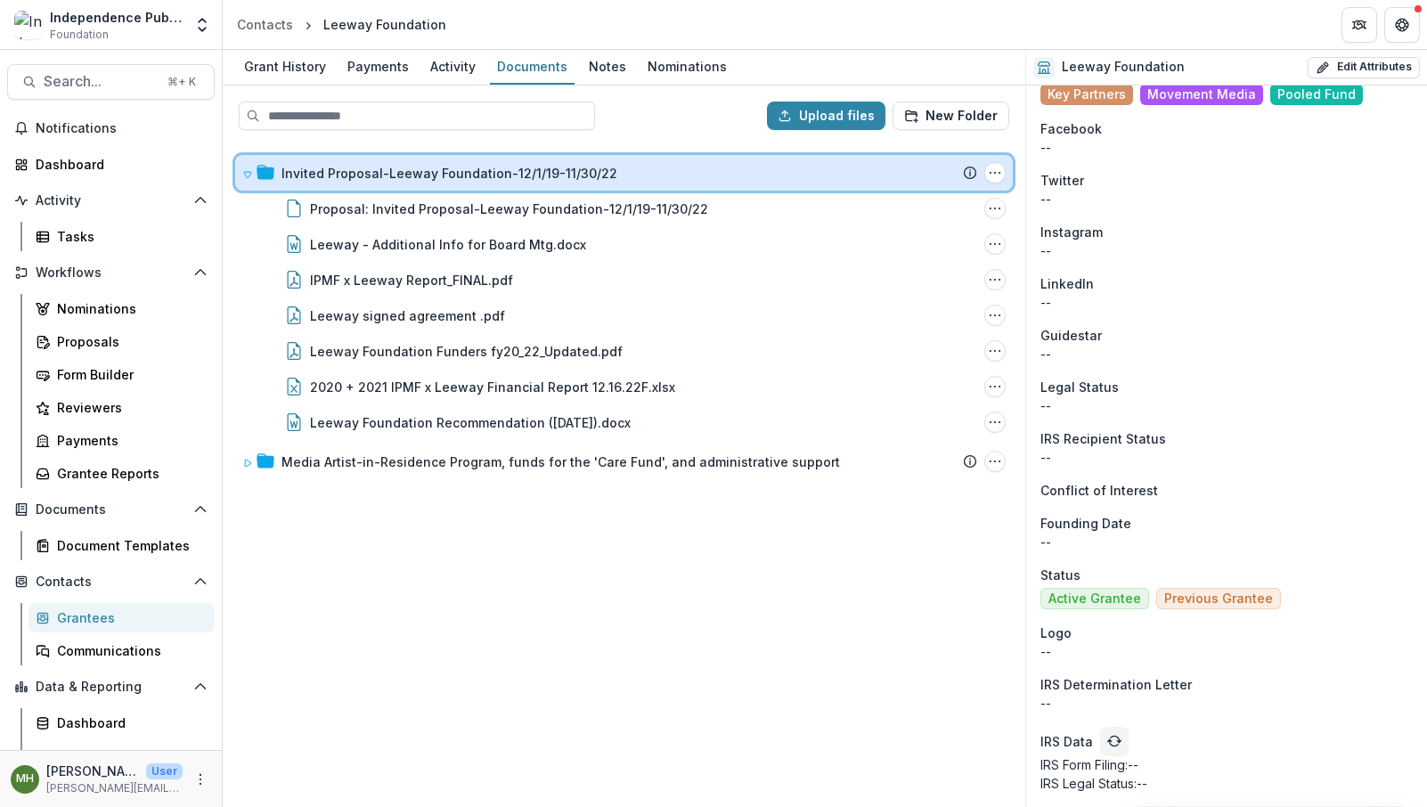
click at [246, 175] on icon at bounding box center [247, 175] width 7 height 6
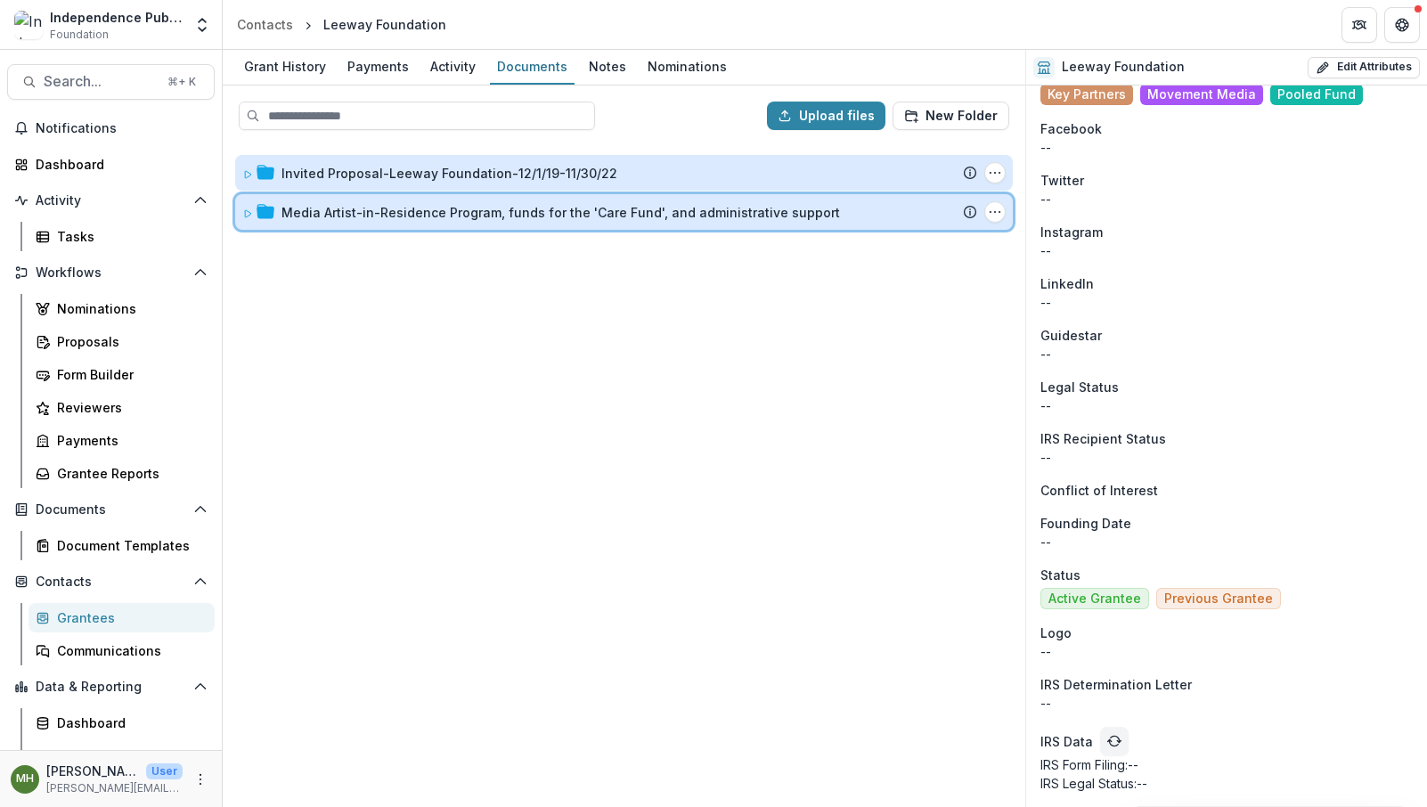
click at [248, 212] on icon at bounding box center [247, 213] width 11 height 11
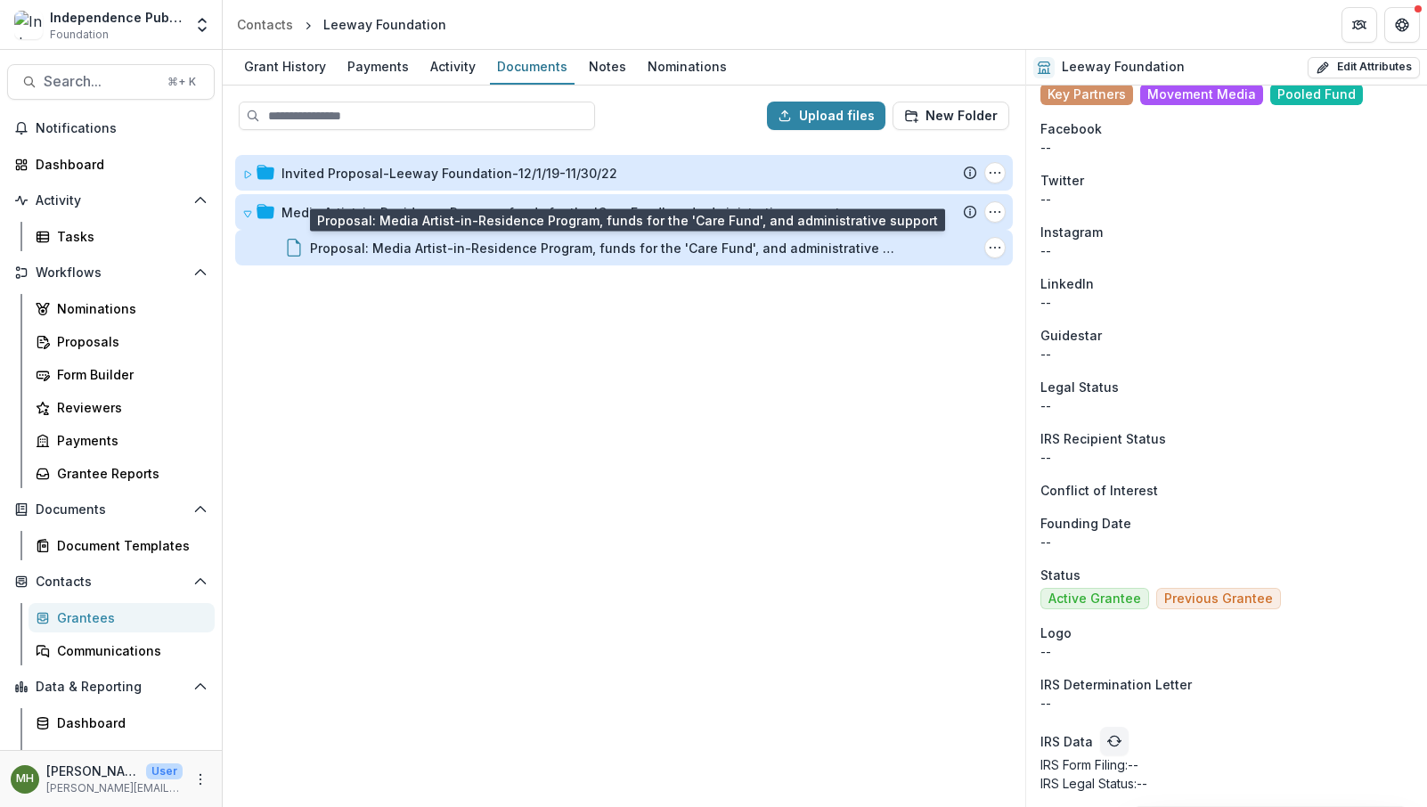
click at [365, 254] on div "Proposal: Media Artist-in-Residence Program, funds for the 'Care Fund', and adm…" at bounding box center [604, 248] width 588 height 19
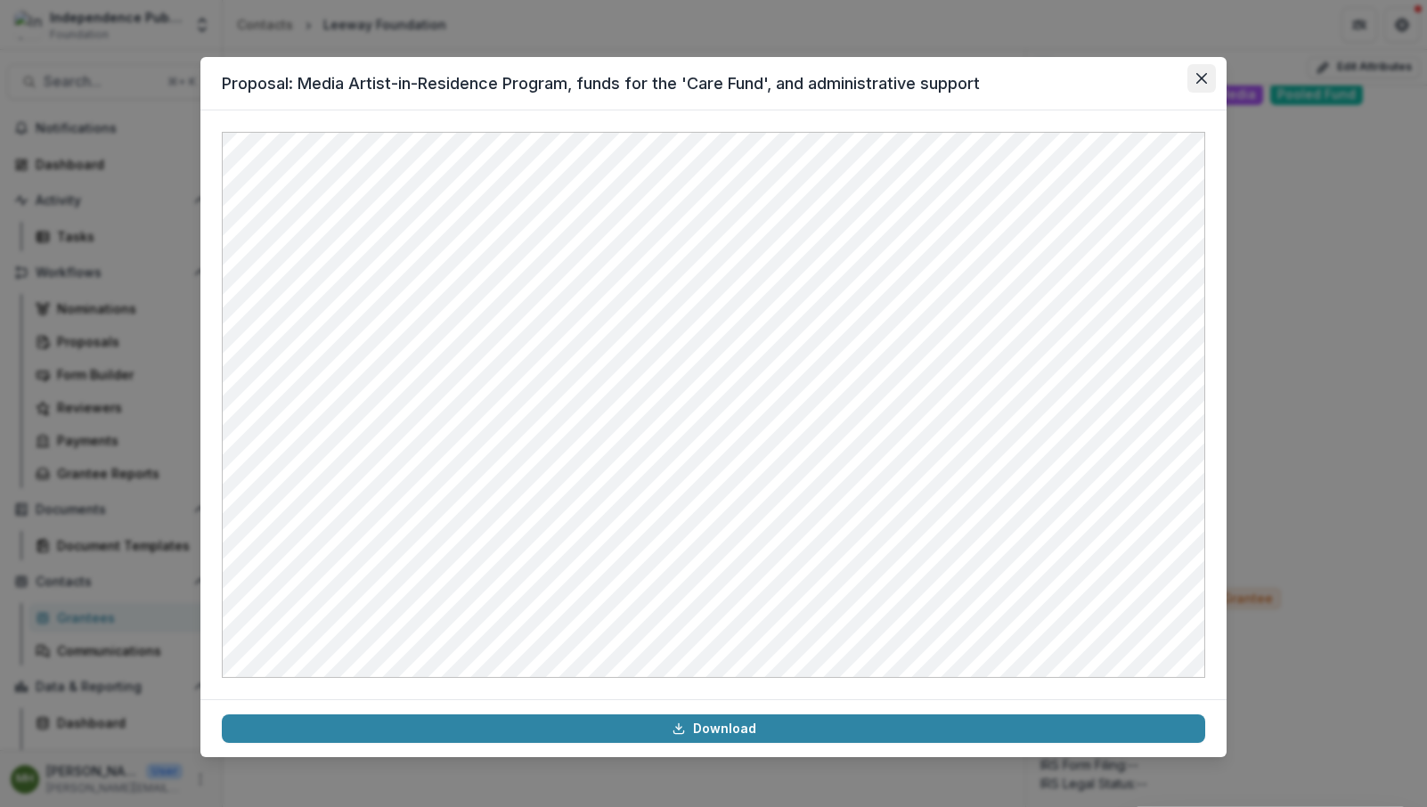
click at [1212, 76] on button "Close" at bounding box center [1202, 78] width 29 height 29
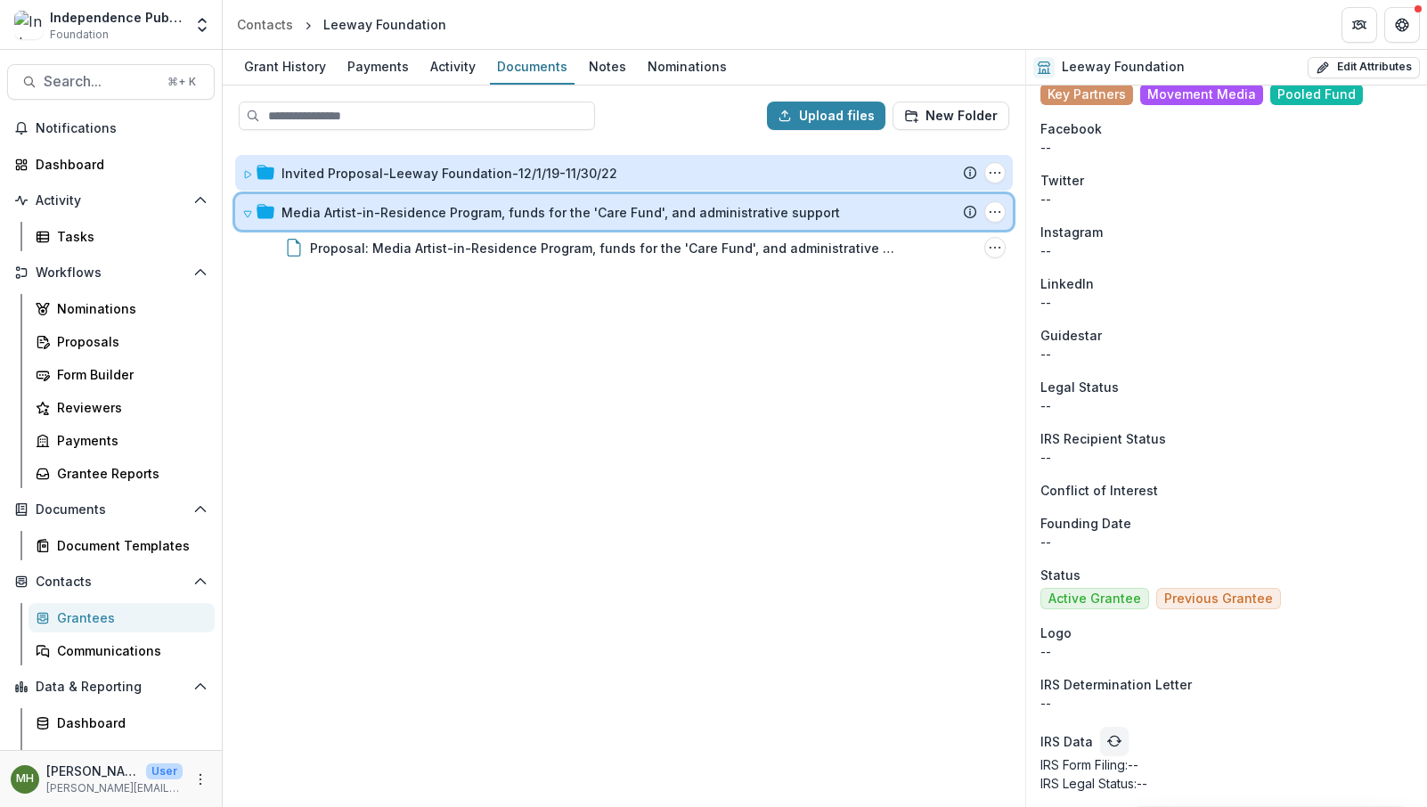
click at [249, 211] on icon at bounding box center [247, 213] width 11 height 11
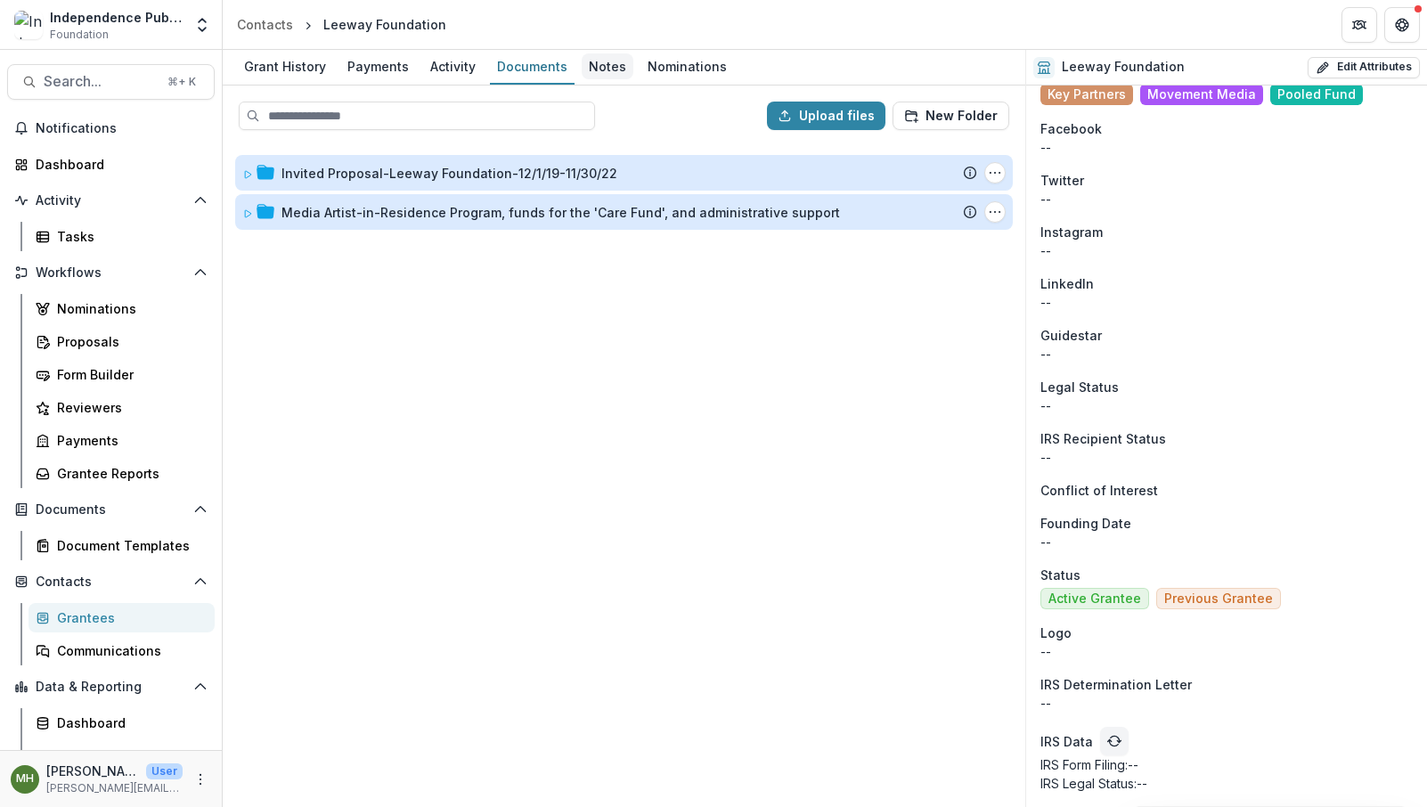
click at [597, 66] on div "Notes" at bounding box center [608, 66] width 52 height 26
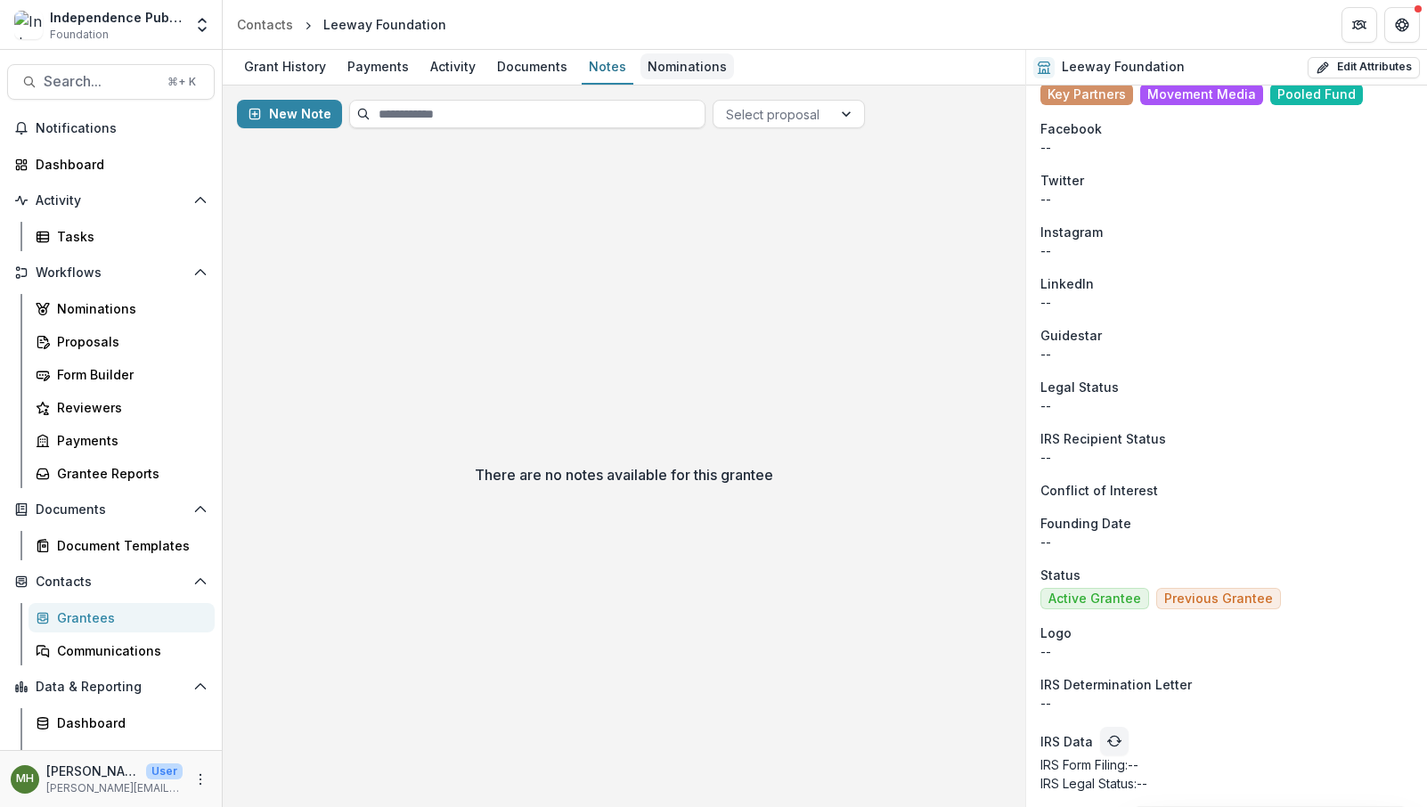
click at [679, 75] on div "Nominations" at bounding box center [688, 66] width 94 height 26
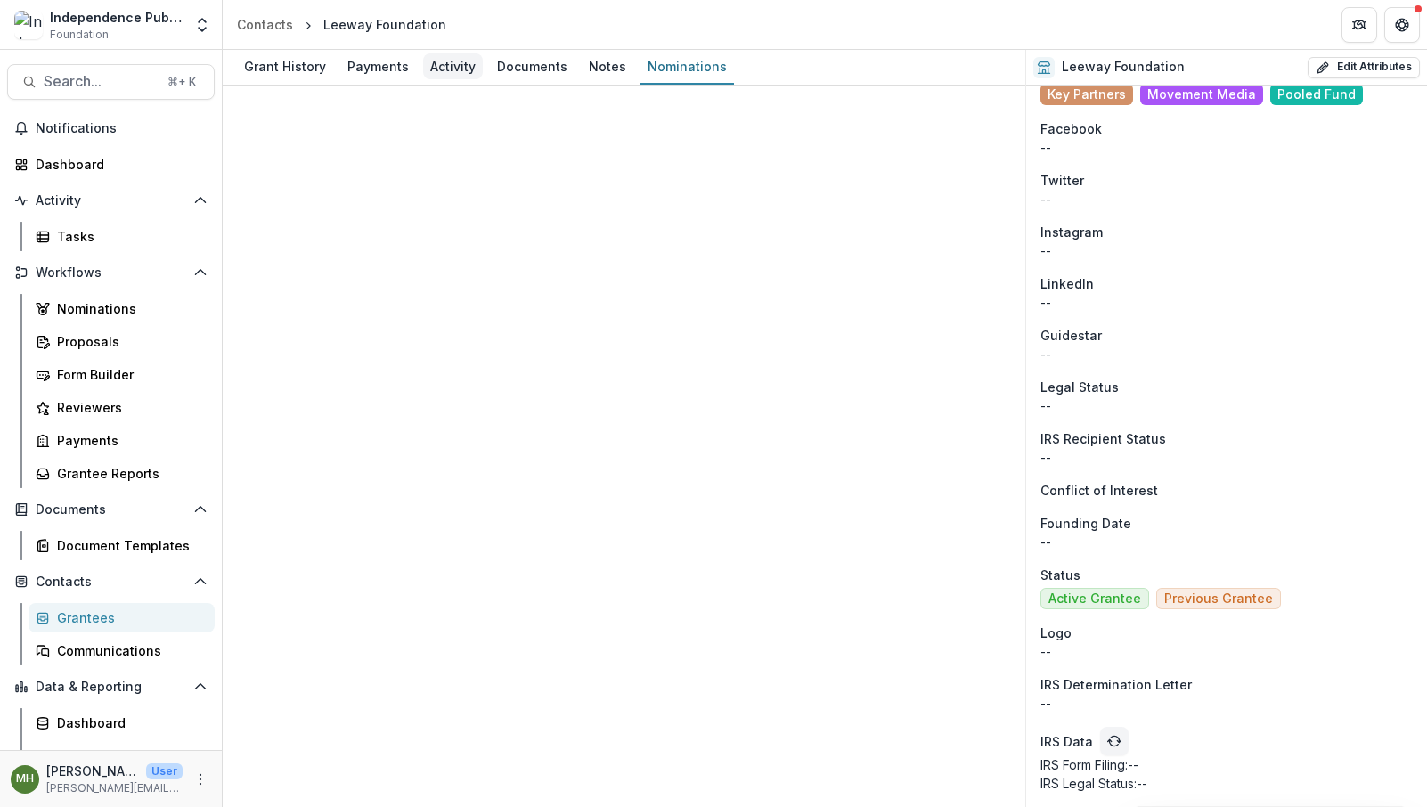
click at [435, 67] on div "Activity" at bounding box center [453, 66] width 60 height 26
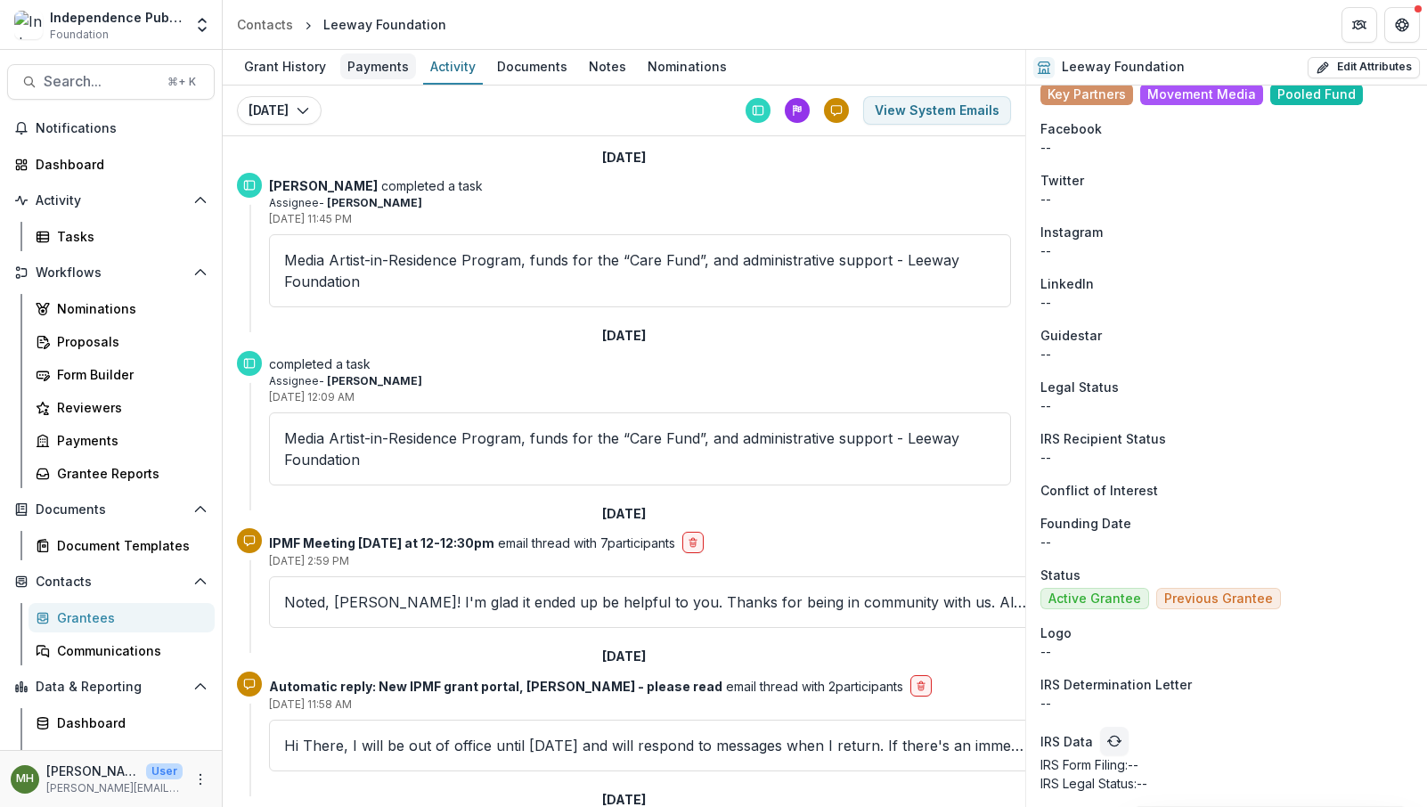
click at [363, 67] on div "Payments" at bounding box center [378, 66] width 76 height 26
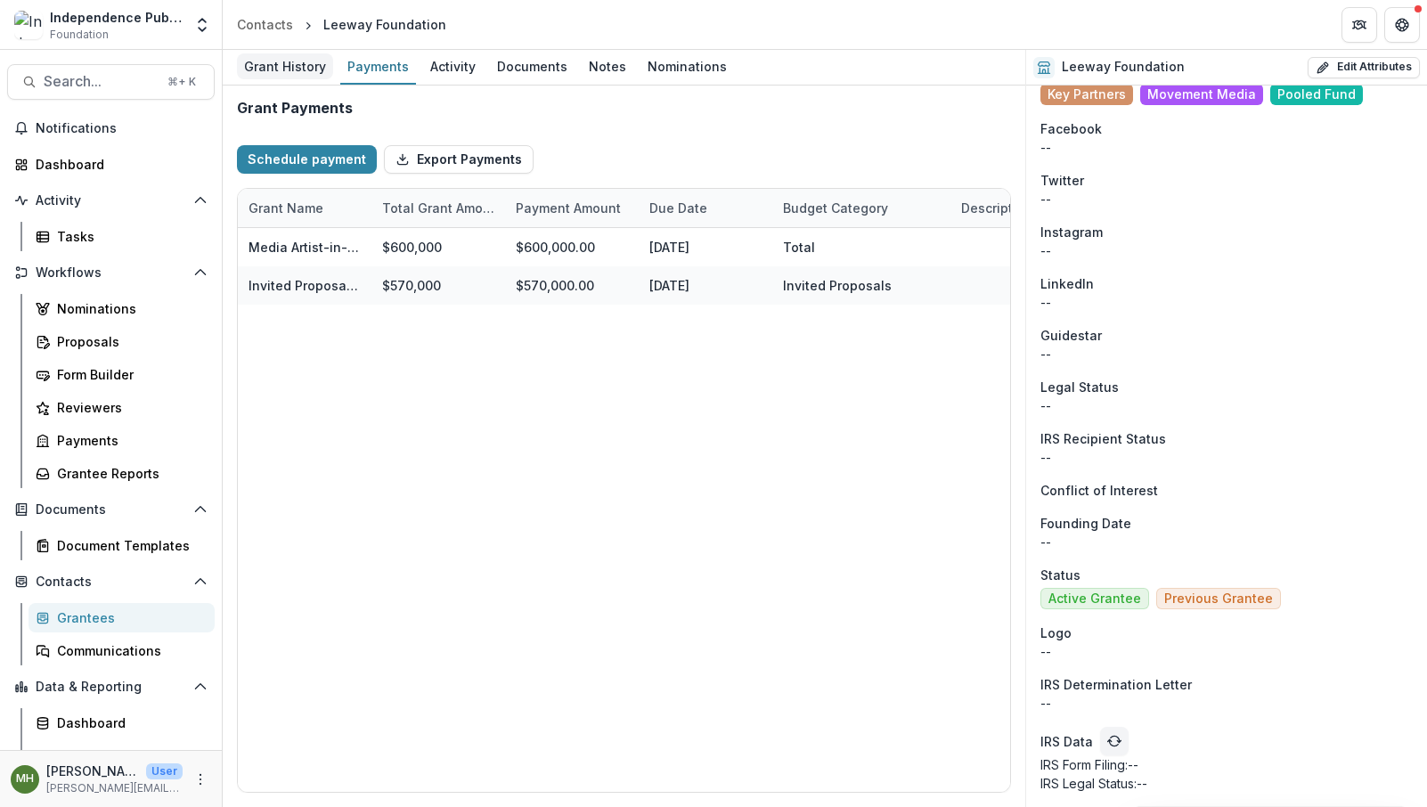
click at [299, 68] on div "Grant History" at bounding box center [285, 66] width 96 height 26
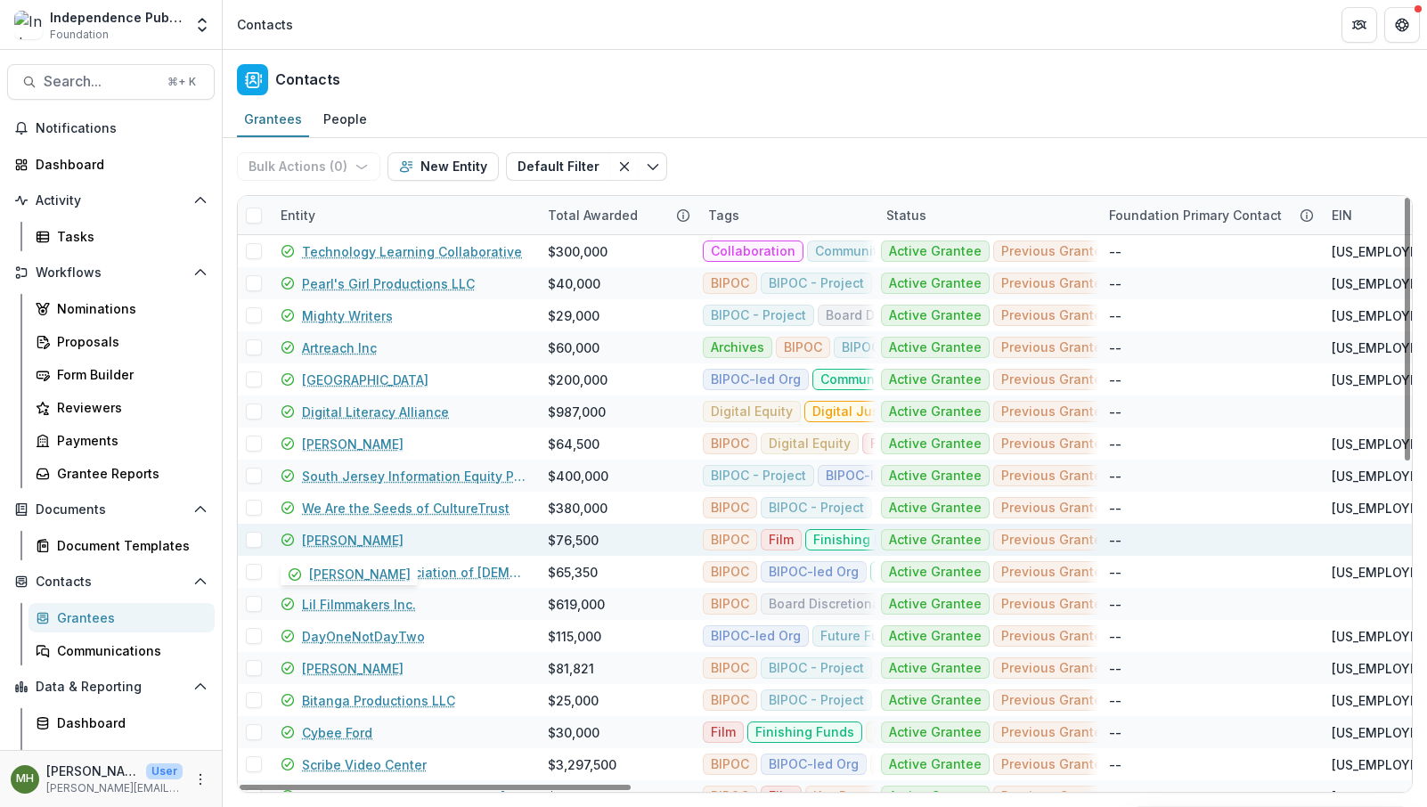
click at [353, 535] on link "[PERSON_NAME]" at bounding box center [353, 540] width 102 height 19
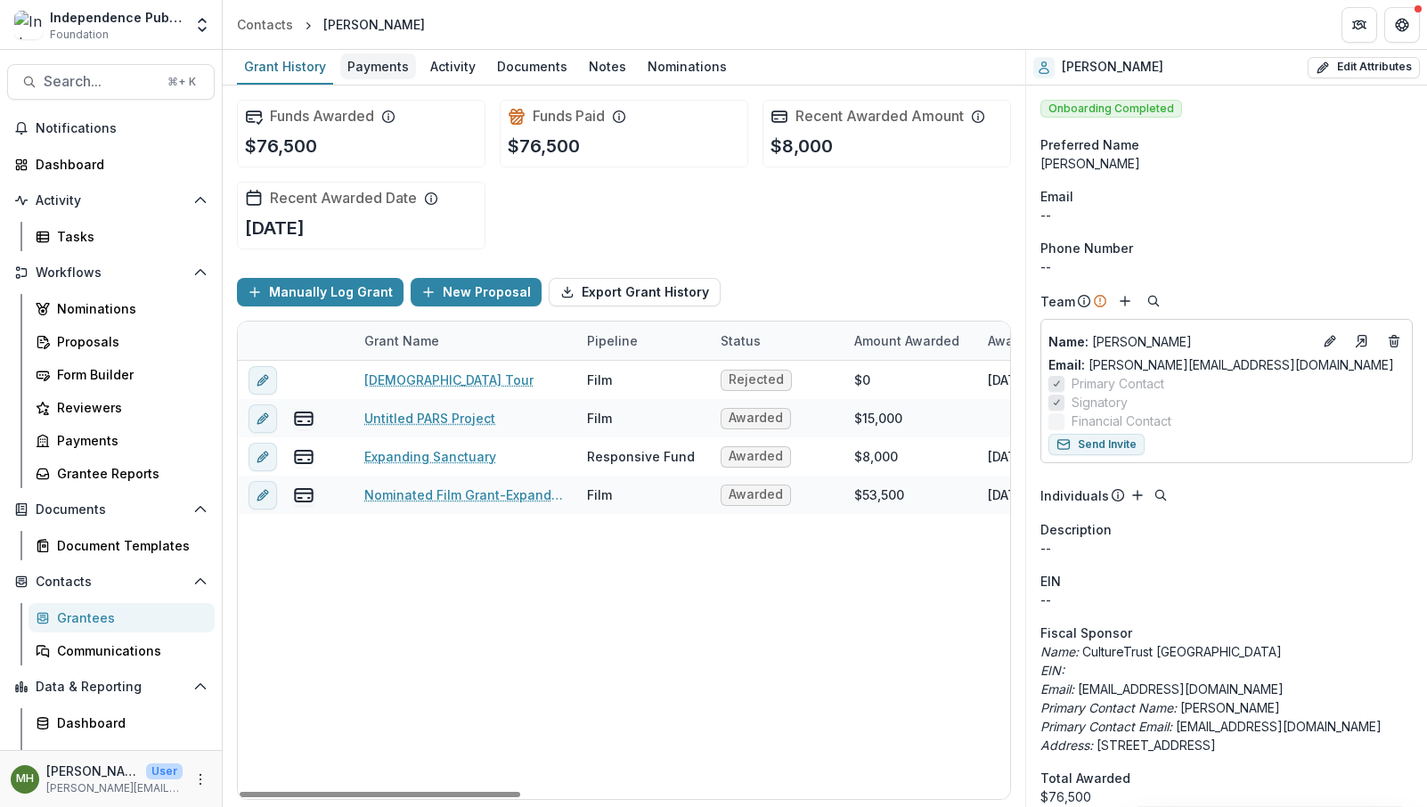
click at [382, 73] on div "Payments" at bounding box center [378, 66] width 76 height 26
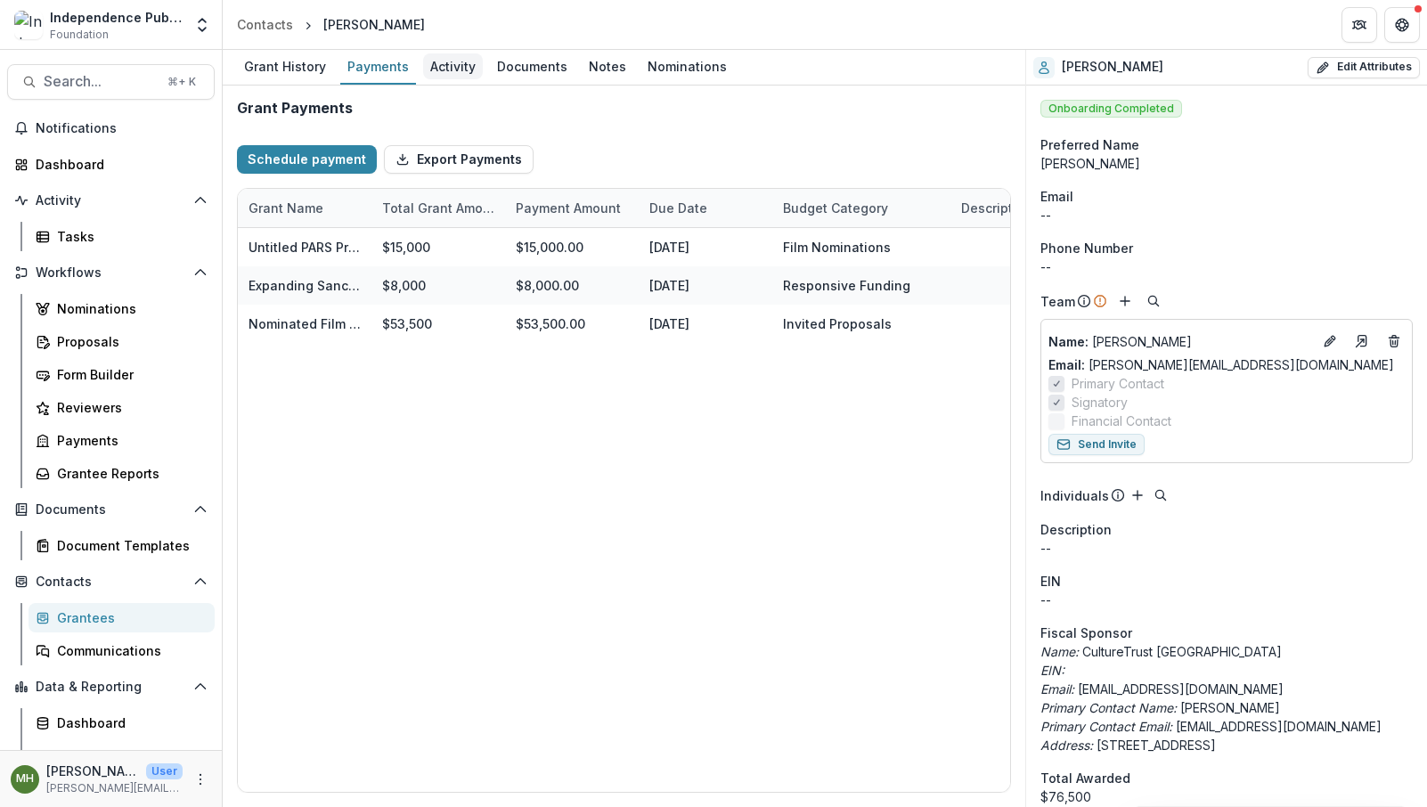
click at [440, 70] on div "Activity" at bounding box center [453, 66] width 60 height 26
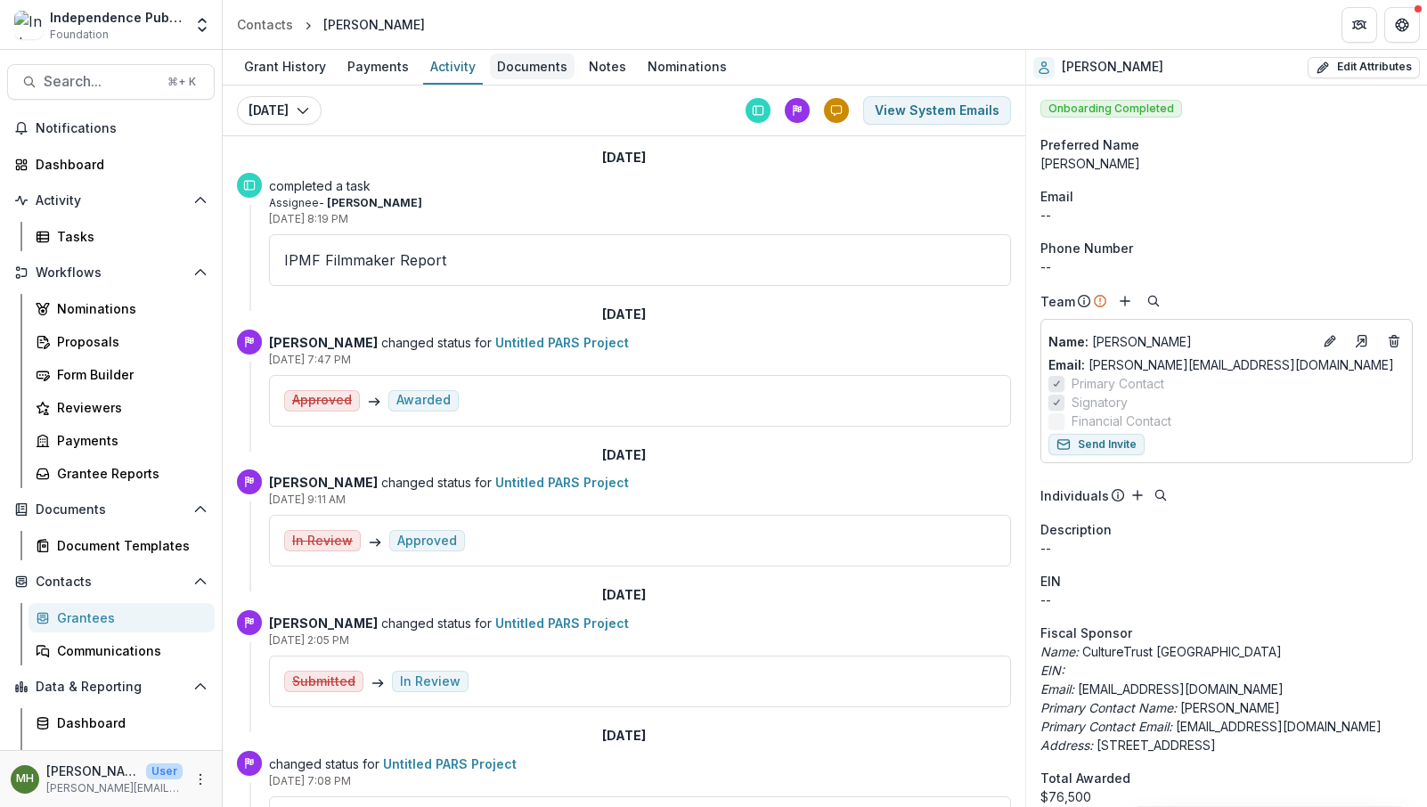
click at [518, 57] on div "Documents" at bounding box center [532, 66] width 85 height 26
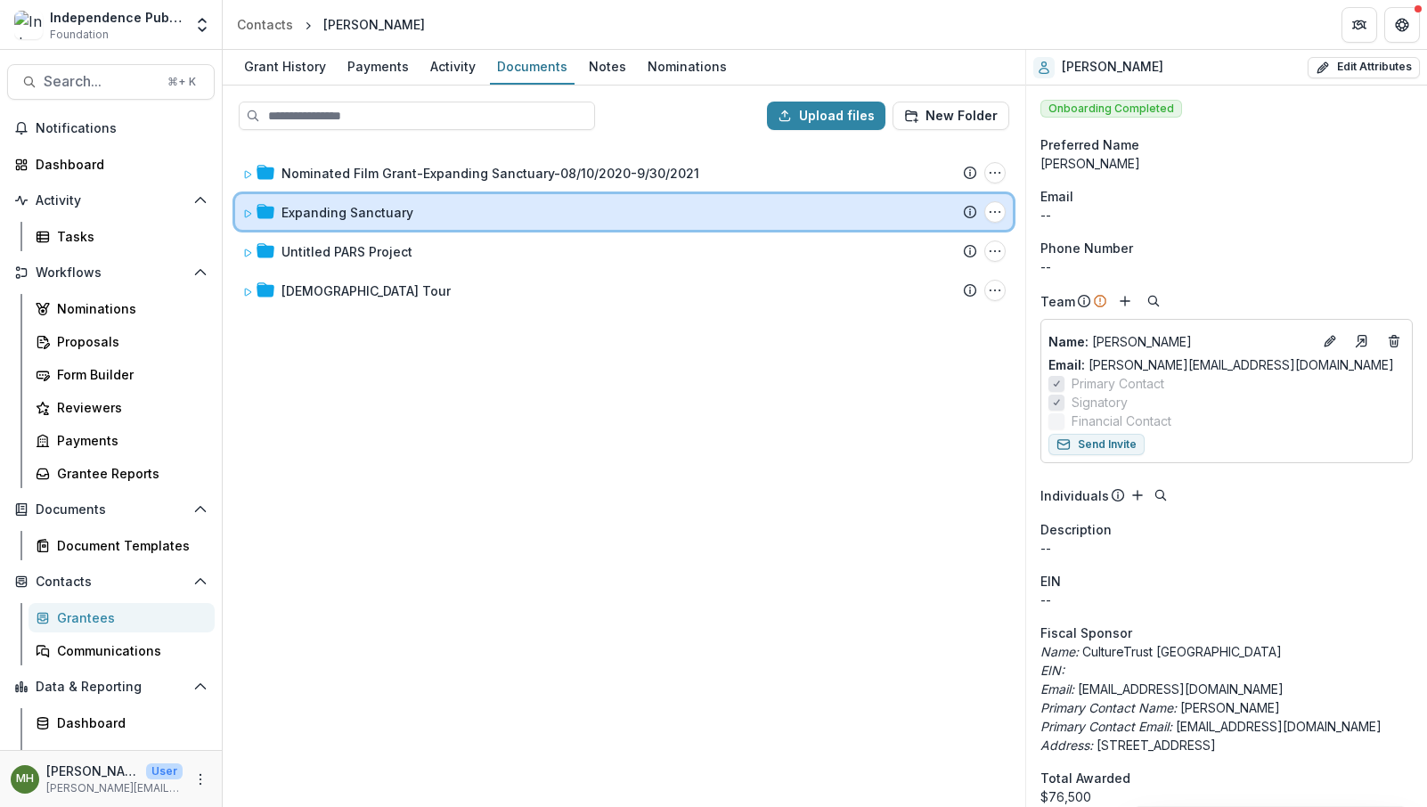
click at [247, 208] on icon at bounding box center [247, 213] width 11 height 11
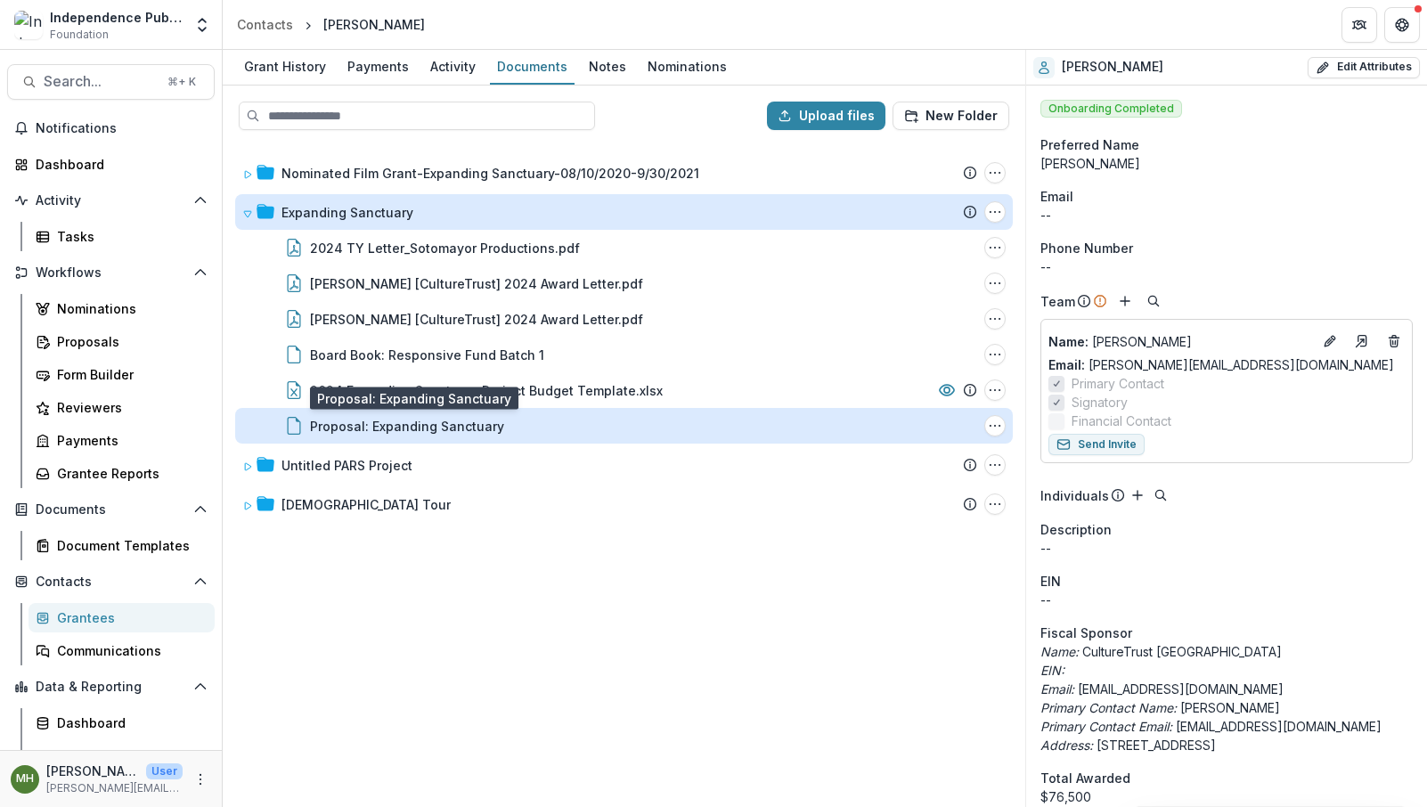
click at [396, 431] on div "Proposal: Expanding Sanctuary" at bounding box center [407, 426] width 194 height 19
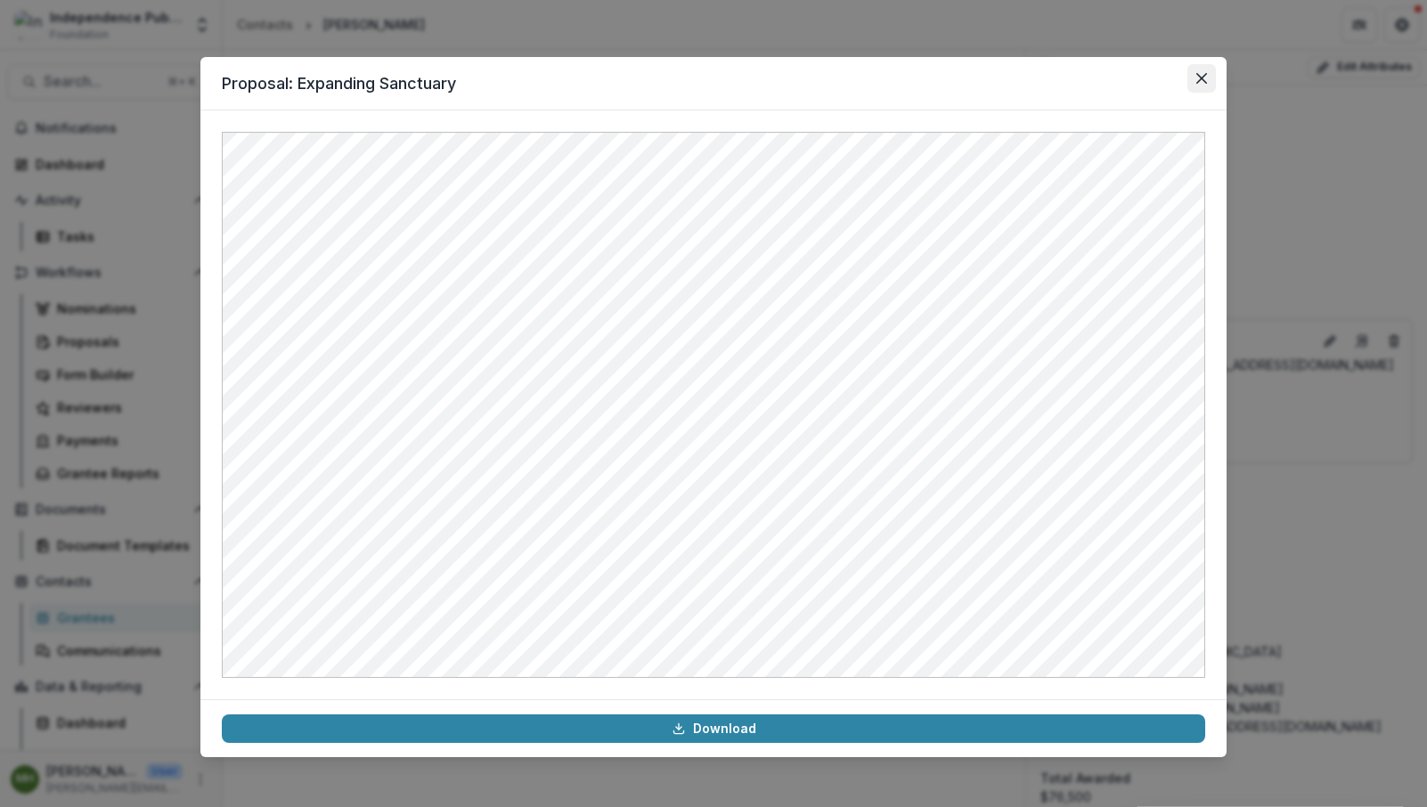
click at [1200, 81] on icon "Close" at bounding box center [1201, 78] width 11 height 11
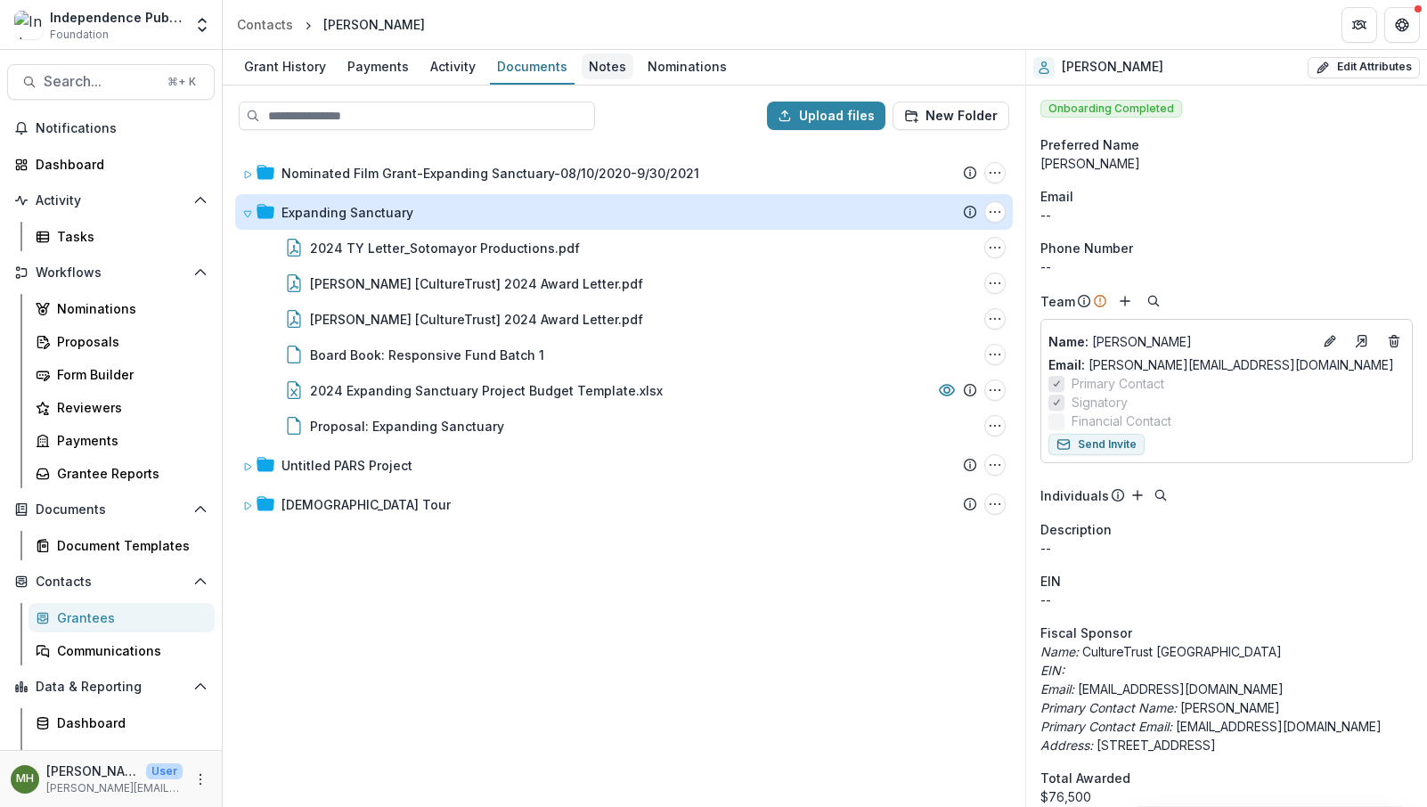
click at [586, 76] on div "Notes" at bounding box center [608, 66] width 52 height 26
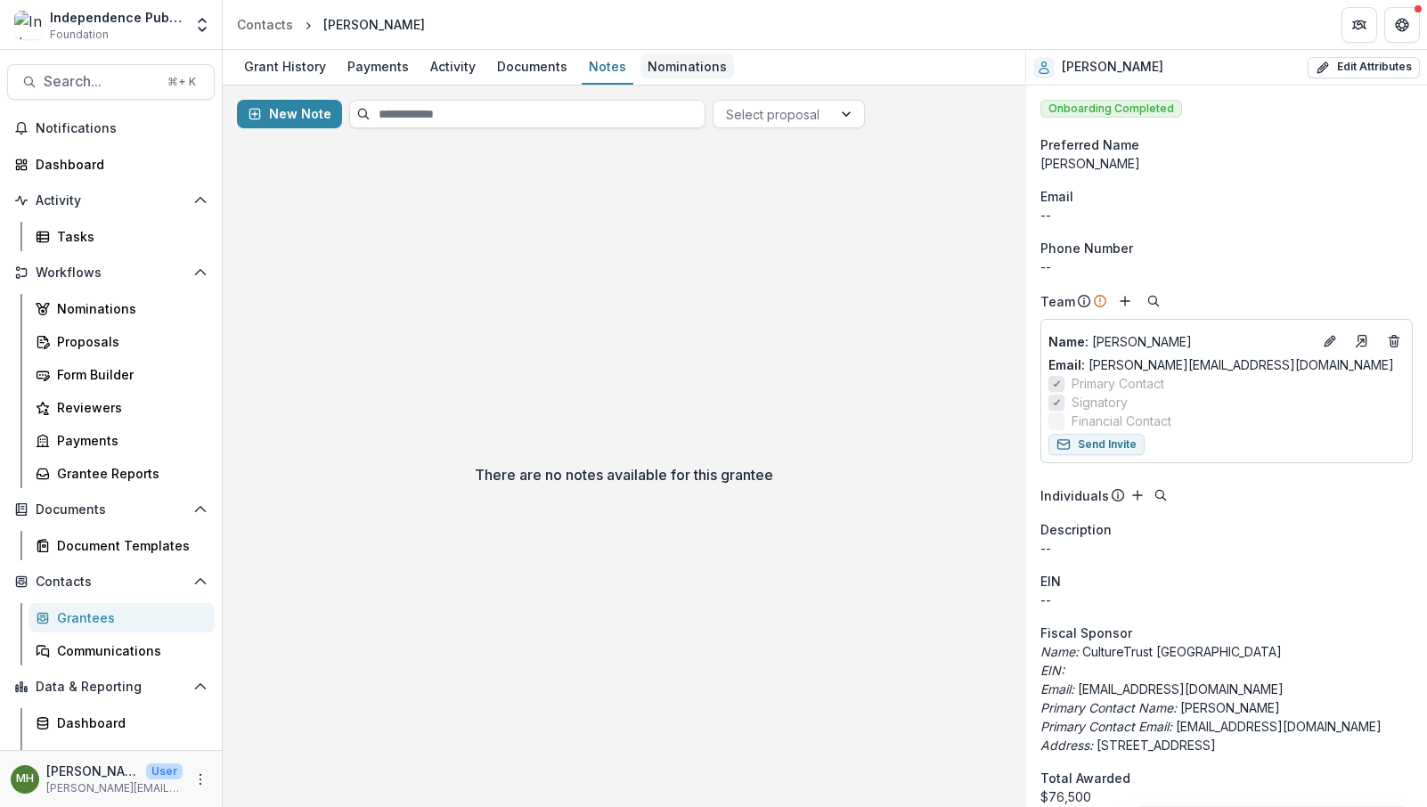
click at [658, 74] on div "Nominations" at bounding box center [688, 66] width 94 height 26
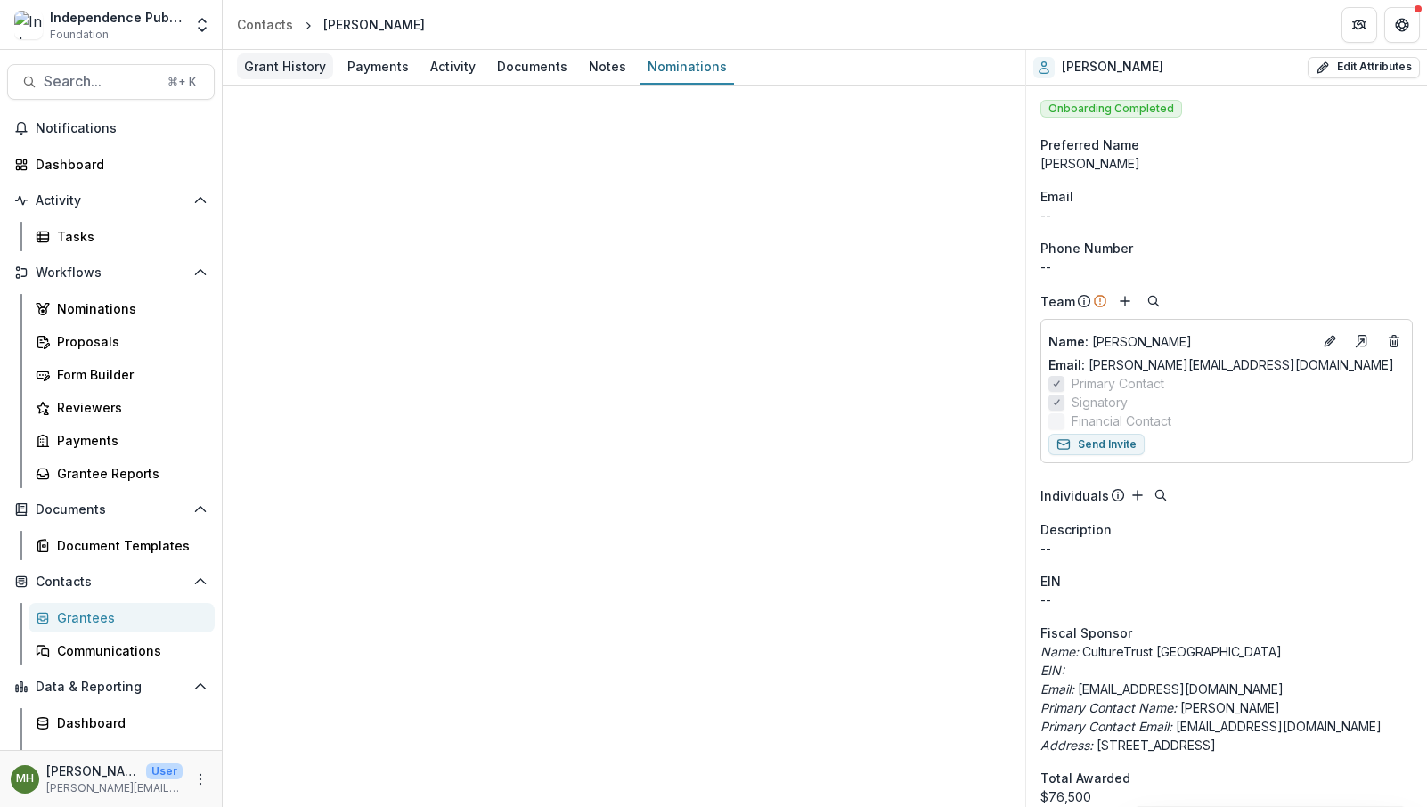
click at [323, 67] on div "Grant History" at bounding box center [285, 66] width 96 height 26
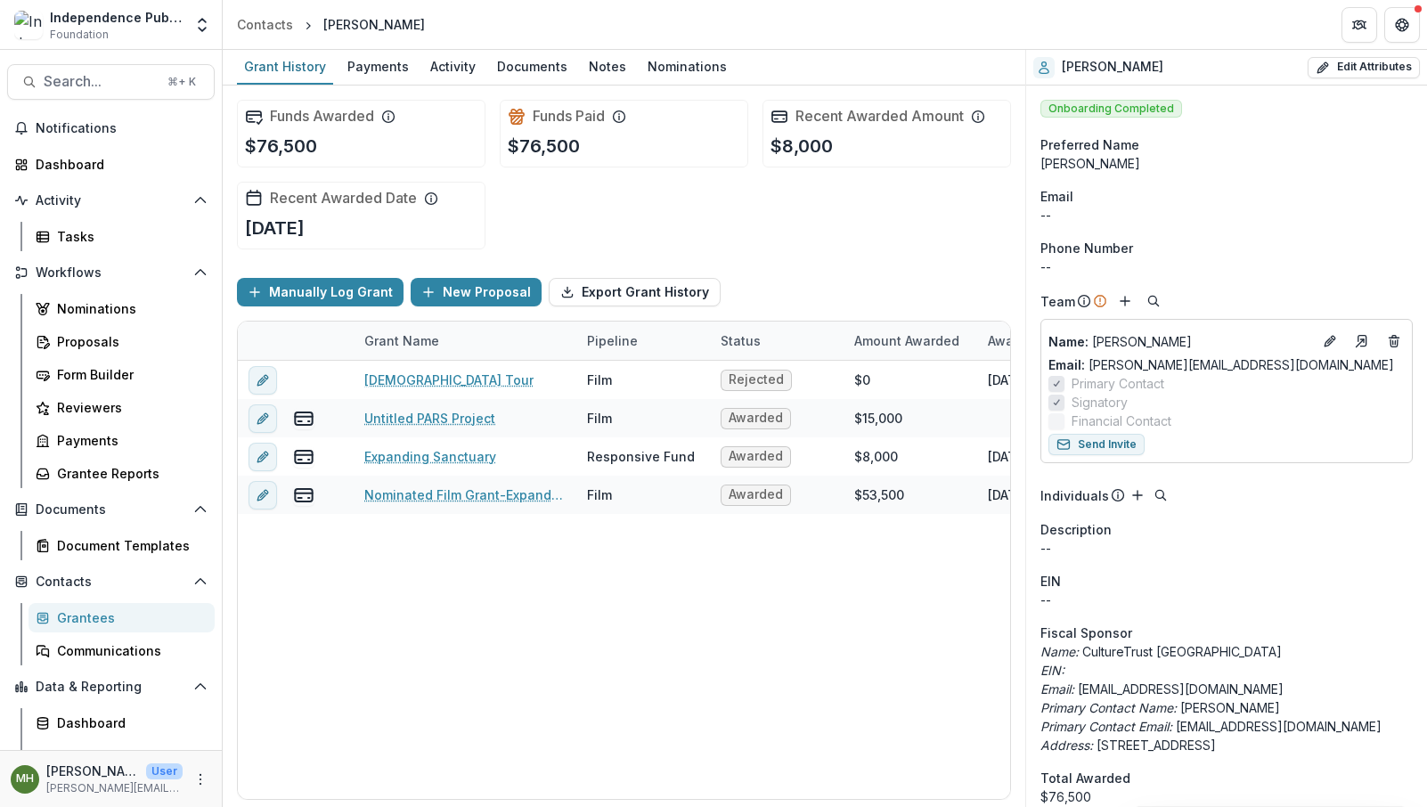
click at [61, 8] on div "Independence Public Media Foundation" at bounding box center [116, 17] width 133 height 19
click at [199, 28] on polyline "Open entity switcher" at bounding box center [202, 30] width 7 height 4
click at [24, 21] on img at bounding box center [28, 25] width 29 height 29
click at [73, 125] on span "Notifications" at bounding box center [122, 128] width 172 height 15
click at [64, 173] on div "Dashboard" at bounding box center [118, 164] width 165 height 19
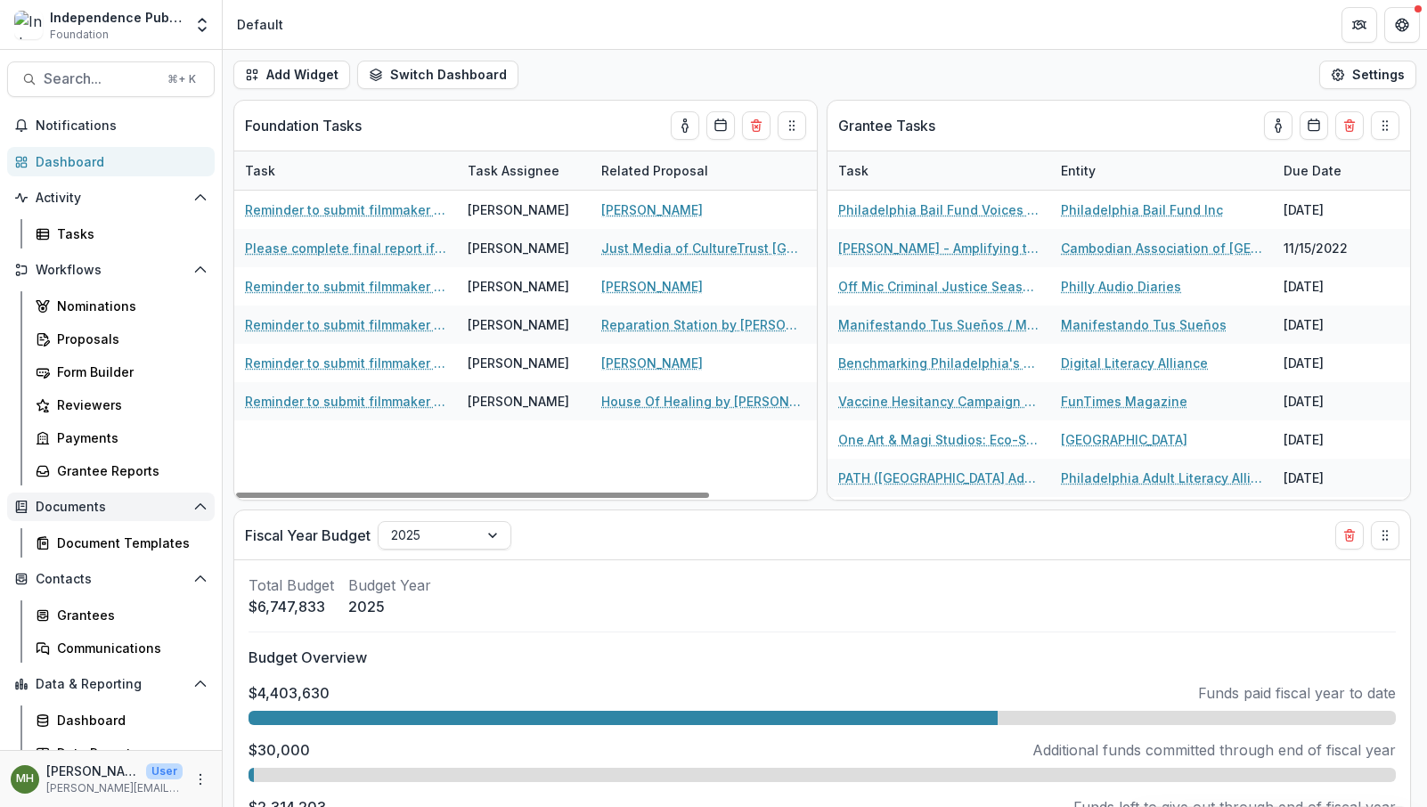
scroll to position [20, 0]
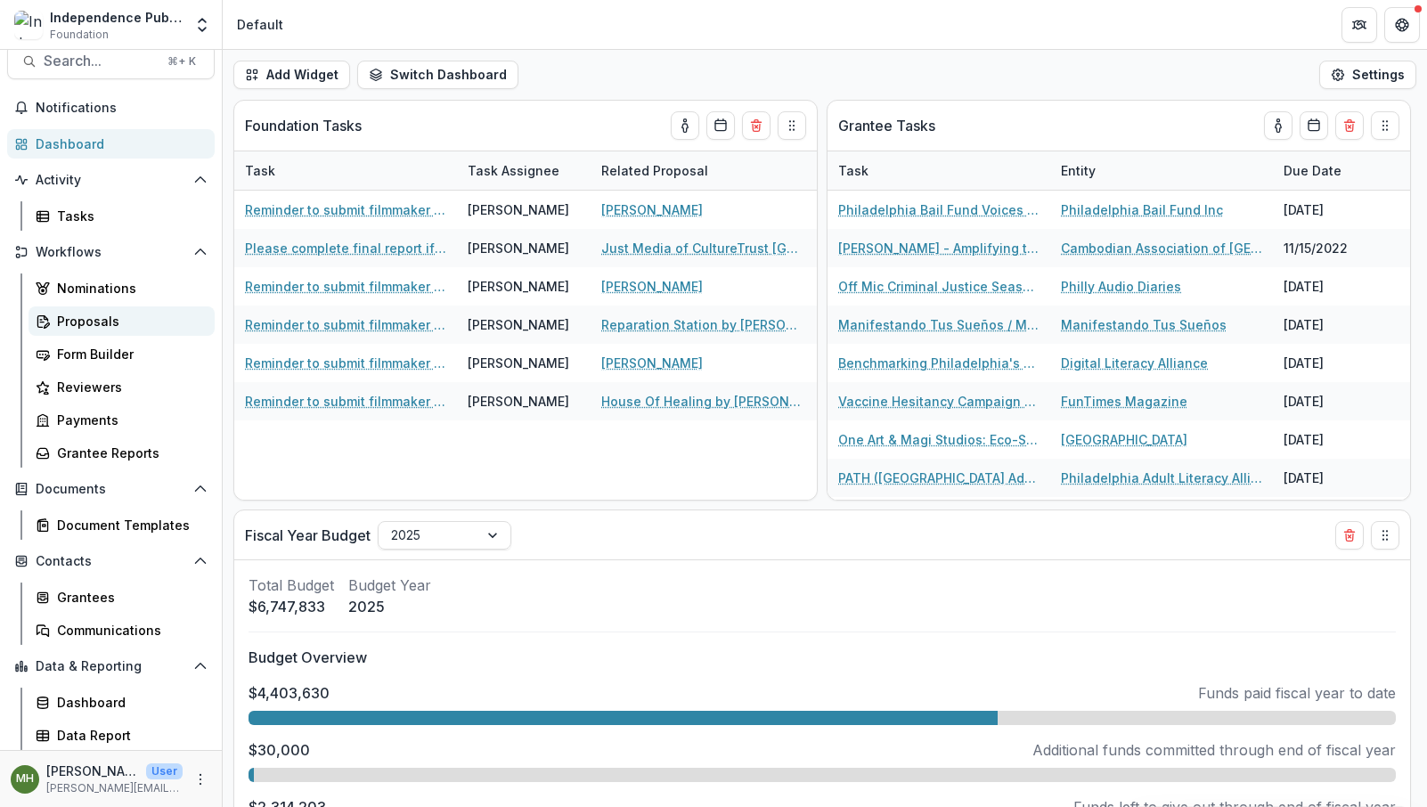
click at [107, 326] on div "Proposals" at bounding box center [128, 321] width 143 height 19
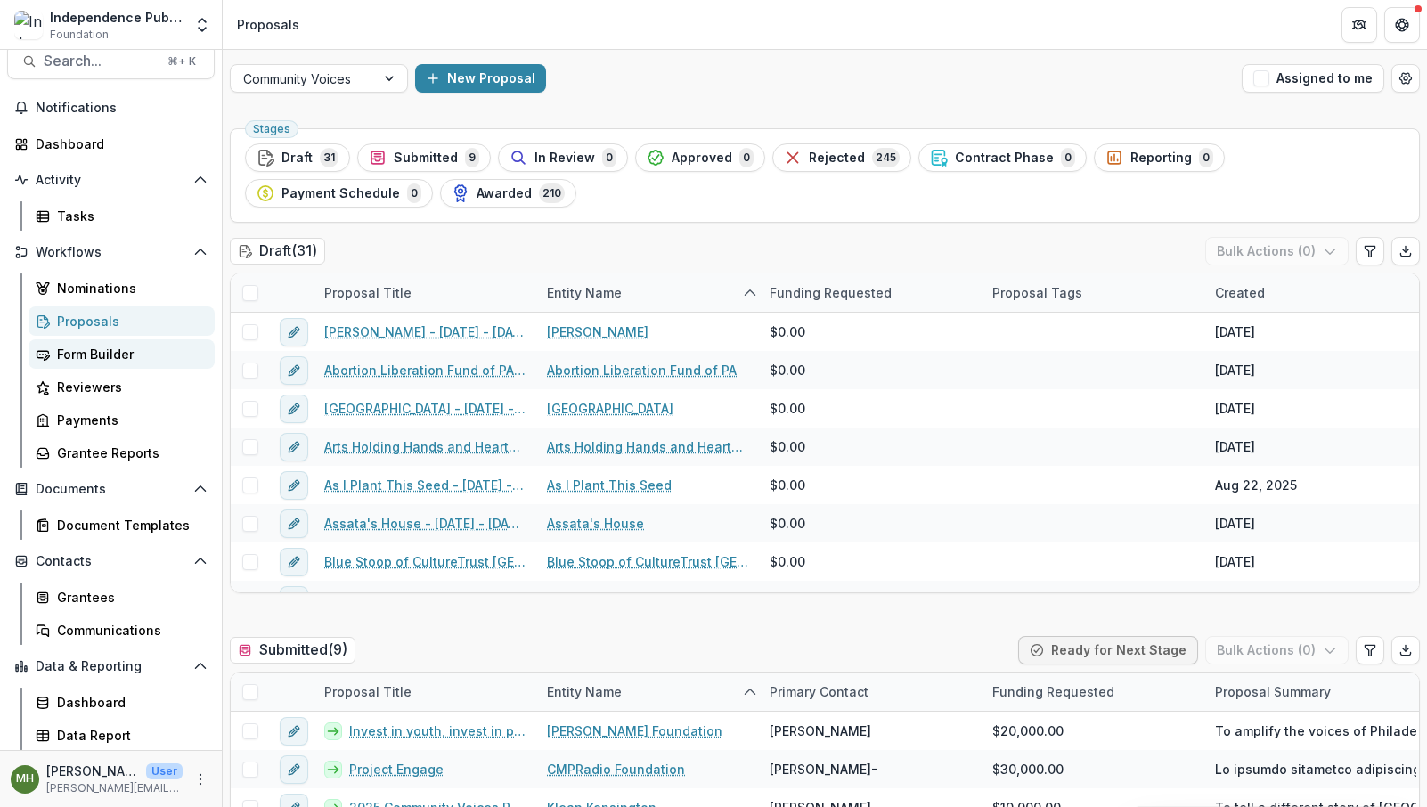
click at [104, 361] on div "Form Builder" at bounding box center [128, 354] width 143 height 19
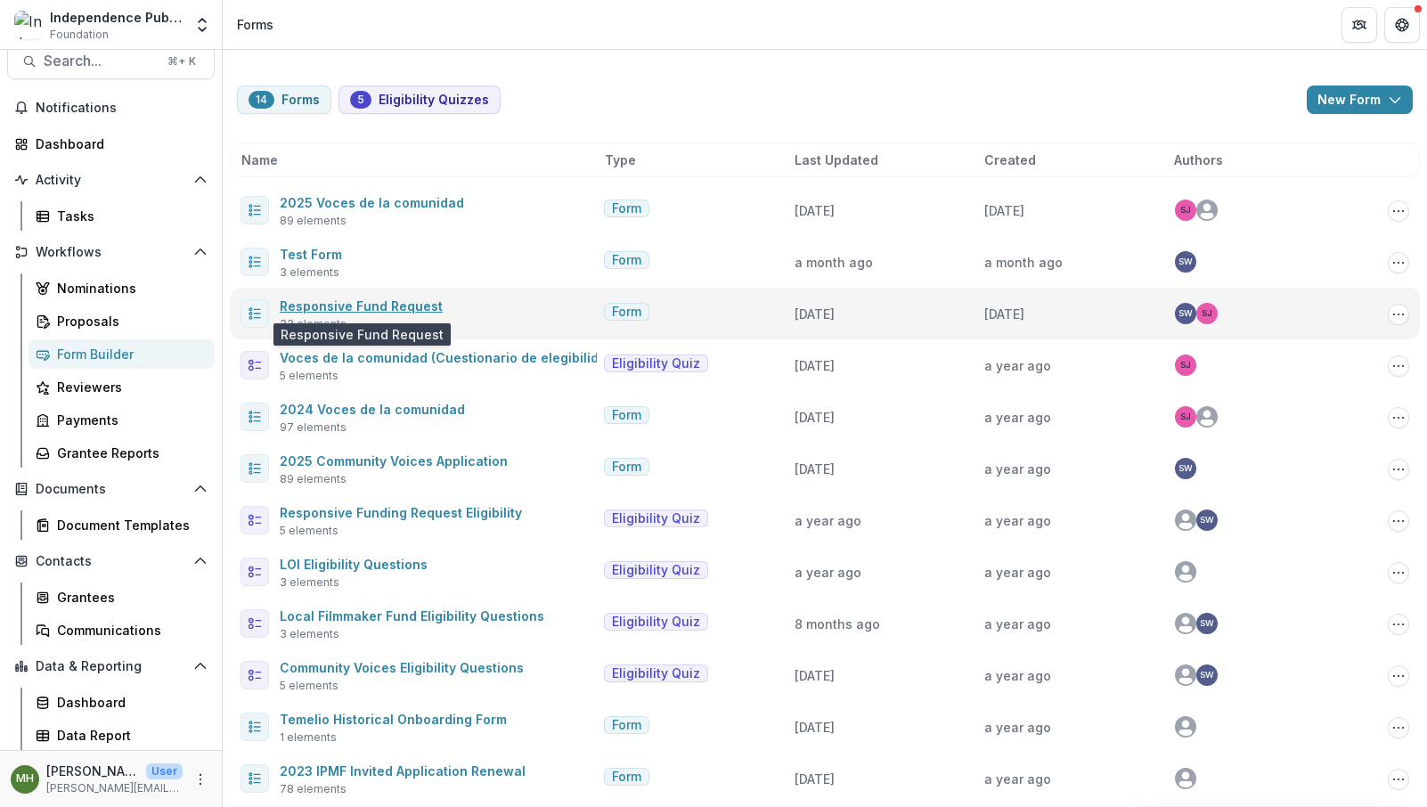
click at [385, 309] on link "Responsive Fund Request" at bounding box center [361, 305] width 163 height 15
click at [1392, 317] on icon "Options" at bounding box center [1399, 314] width 14 height 14
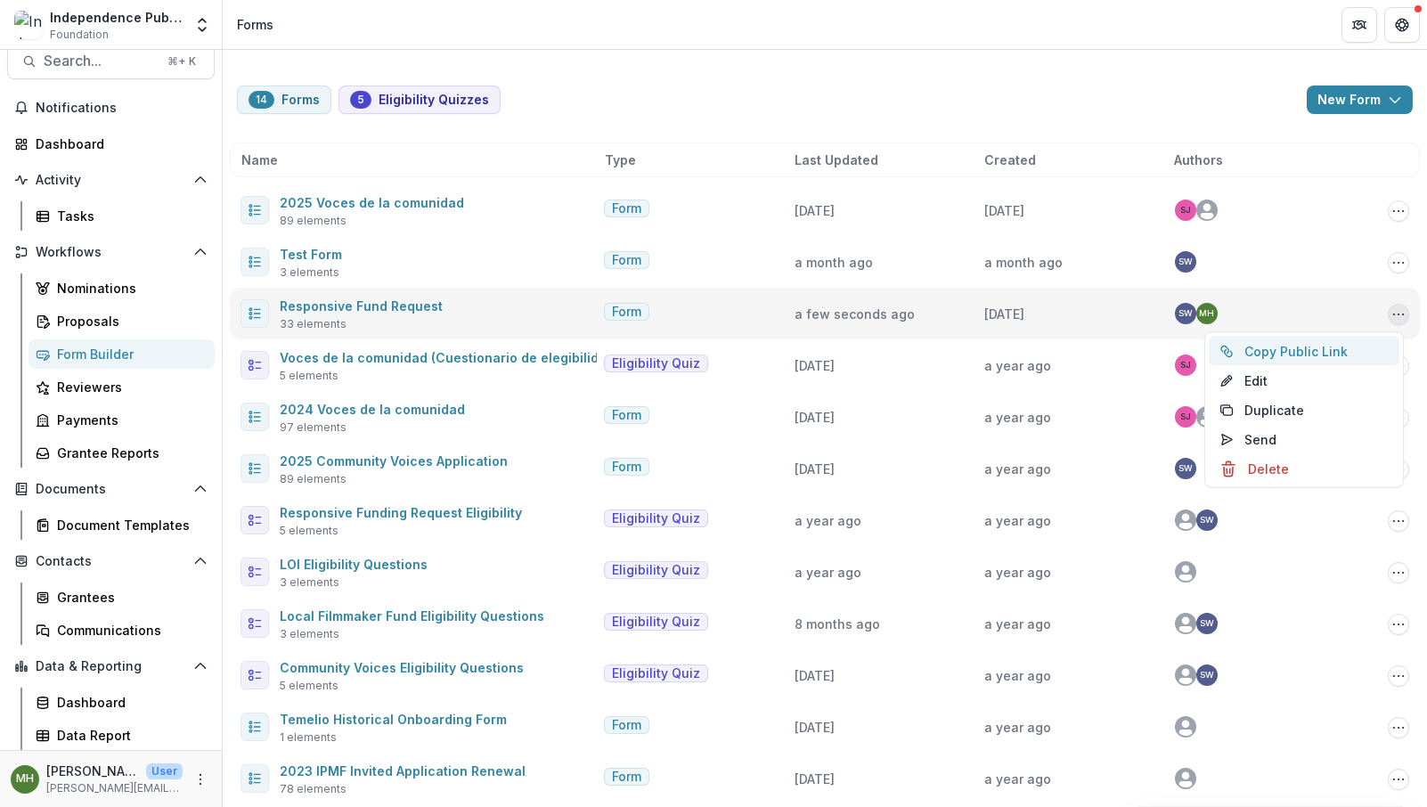
click at [1252, 355] on button "Copy Public Link" at bounding box center [1304, 351] width 191 height 29
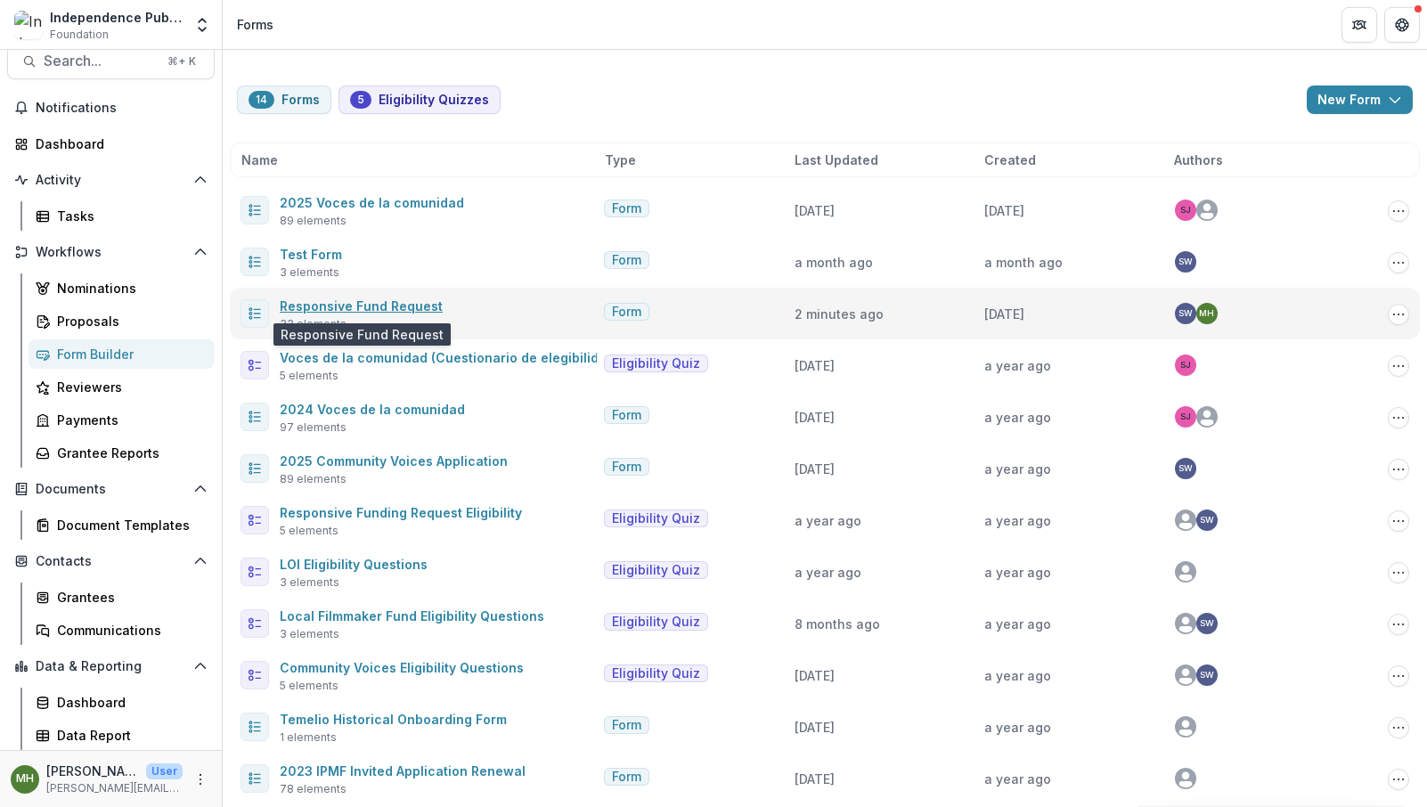
click at [350, 306] on link "Responsive Fund Request" at bounding box center [361, 305] width 163 height 15
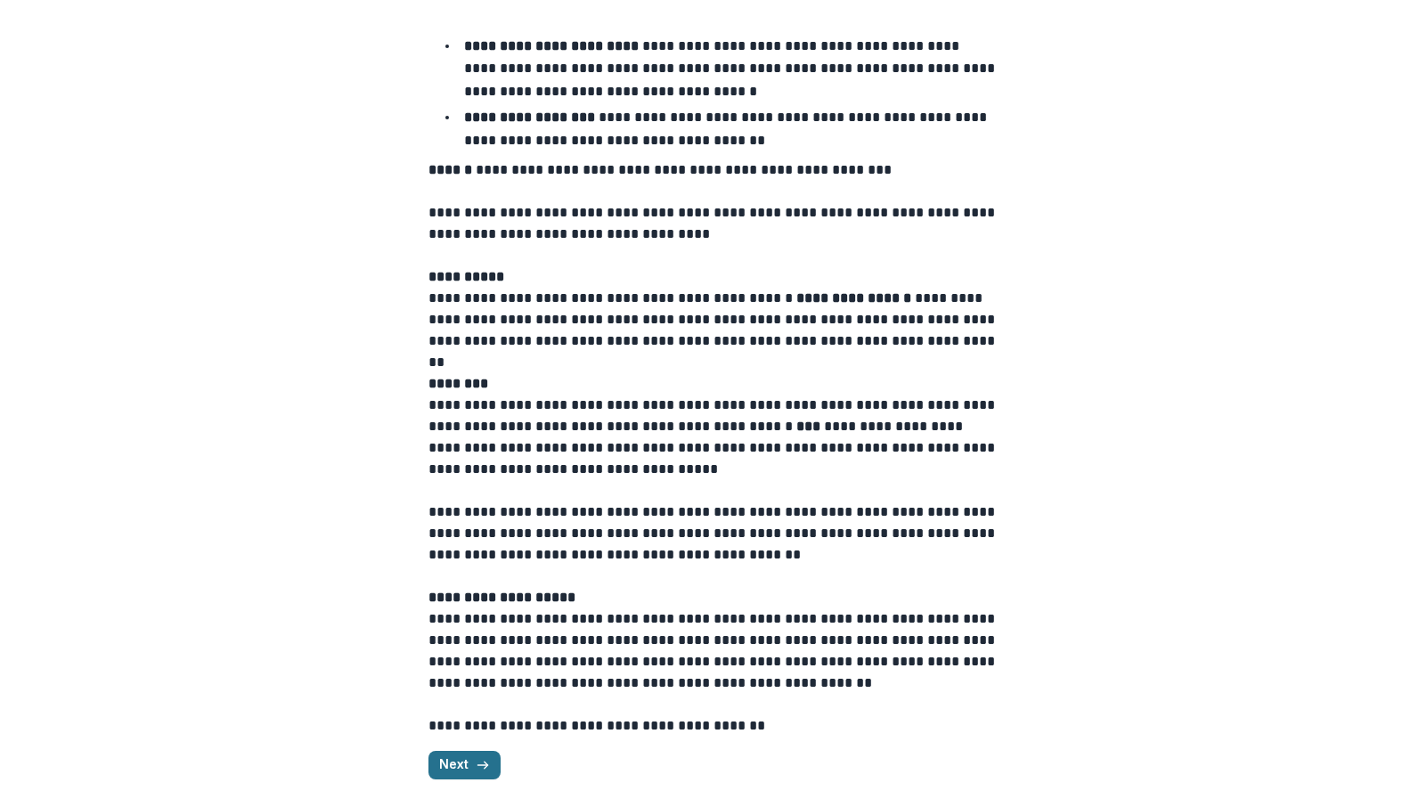
scroll to position [611, 0]
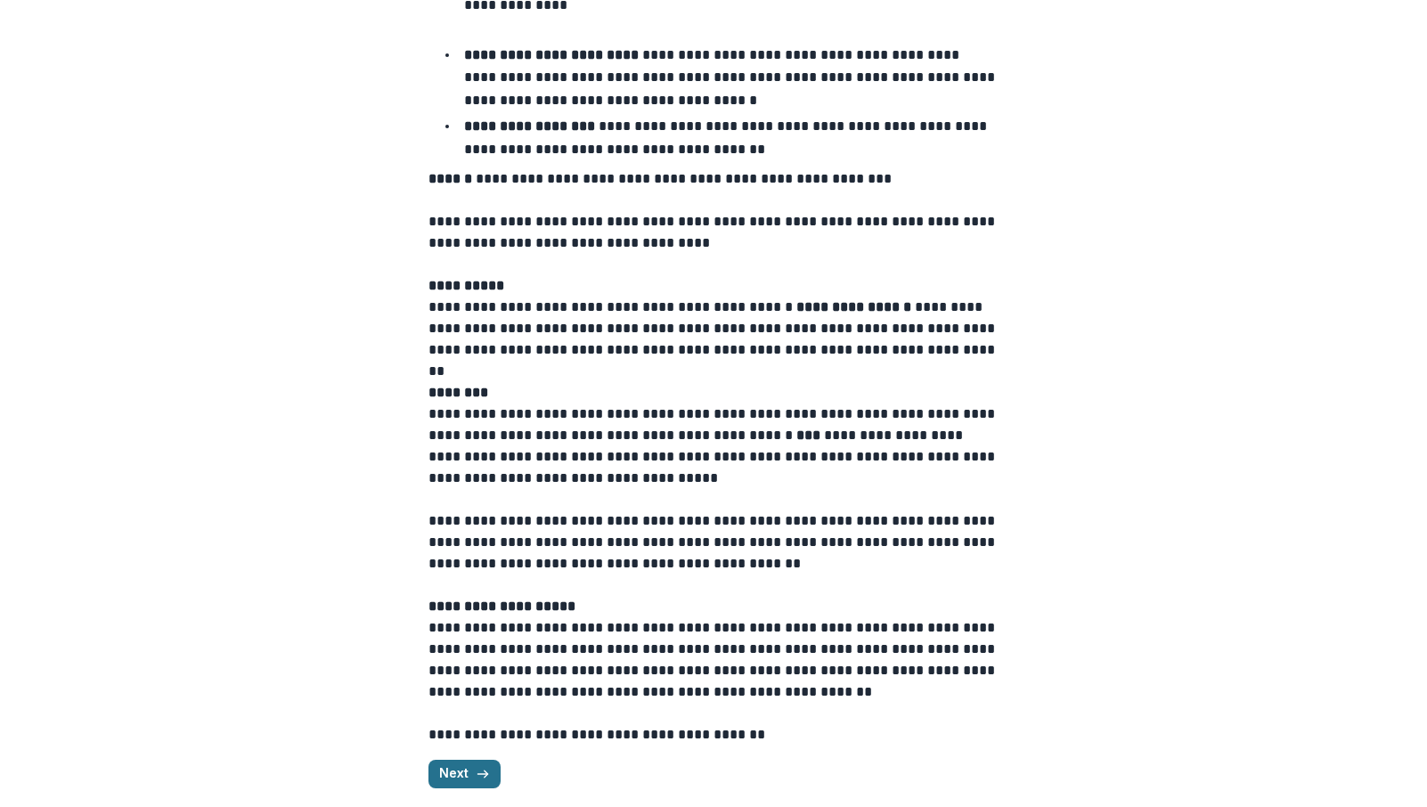
click at [457, 764] on button "Next" at bounding box center [465, 774] width 72 height 29
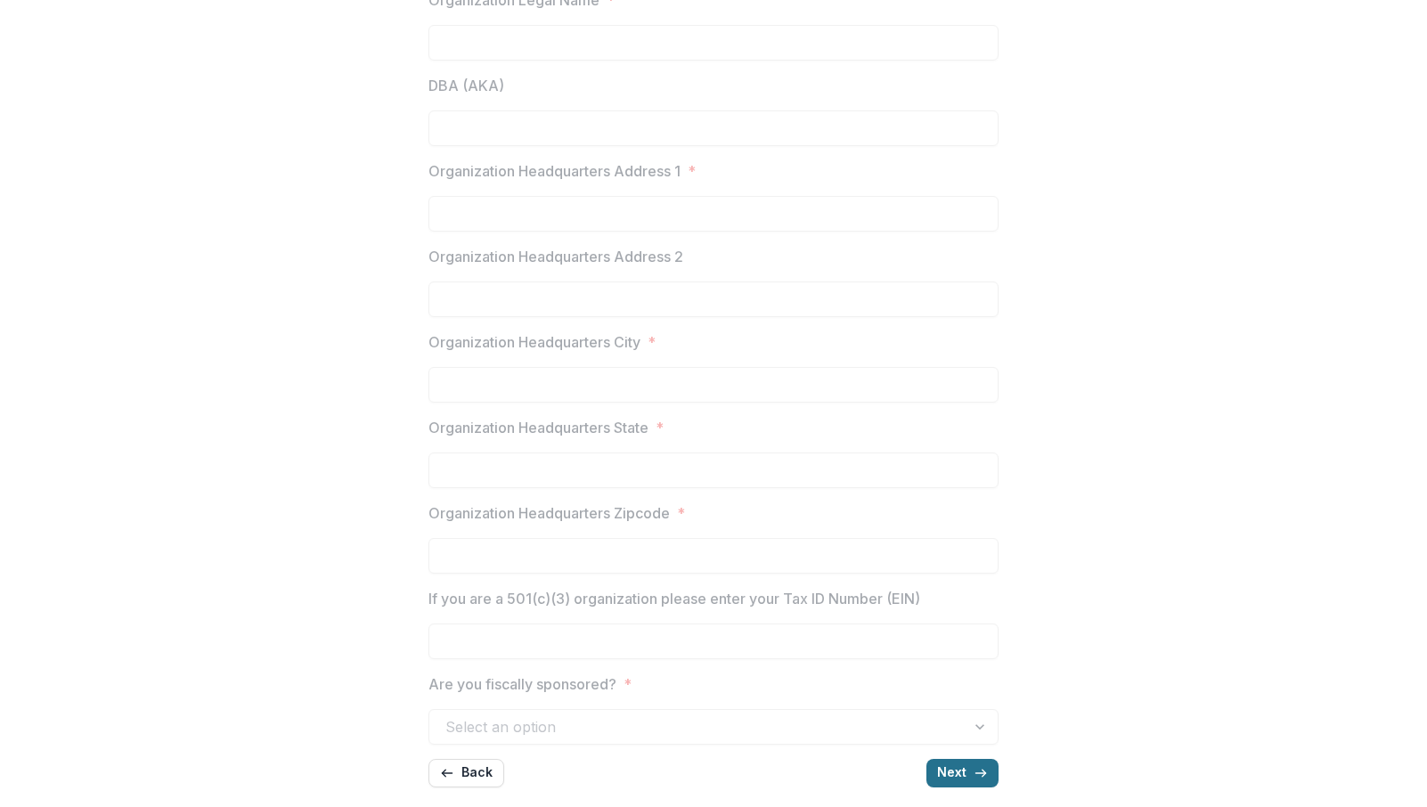
click at [952, 773] on button "Next" at bounding box center [962, 773] width 72 height 29
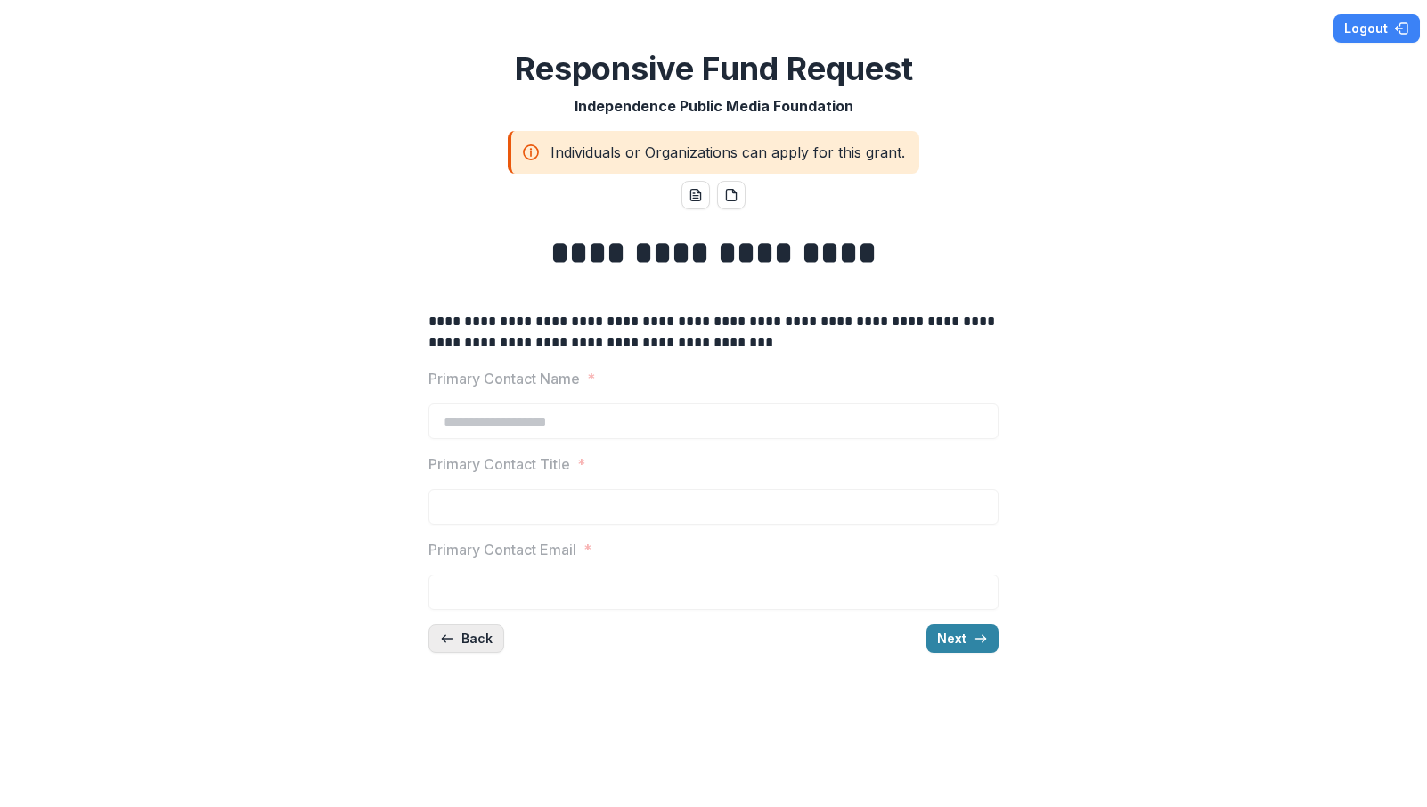
click at [469, 643] on button "Back" at bounding box center [467, 638] width 76 height 29
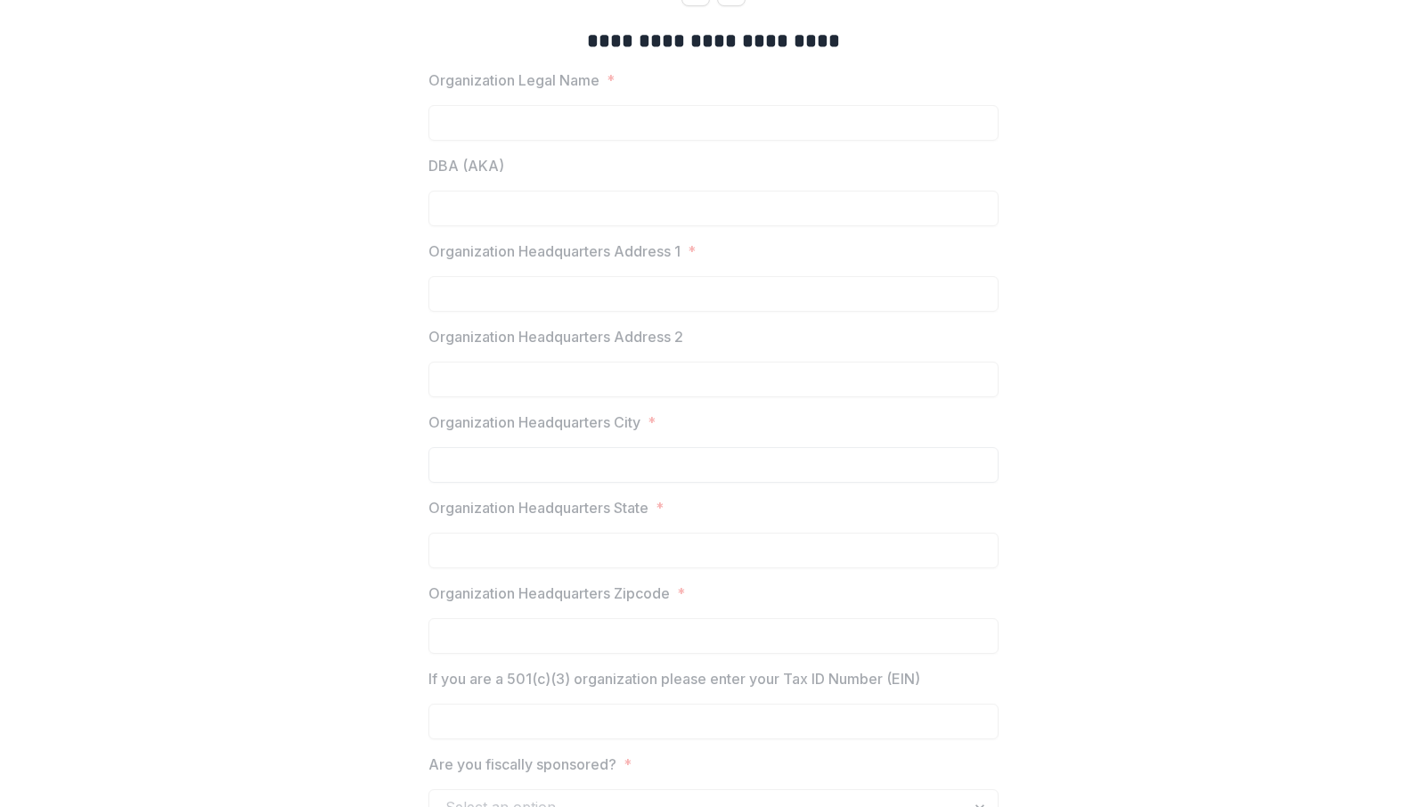
scroll to position [292, 0]
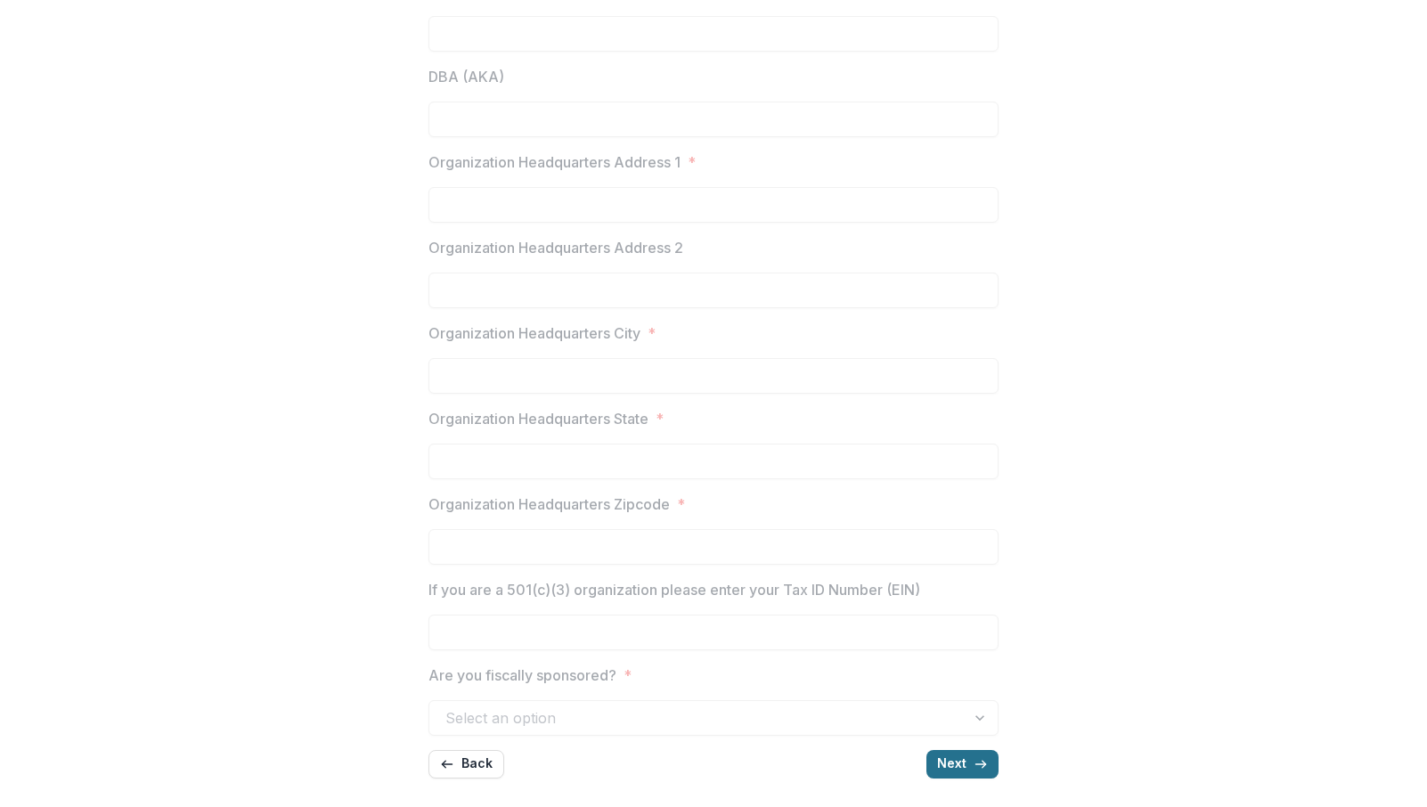
click at [949, 761] on button "Next" at bounding box center [962, 764] width 72 height 29
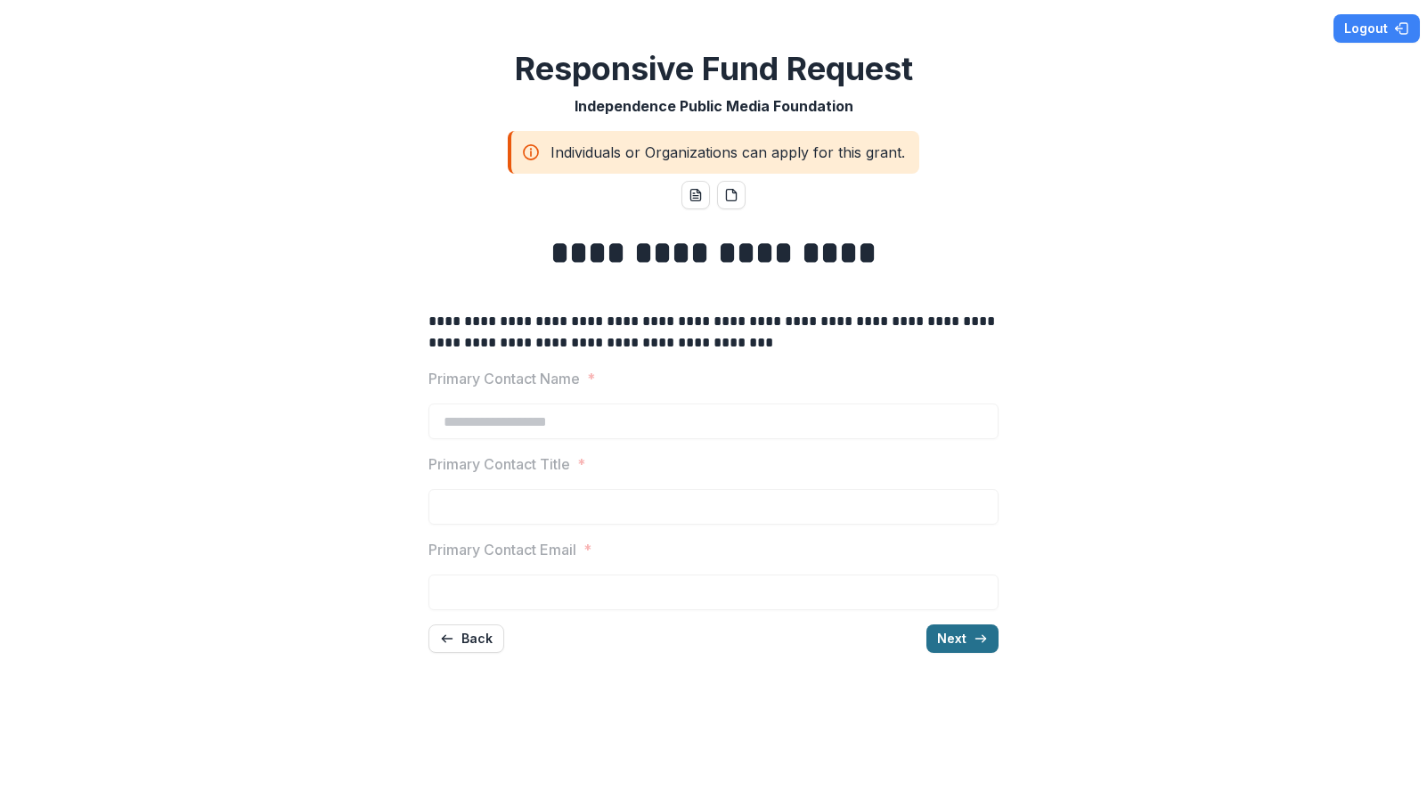
click at [961, 640] on button "Next" at bounding box center [962, 638] width 72 height 29
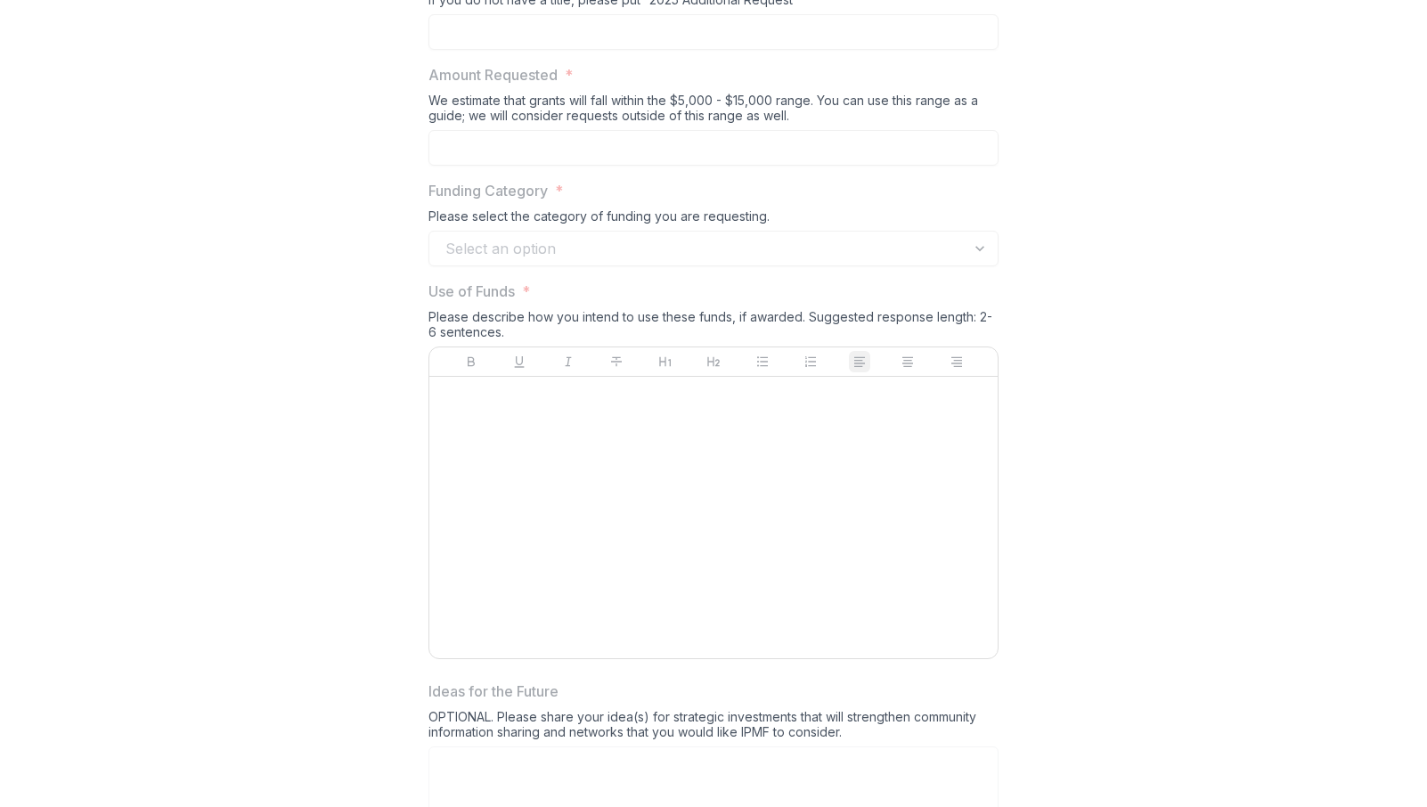
scroll to position [331, 0]
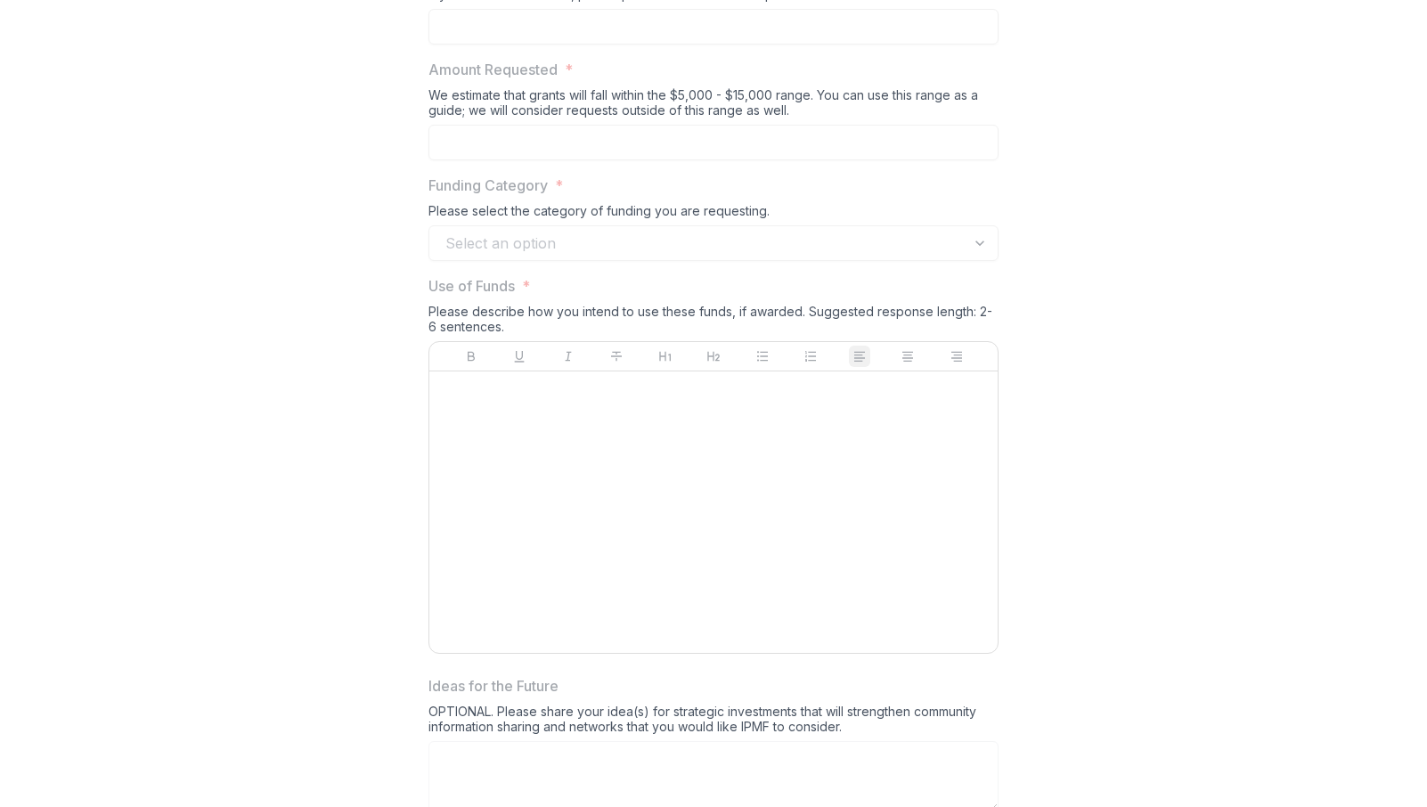
click at [983, 250] on div "Select an option" at bounding box center [714, 243] width 570 height 36
click at [979, 245] on div "Select an option" at bounding box center [714, 243] width 570 height 36
click at [763, 264] on div "**********" at bounding box center [714, 573] width 570 height 1376
click at [718, 248] on div "Select an option" at bounding box center [714, 243] width 570 height 36
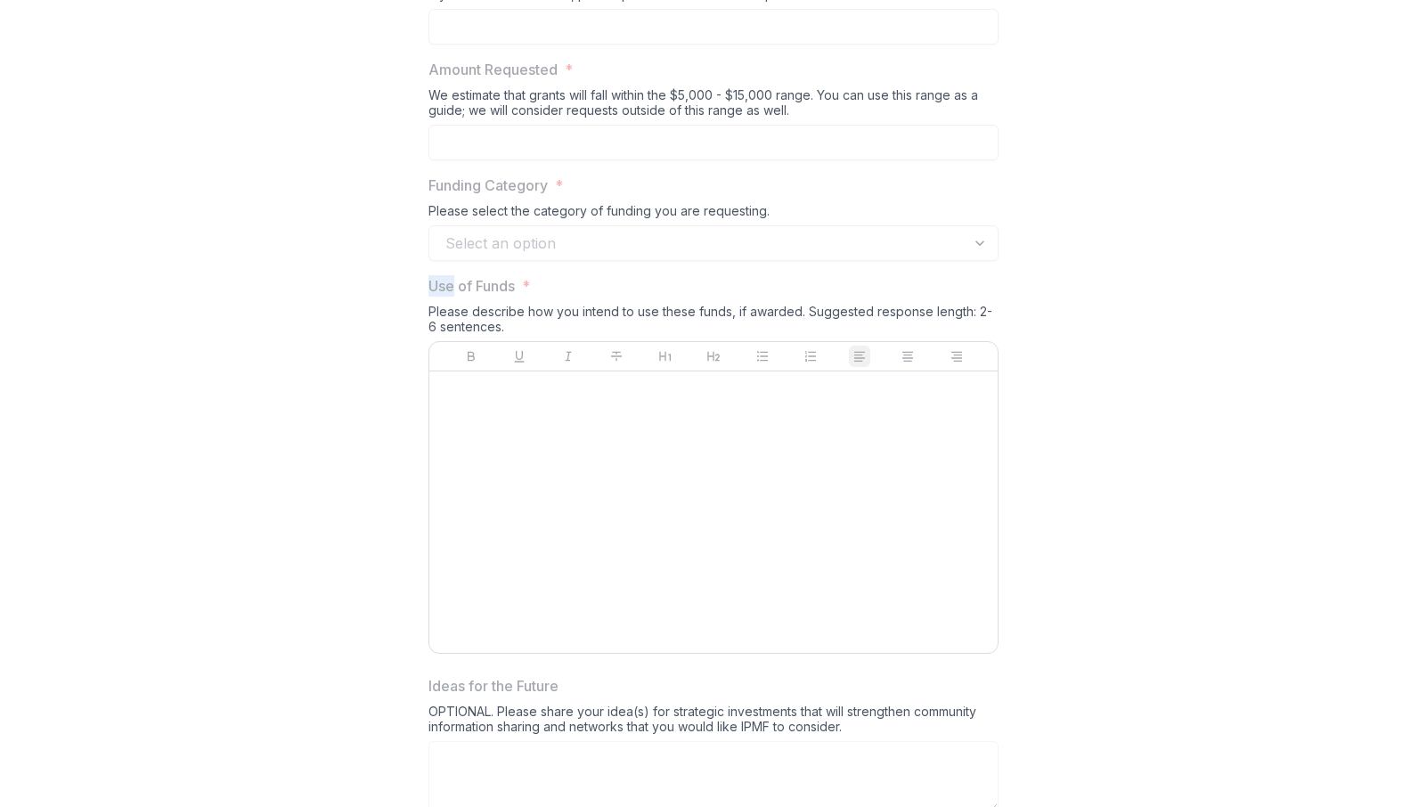
click at [718, 248] on div "Select an option" at bounding box center [714, 243] width 570 height 36
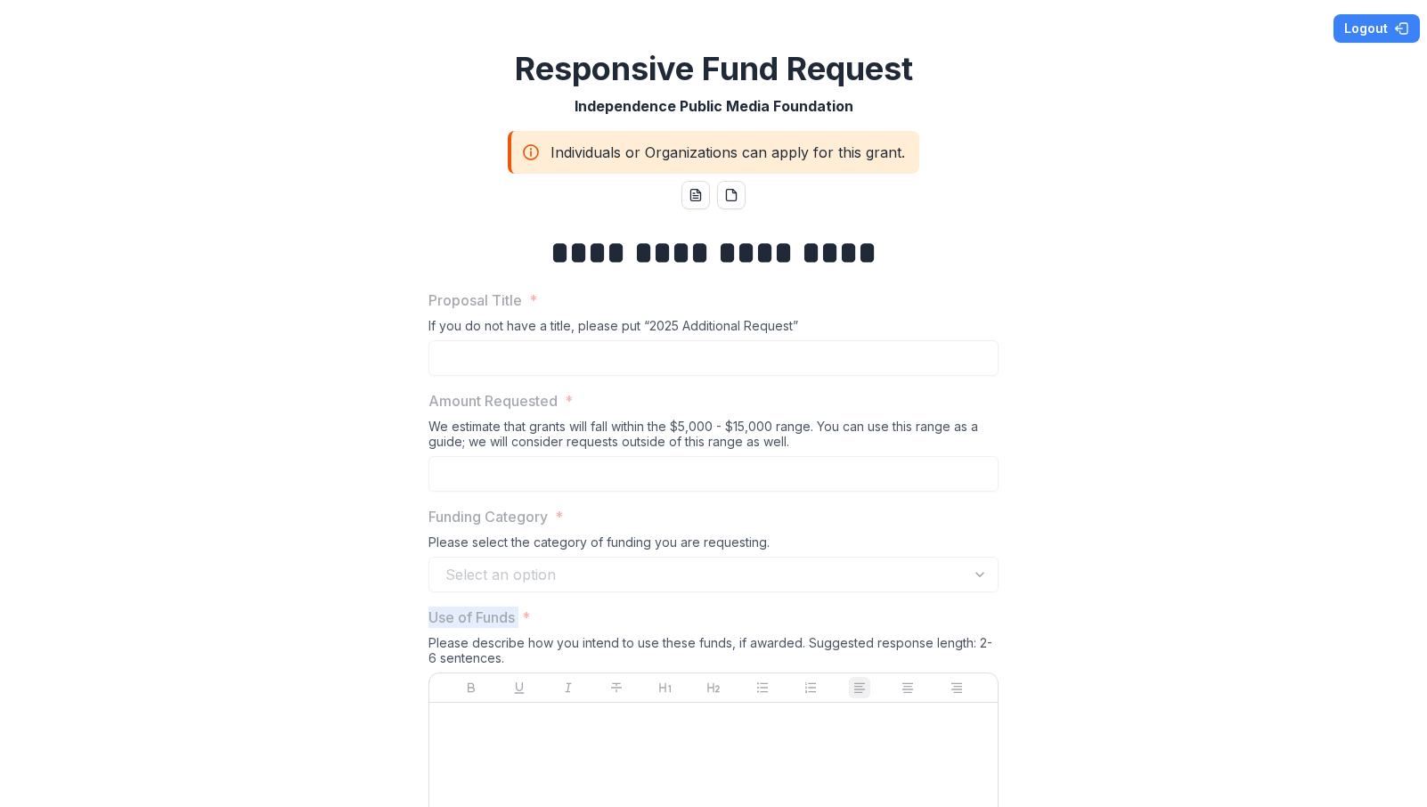
scroll to position [37, 0]
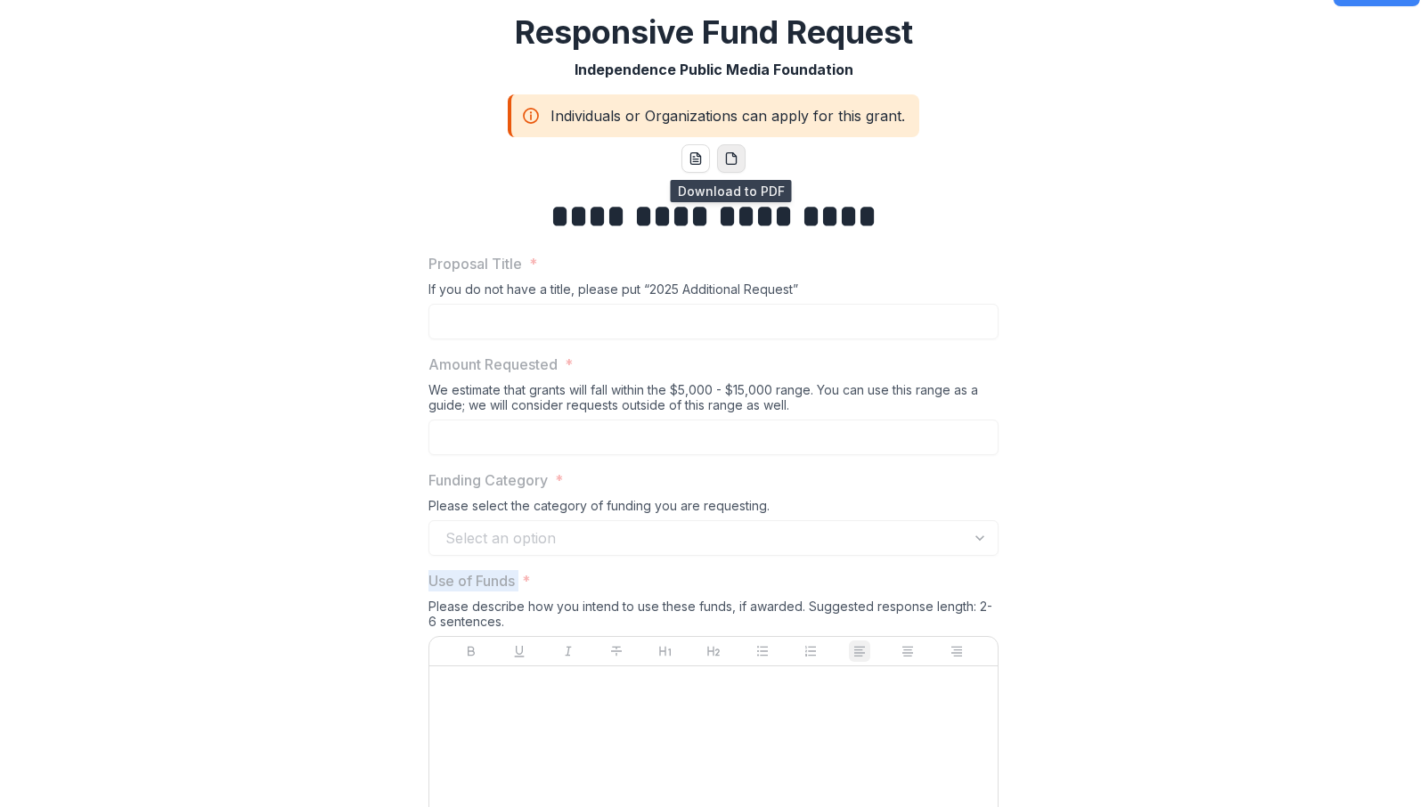
click at [735, 161] on icon "pdf-download" at bounding box center [731, 158] width 14 height 14
click at [1142, 108] on div "**********" at bounding box center [713, 403] width 1427 height 807
click at [614, 542] on div "Select an option" at bounding box center [714, 538] width 570 height 36
